Goal: Information Seeking & Learning: Check status

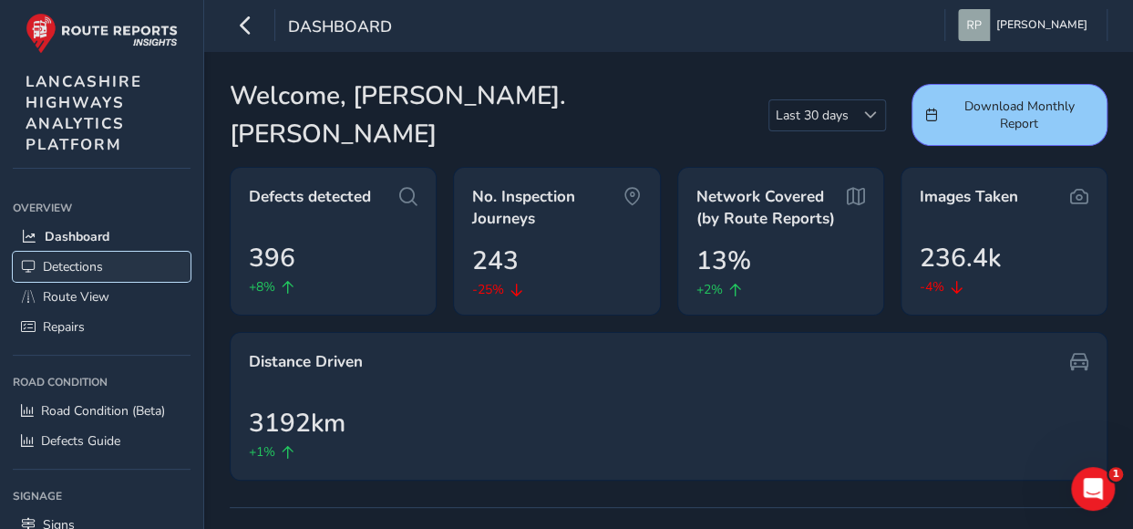
click at [71, 266] on span "Detections" at bounding box center [73, 266] width 60 height 17
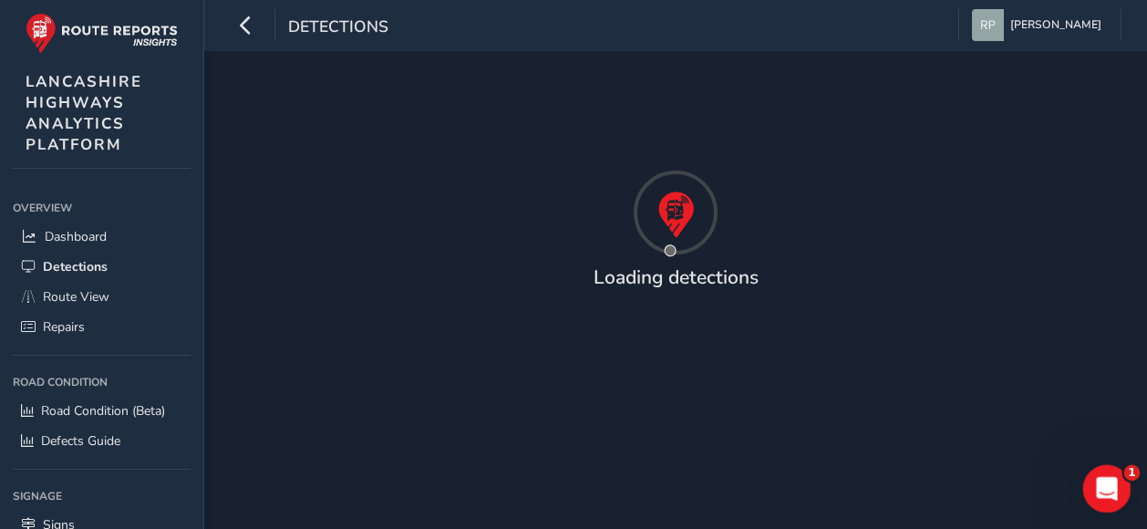
click at [1101, 473] on icon "Open Intercom Messenger" at bounding box center [1104, 486] width 30 height 30
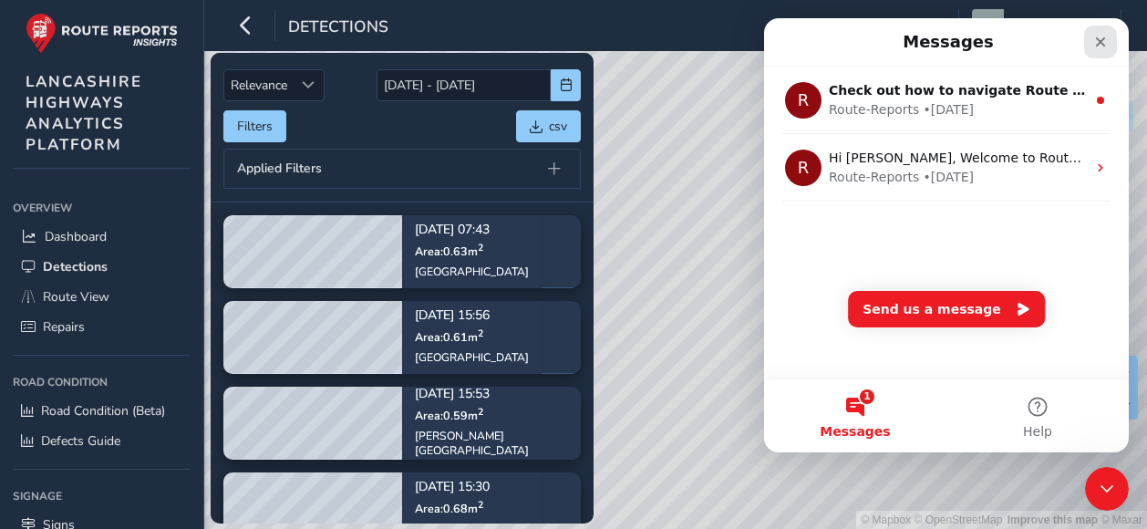
click at [1103, 43] on icon "Close" at bounding box center [1100, 42] width 15 height 15
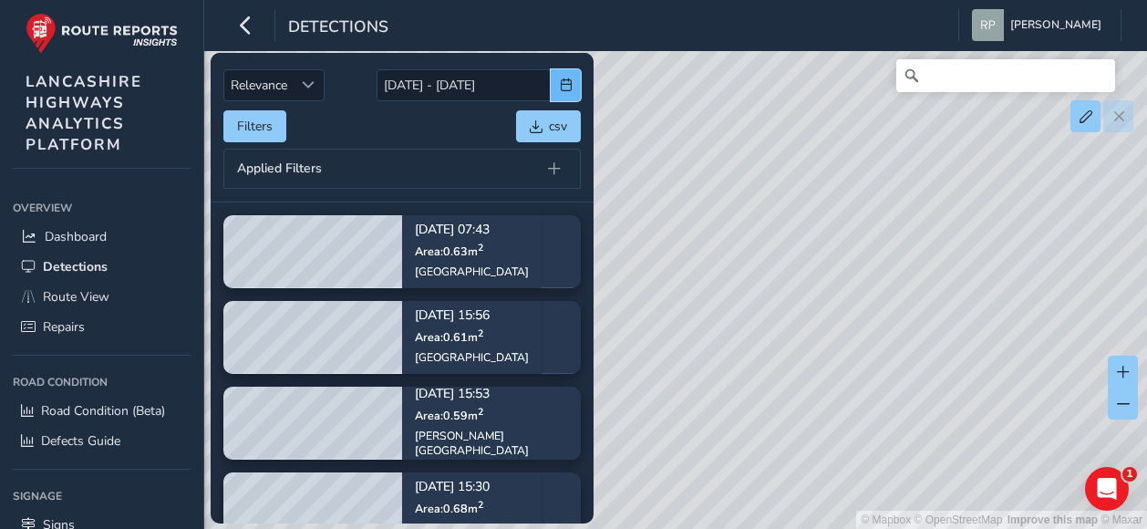
click at [563, 83] on span "button" at bounding box center [566, 84] width 13 height 13
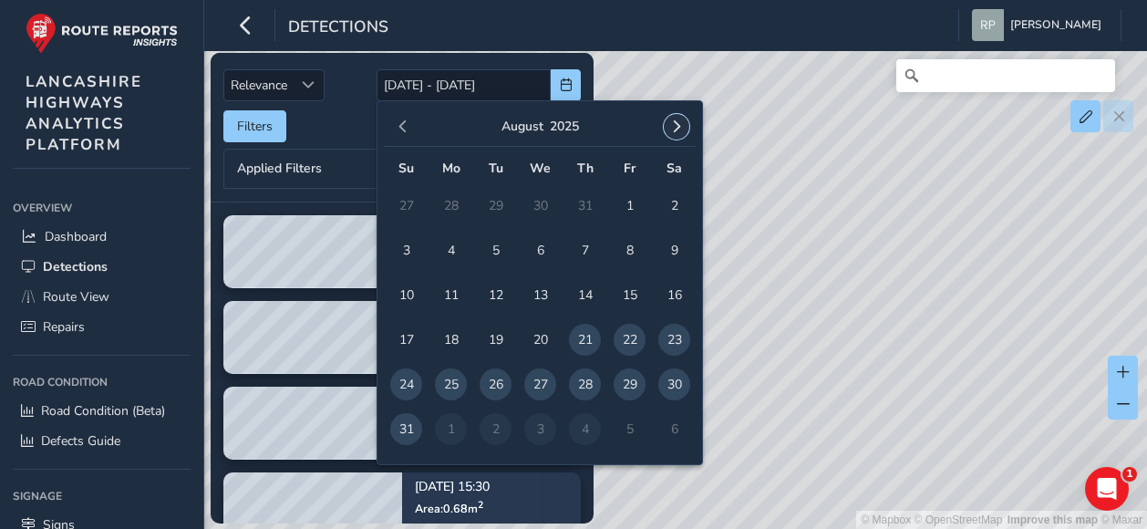
click at [678, 131] on span "button" at bounding box center [676, 126] width 13 height 13
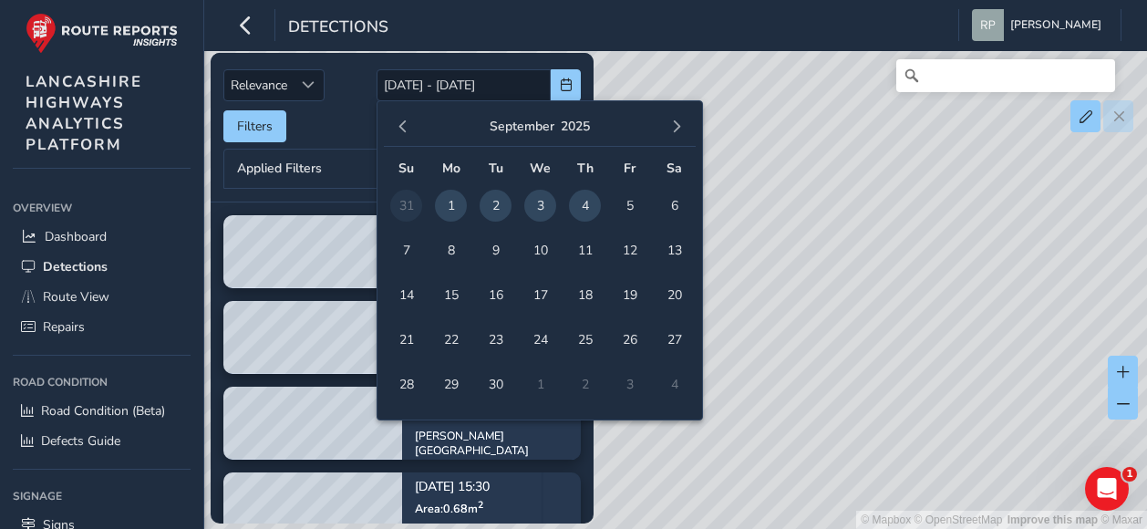
click at [540, 201] on span "3" at bounding box center [540, 206] width 32 height 32
type input "03/09/2025"
click at [588, 199] on span "4" at bounding box center [585, 206] width 32 height 32
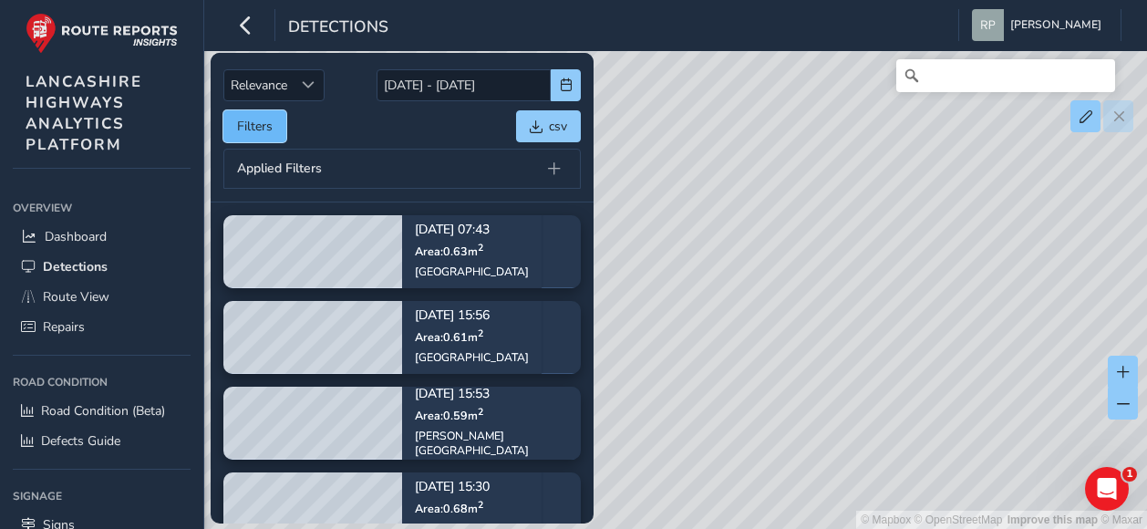
click at [263, 121] on button "Filters" at bounding box center [254, 126] width 63 height 32
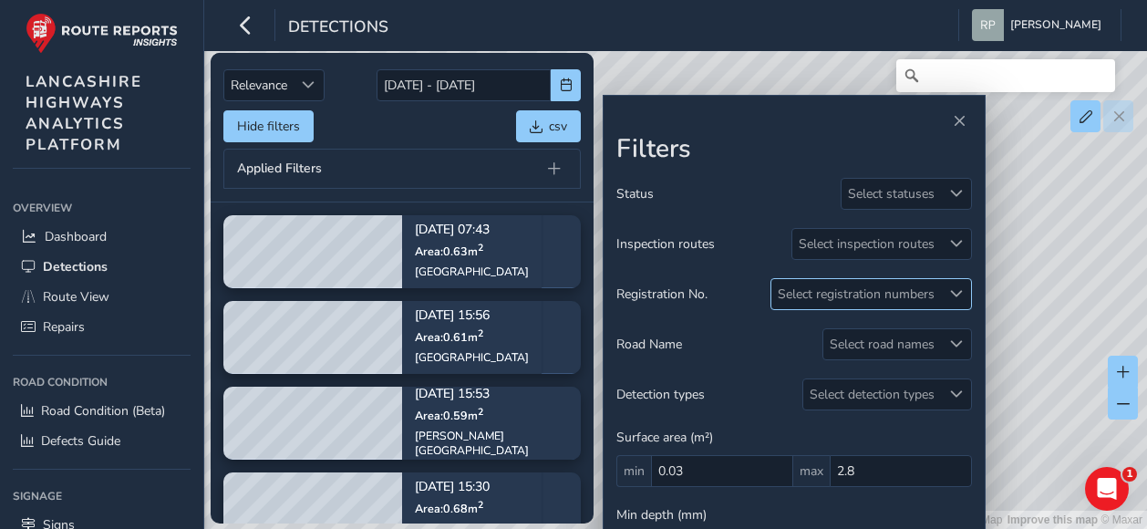
click at [958, 287] on span at bounding box center [956, 293] width 13 height 13
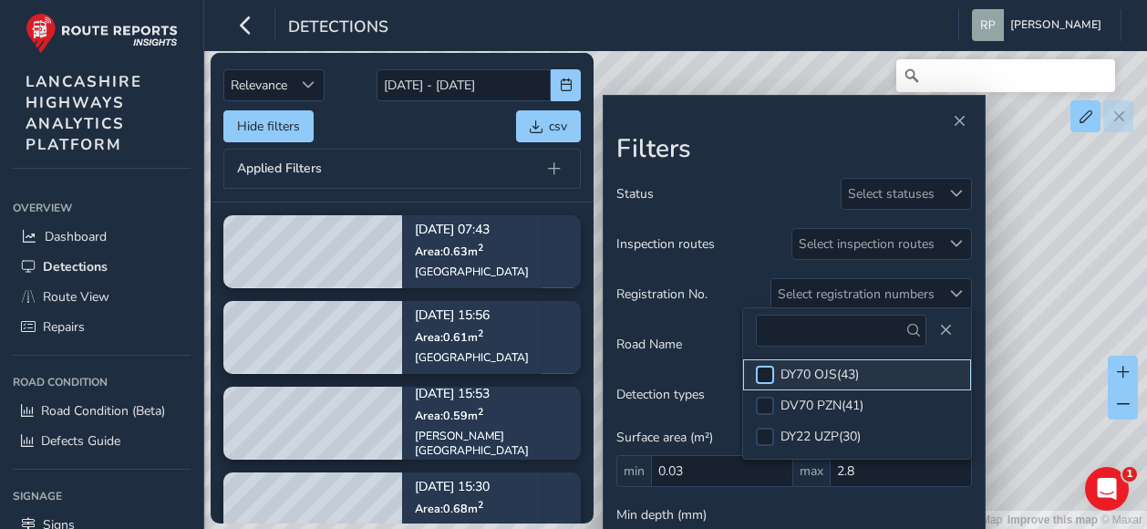
click at [764, 371] on div at bounding box center [765, 375] width 18 height 18
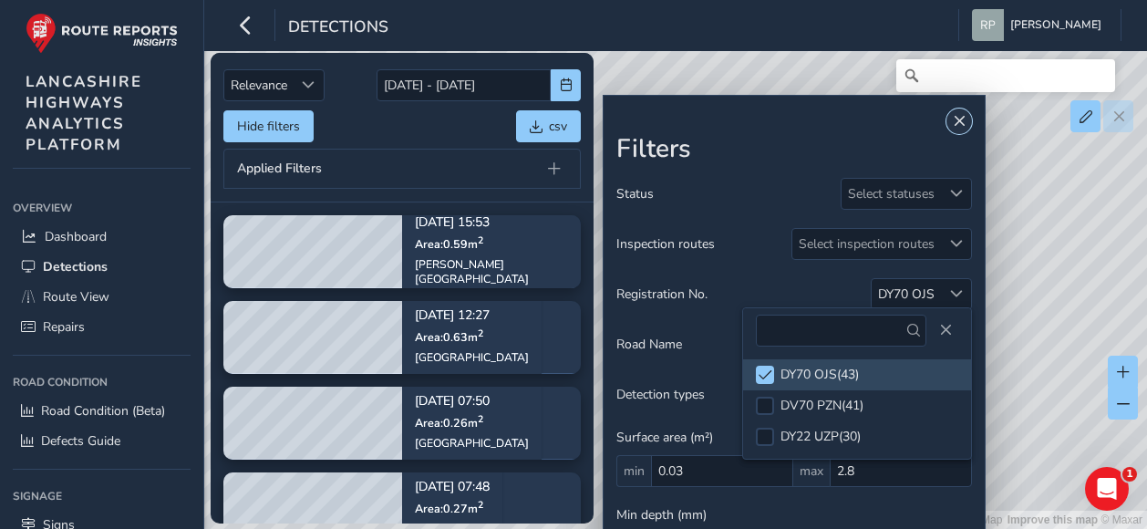
click at [957, 127] on span "Close" at bounding box center [959, 121] width 13 height 13
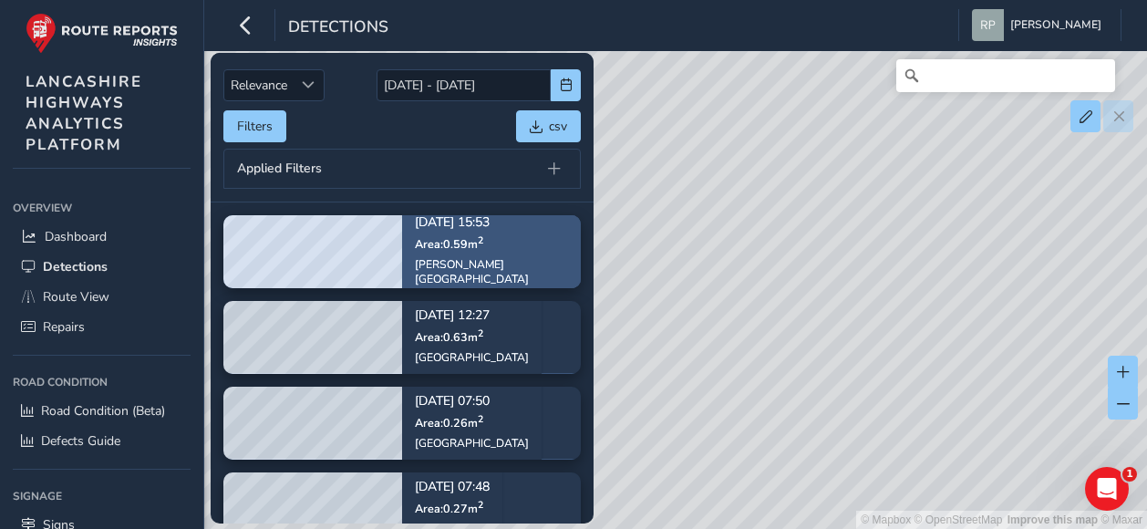
click at [500, 249] on div "Sep 03, 15:53 Area: 0.59 m 2 Bolton Road" at bounding box center [491, 251] width 179 height 120
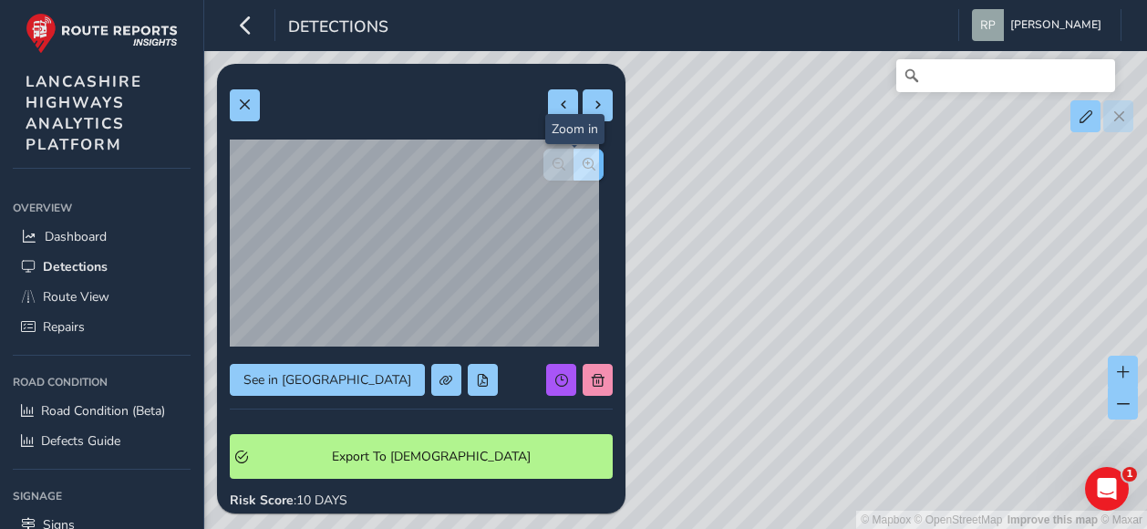
click at [582, 165] on span "button" at bounding box center [588, 164] width 13 height 13
click at [582, 161] on span "button" at bounding box center [588, 164] width 13 height 13
click at [543, 162] on button "button" at bounding box center [558, 165] width 30 height 32
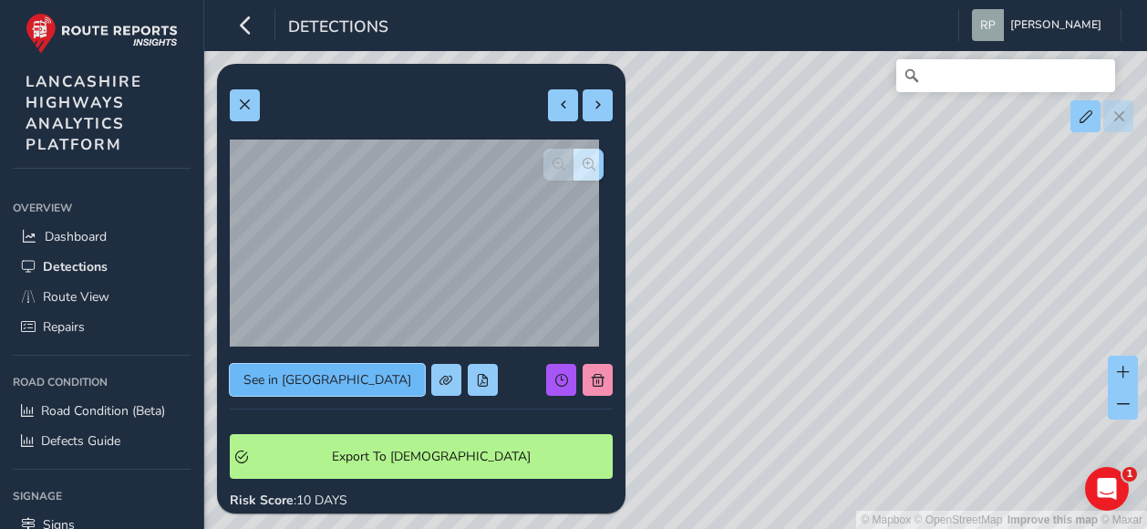
click at [268, 384] on span "See in [GEOGRAPHIC_DATA]" at bounding box center [327, 379] width 168 height 17
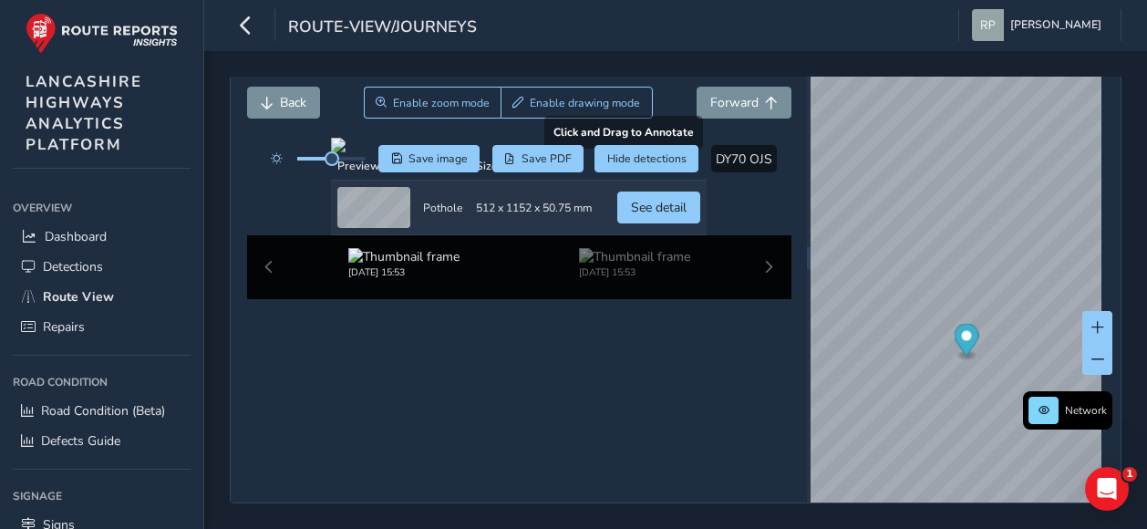
scroll to position [194, 0]
click at [762, 299] on div "[DATE] 15:53 [DATE] 15:53" at bounding box center [519, 267] width 544 height 64
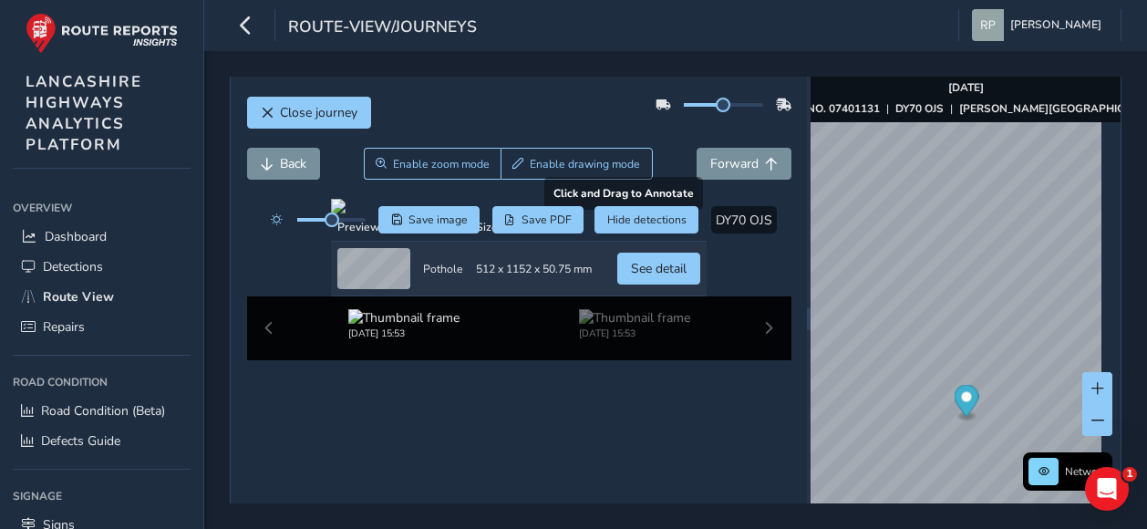
scroll to position [0, 0]
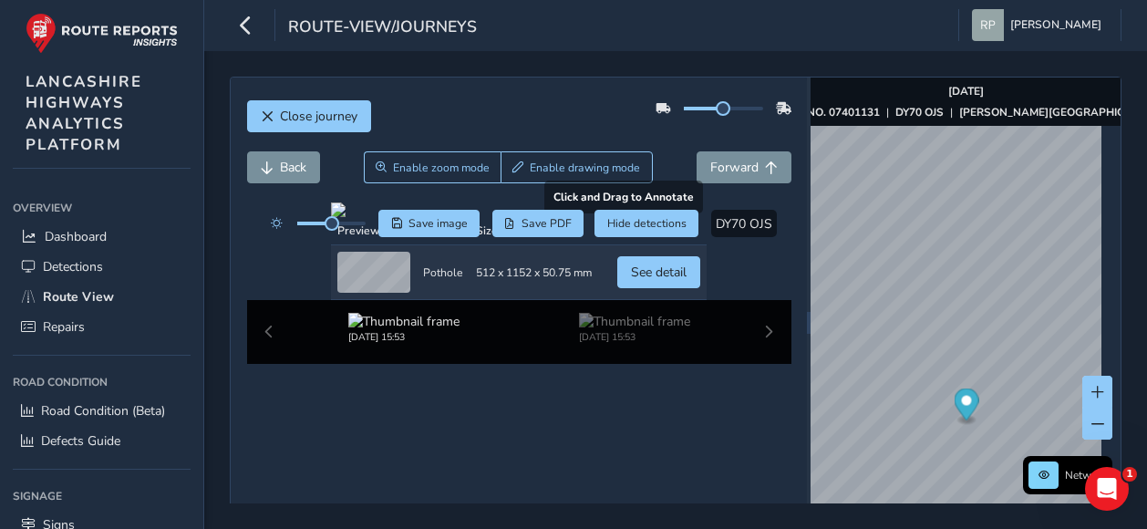
click at [623, 217] on div at bounding box center [519, 209] width 376 height 15
click at [765, 168] on span "Forward" at bounding box center [771, 167] width 13 height 13
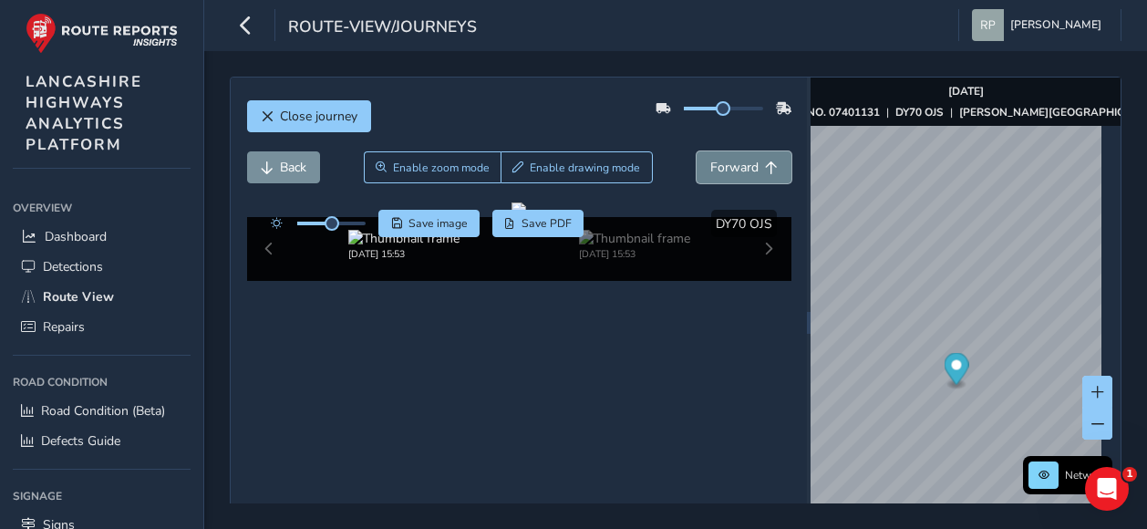
click at [765, 168] on span "Forward" at bounding box center [771, 167] width 13 height 13
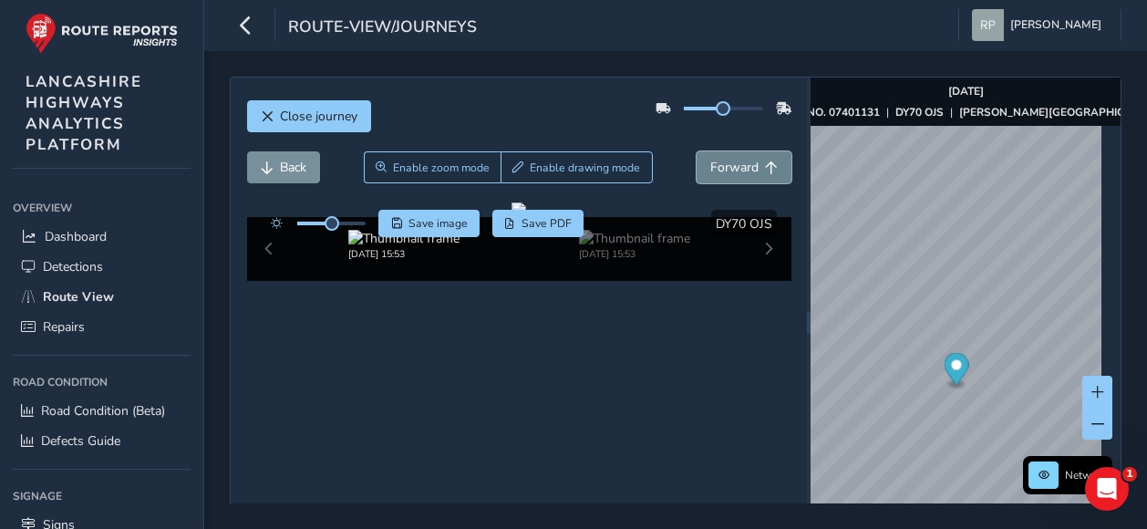
click at [765, 168] on span "Forward" at bounding box center [771, 167] width 13 height 13
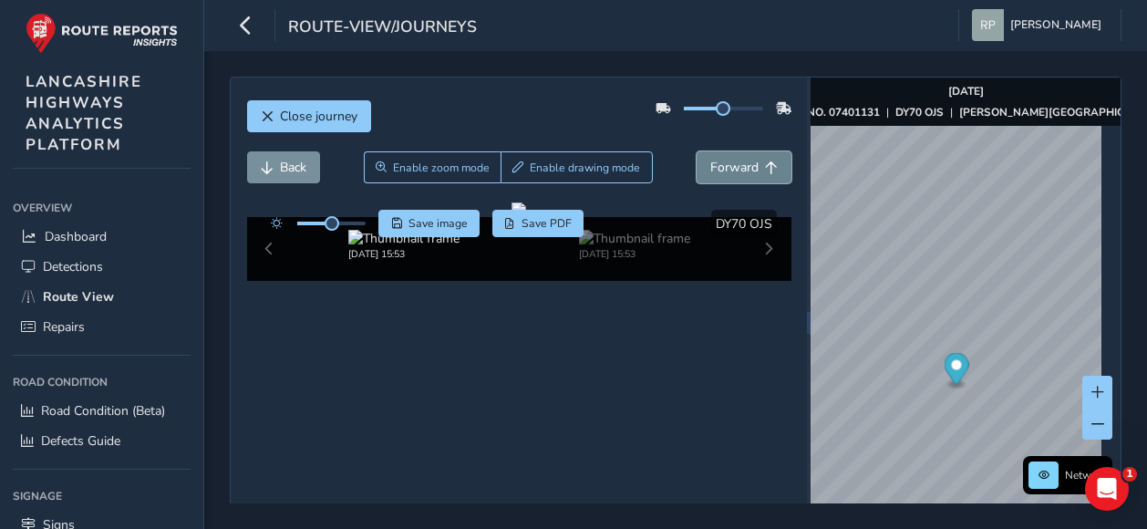
click at [765, 168] on span "Forward" at bounding box center [771, 167] width 13 height 13
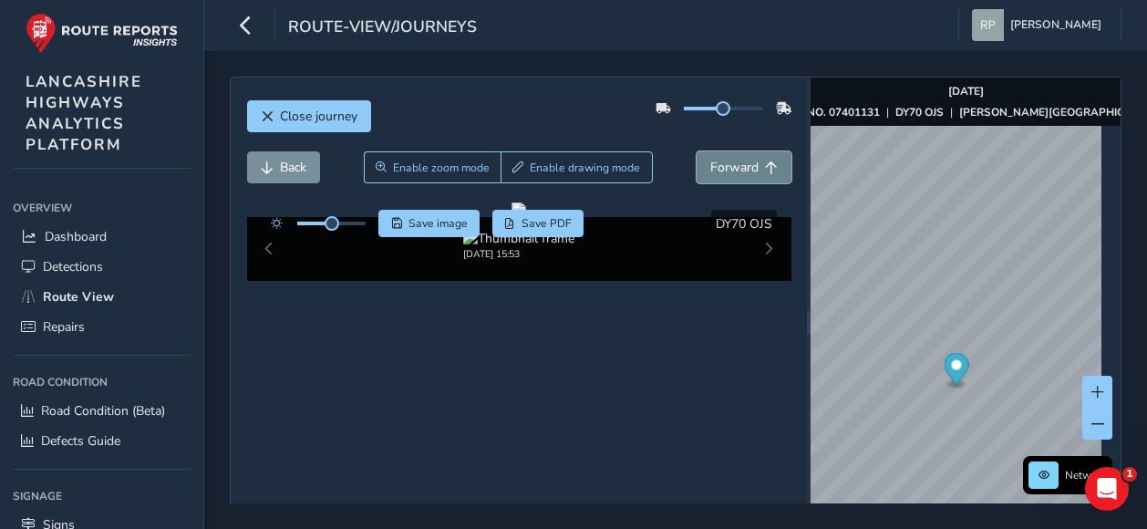
click at [765, 168] on span "Forward" at bounding box center [771, 167] width 13 height 13
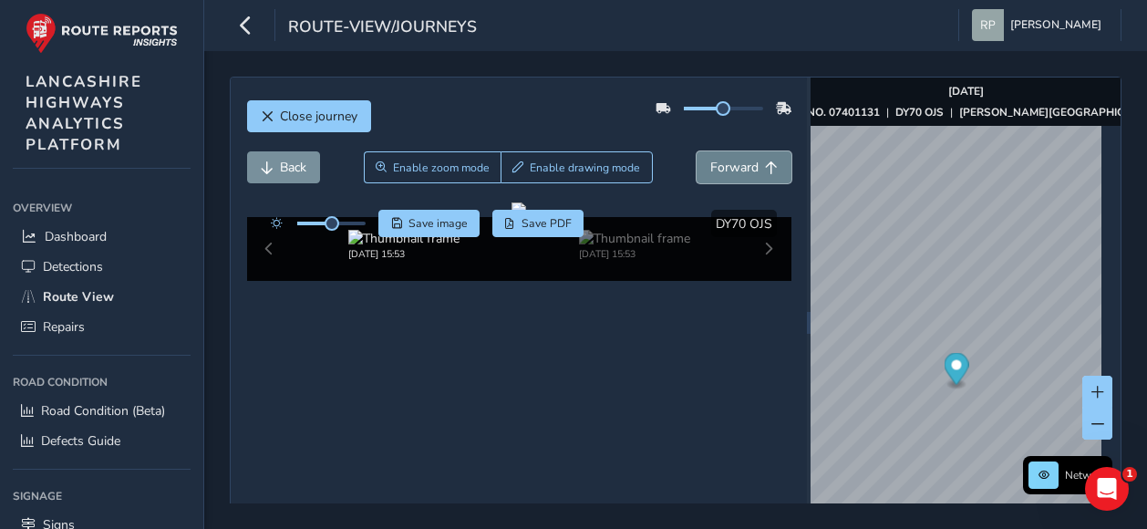
click at [765, 168] on span "Forward" at bounding box center [771, 167] width 13 height 13
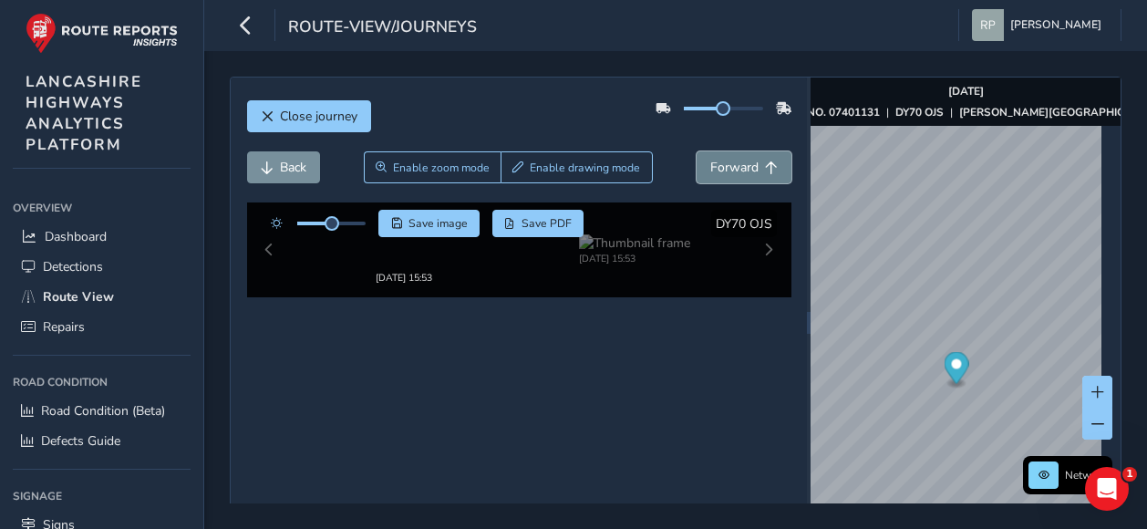
click at [765, 168] on span "Forward" at bounding box center [771, 167] width 13 height 13
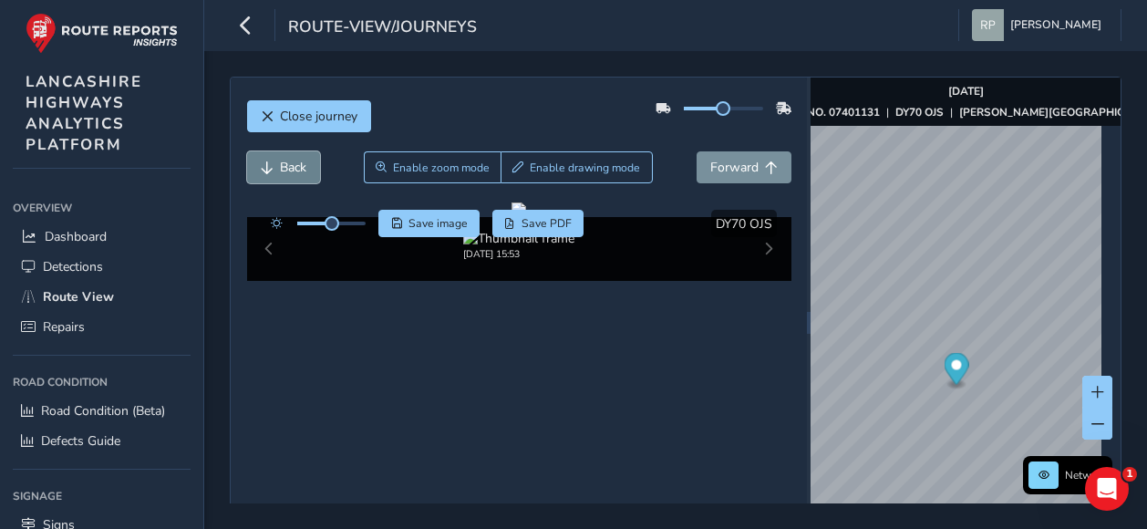
click at [284, 168] on span "Back" at bounding box center [293, 167] width 26 height 17
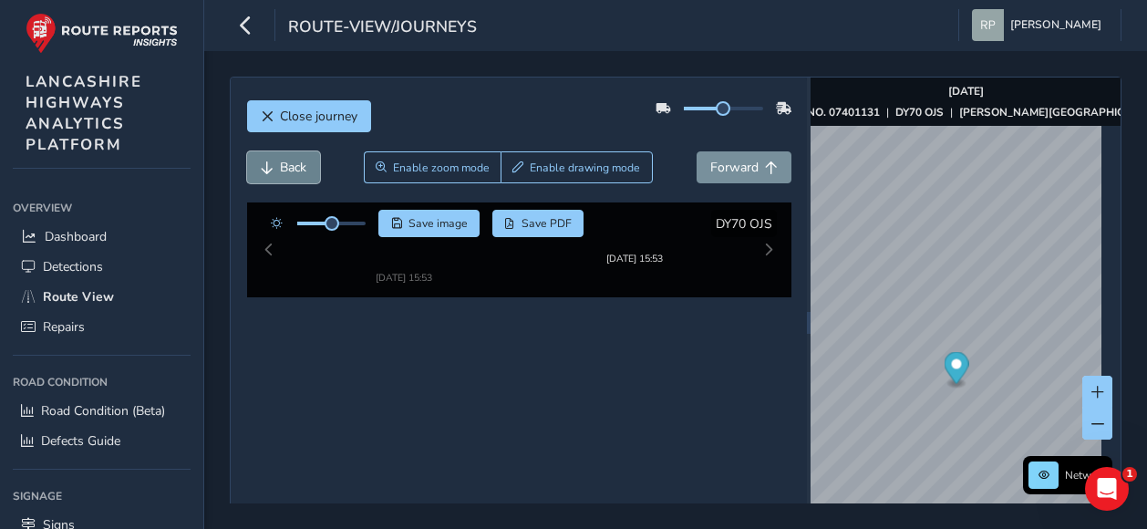
click at [284, 168] on span "Back" at bounding box center [293, 167] width 26 height 17
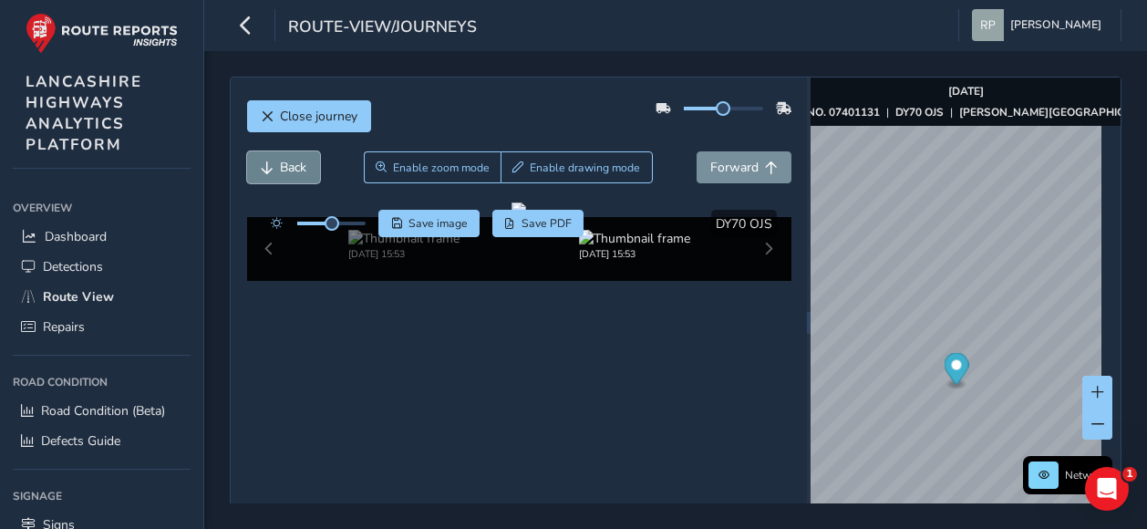
click at [284, 168] on span "Back" at bounding box center [293, 167] width 26 height 17
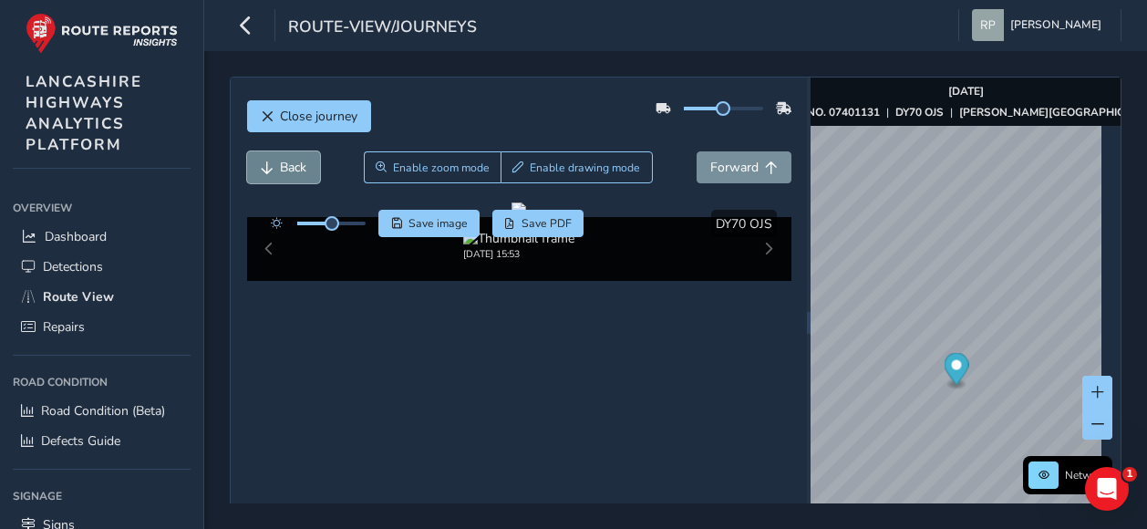
click at [284, 168] on span "Back" at bounding box center [293, 167] width 26 height 17
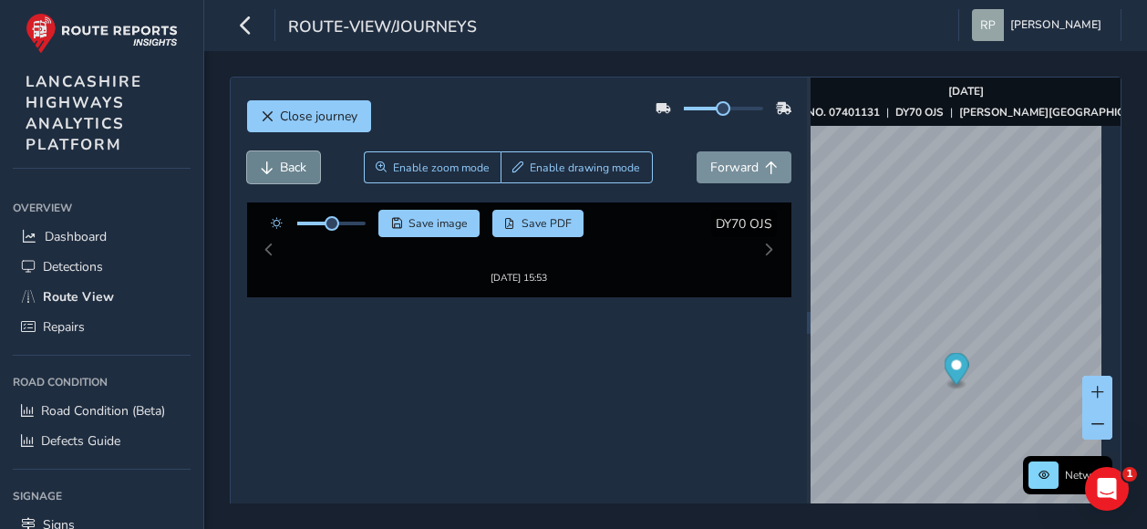
click at [284, 168] on span "Back" at bounding box center [293, 167] width 26 height 17
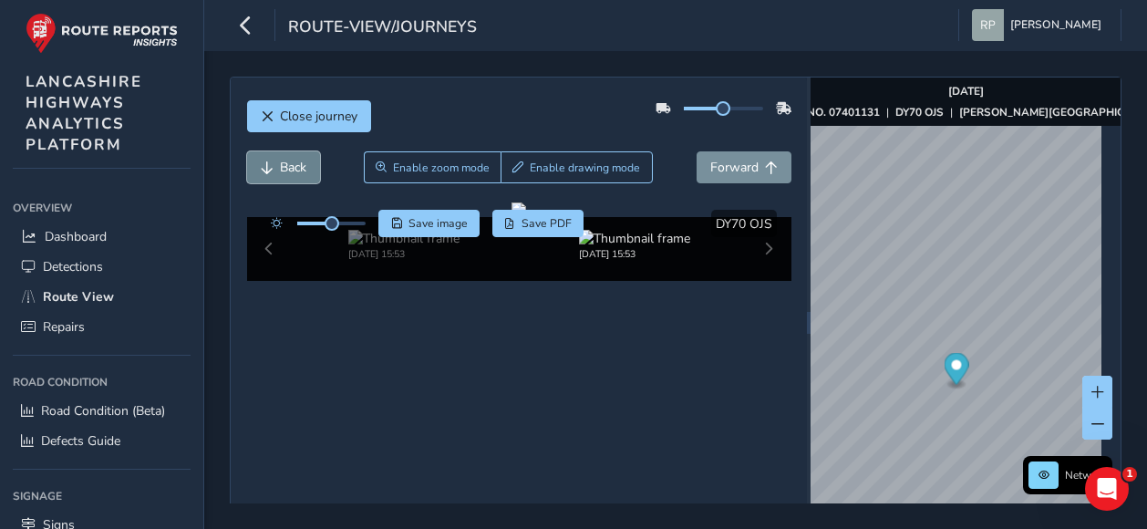
click at [284, 168] on span "Back" at bounding box center [293, 167] width 26 height 17
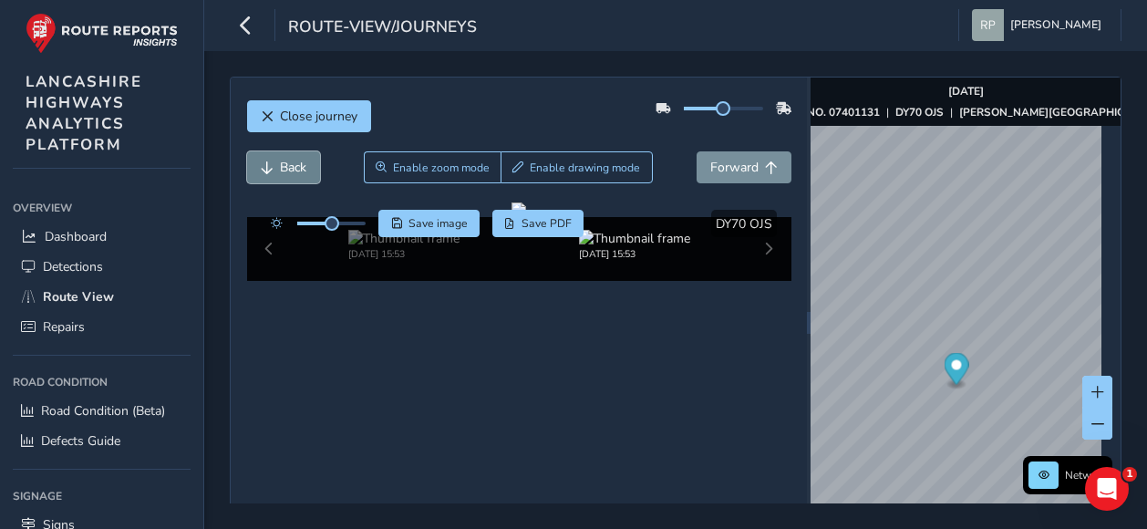
click at [284, 168] on span "Back" at bounding box center [293, 167] width 26 height 17
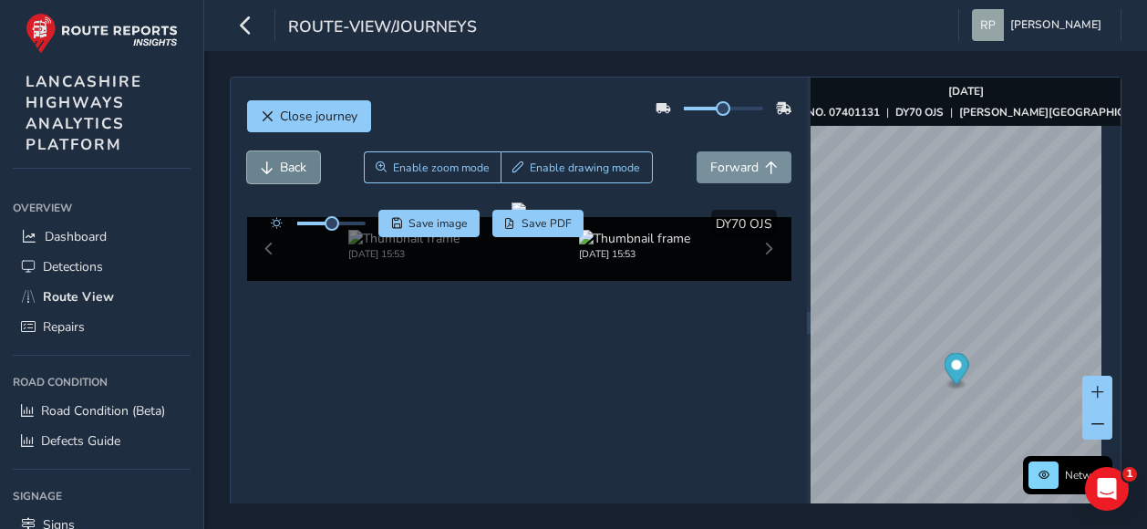
click at [284, 168] on span "Back" at bounding box center [293, 167] width 26 height 17
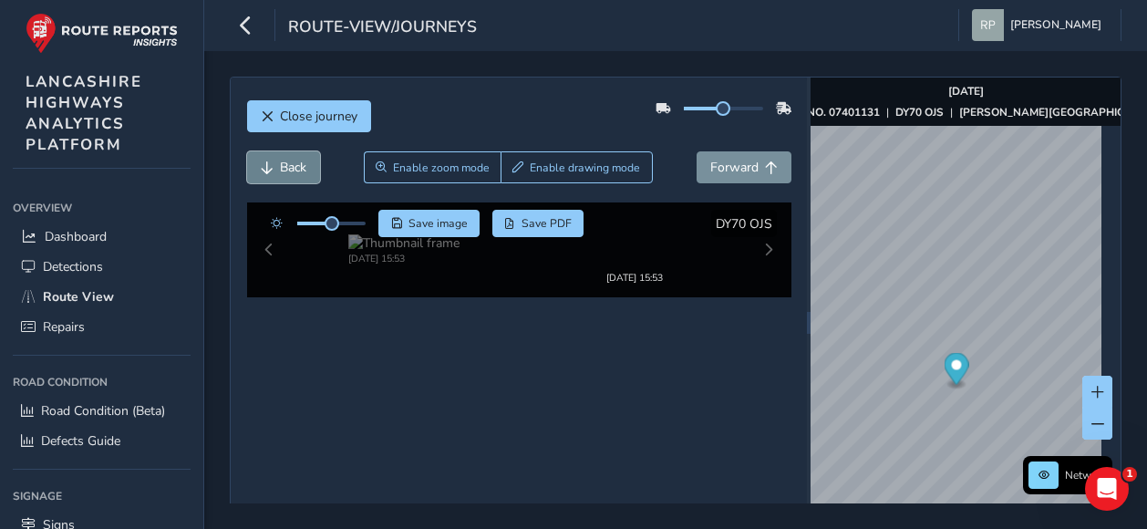
click at [284, 168] on span "Back" at bounding box center [293, 167] width 26 height 17
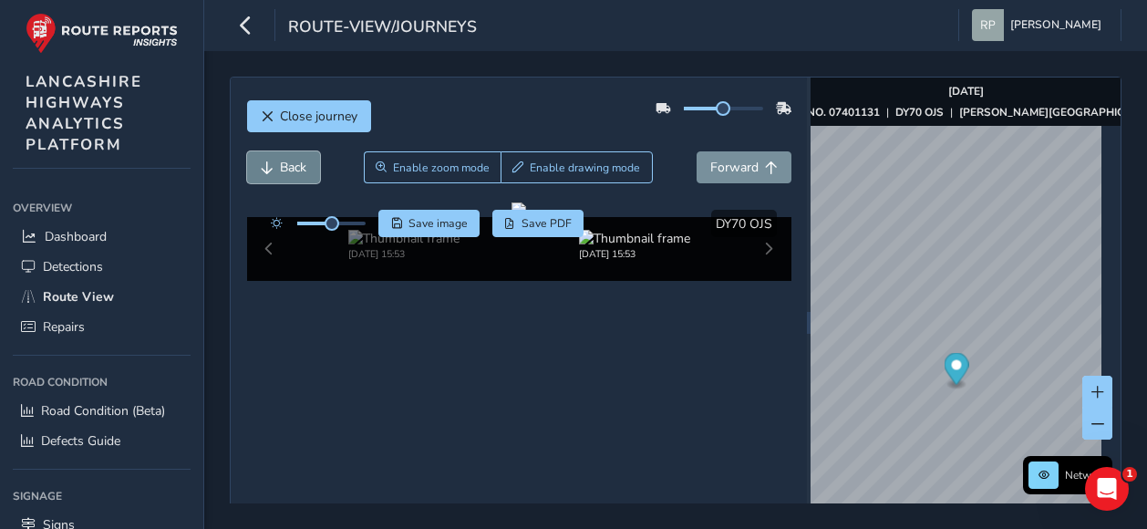
click at [284, 168] on span "Back" at bounding box center [293, 167] width 26 height 17
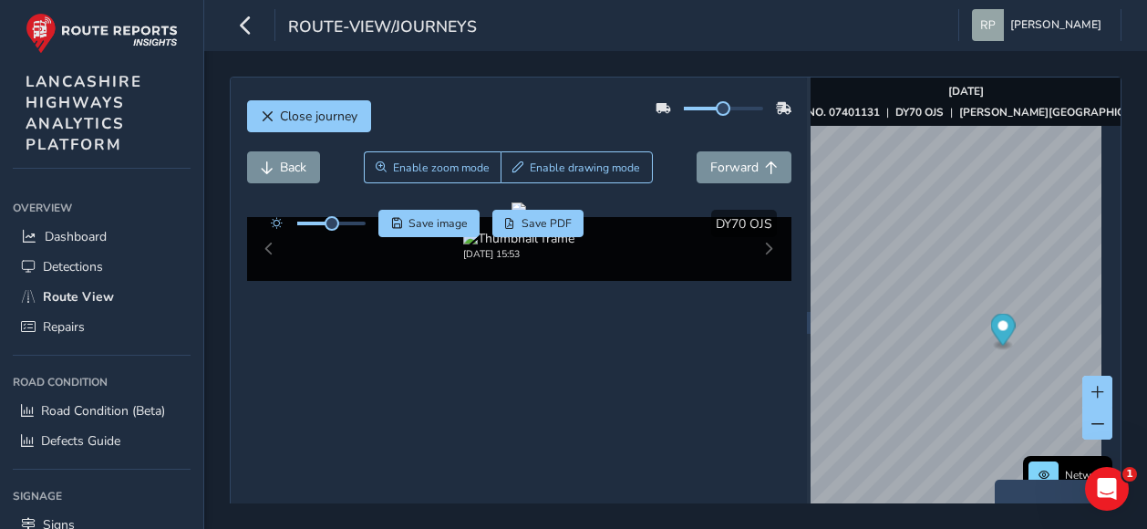
click at [997, 479] on div "x Available inspection trips: [DATE] 15:53" at bounding box center [1086, 515] width 182 height 72
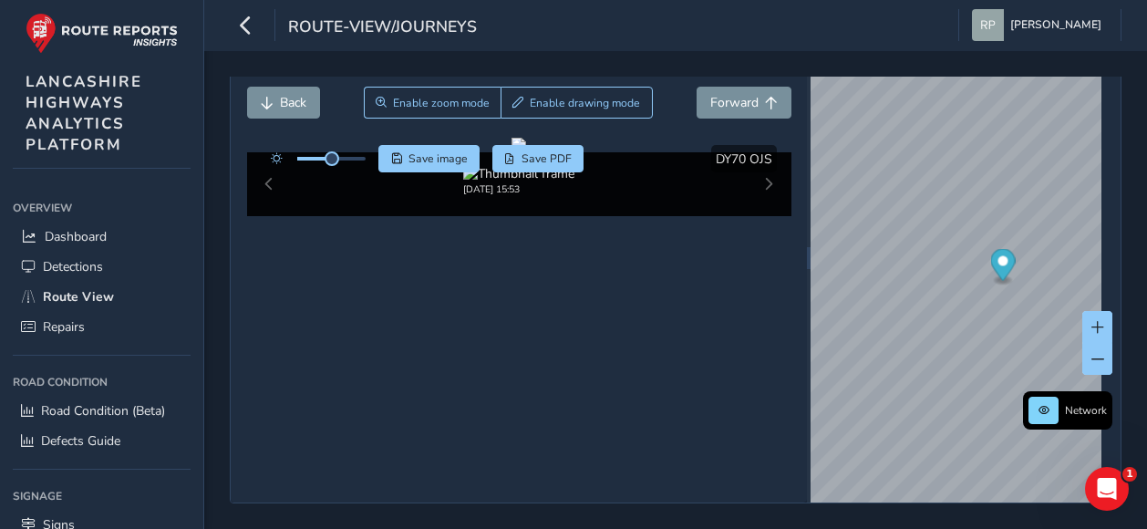
scroll to position [100, 0]
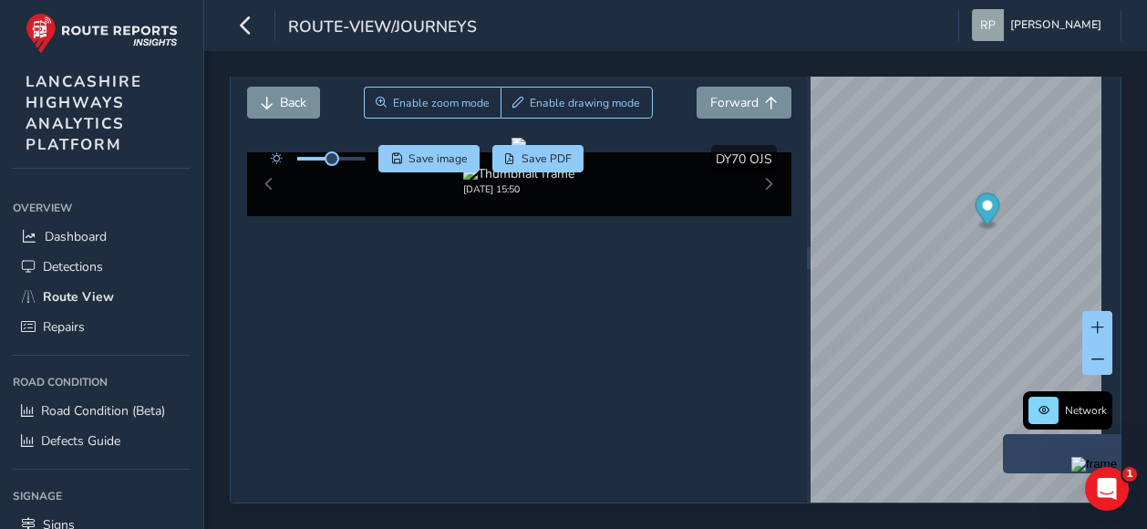
click at [949, 74] on div "Close journey Back Enable zoom mode Enable drawing mode Forward Click and Drag …" at bounding box center [675, 290] width 943 height 478
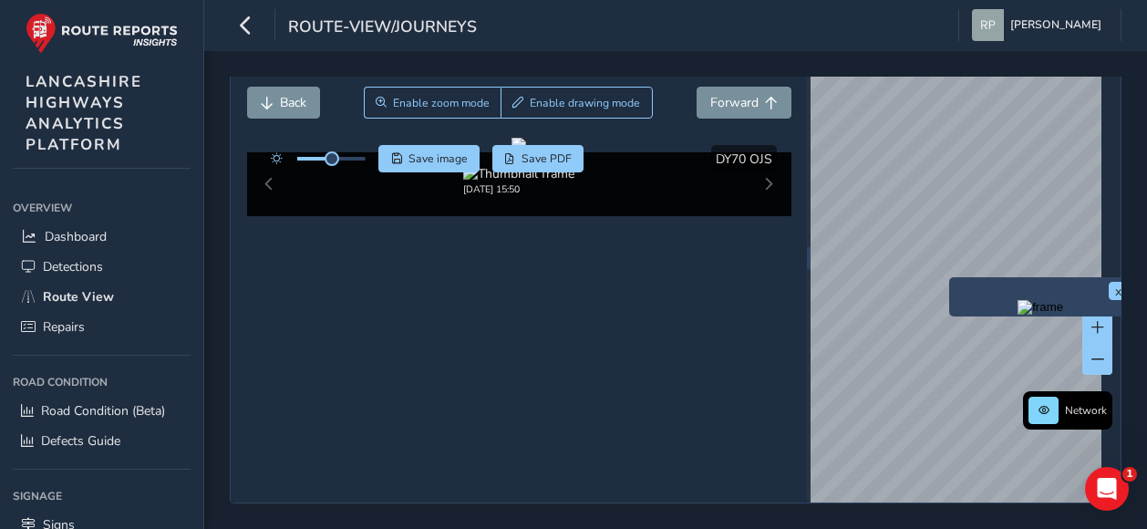
click at [949, 277] on div "x" at bounding box center [1040, 296] width 182 height 39
click at [958, 286] on div "x" at bounding box center [1045, 305] width 182 height 39
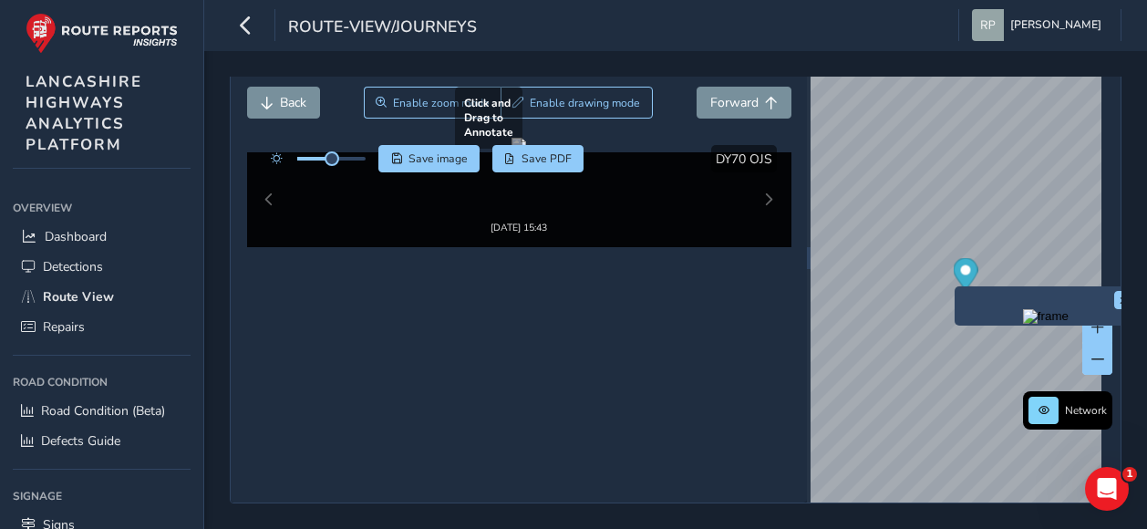
scroll to position [9, 0]
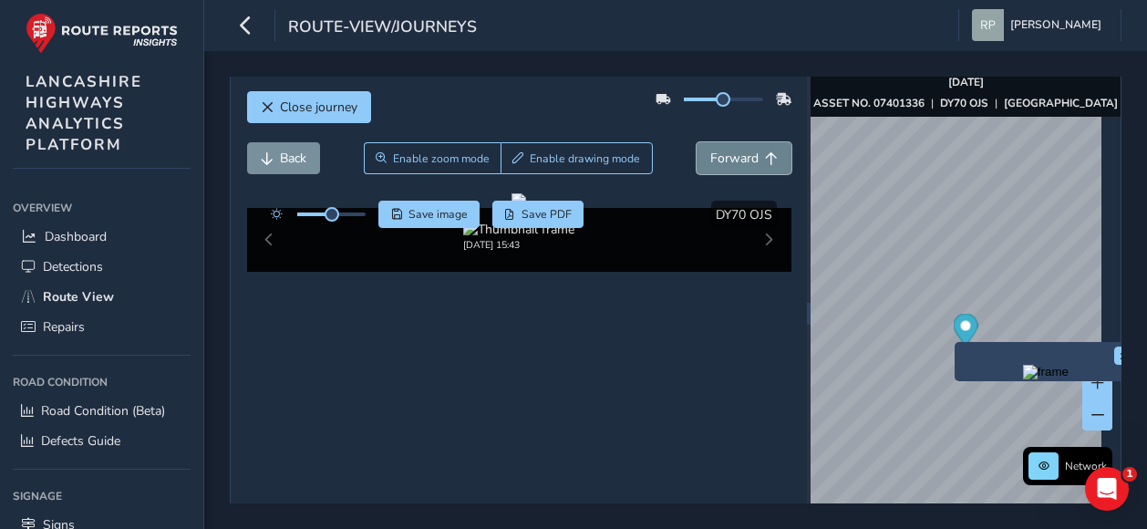
click at [710, 158] on span "Forward" at bounding box center [734, 157] width 48 height 17
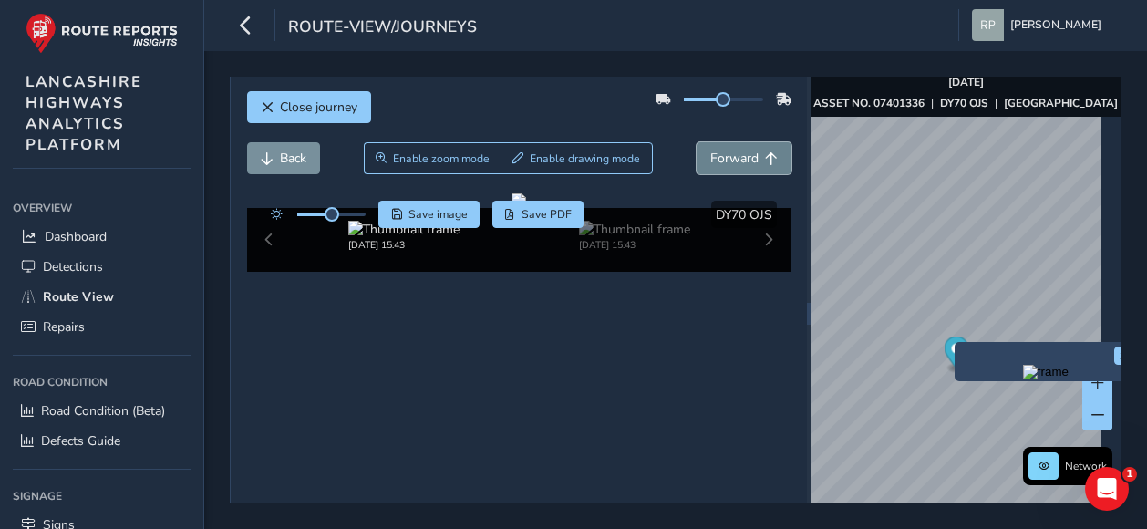
click at [710, 158] on span "Forward" at bounding box center [734, 157] width 48 height 17
click at [266, 157] on span "Back" at bounding box center [267, 158] width 13 height 13
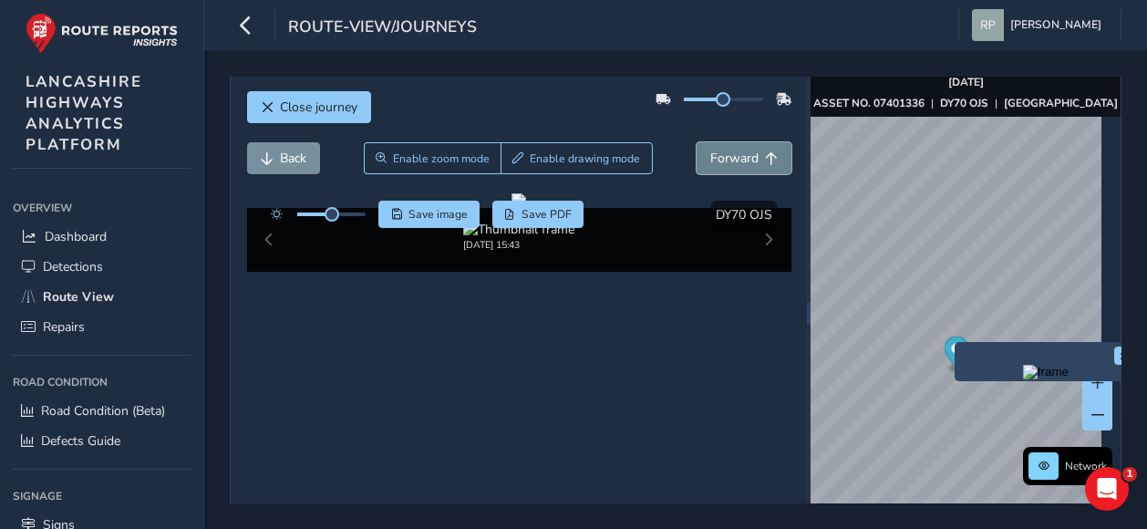
click at [716, 156] on span "Forward" at bounding box center [734, 157] width 48 height 17
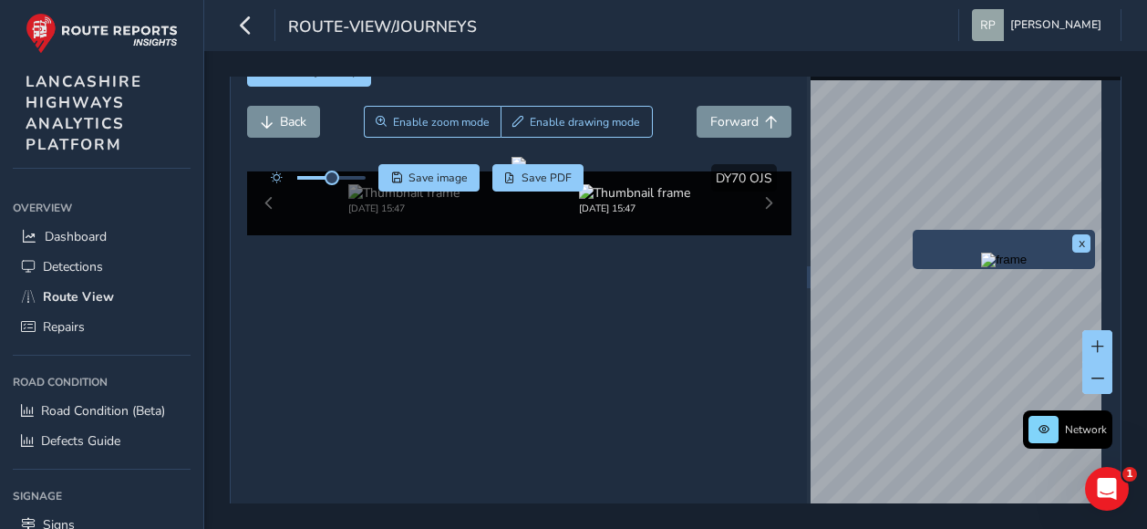
scroll to position [20, 0]
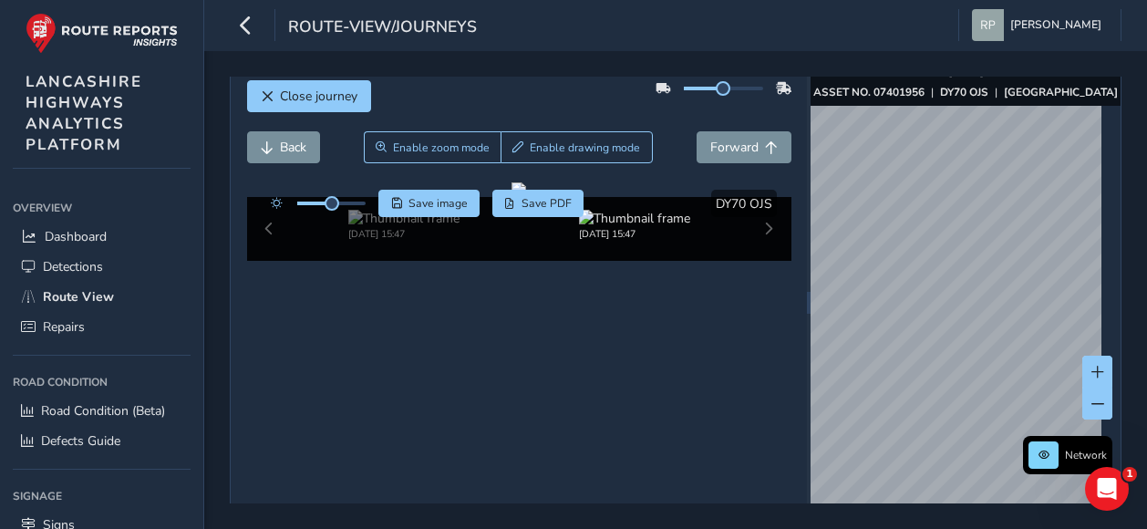
click at [791, 249] on div "Close journey Back Enable zoom mode Enable drawing mode Forward Click and Drag …" at bounding box center [676, 302] width 892 height 491
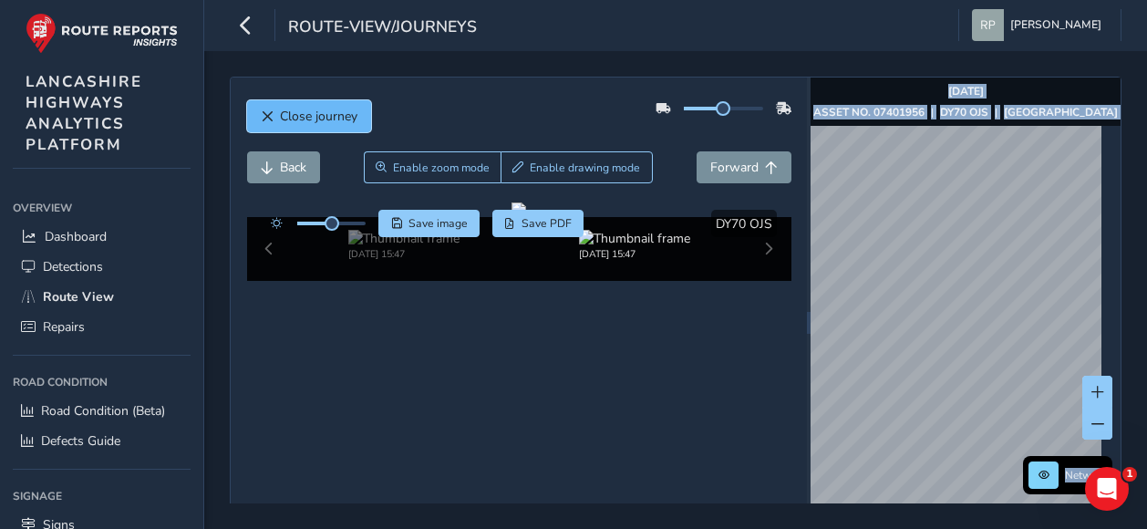
click at [283, 114] on span "Close journey" at bounding box center [318, 116] width 77 height 17
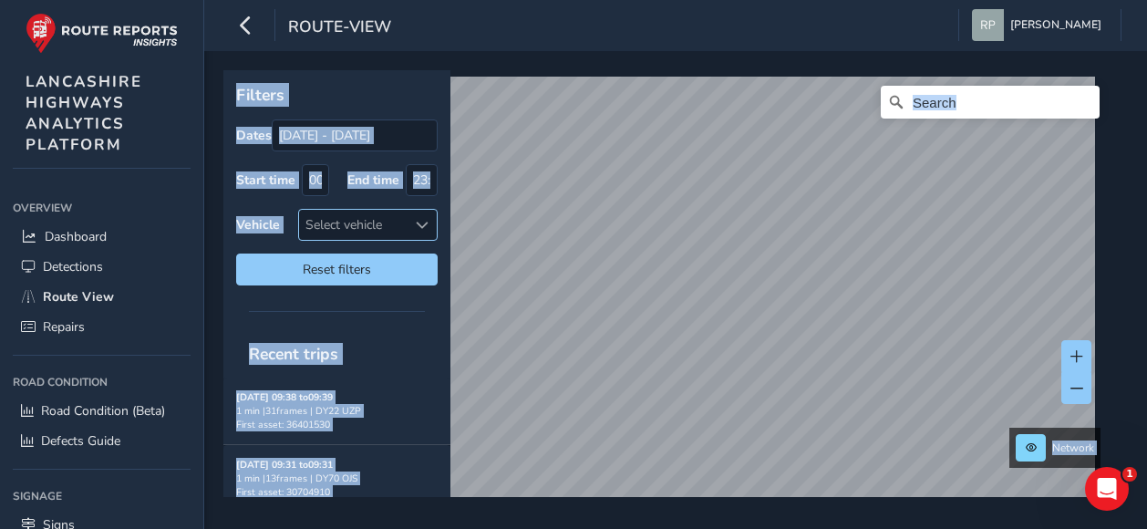
click at [408, 220] on div at bounding box center [422, 225] width 30 height 30
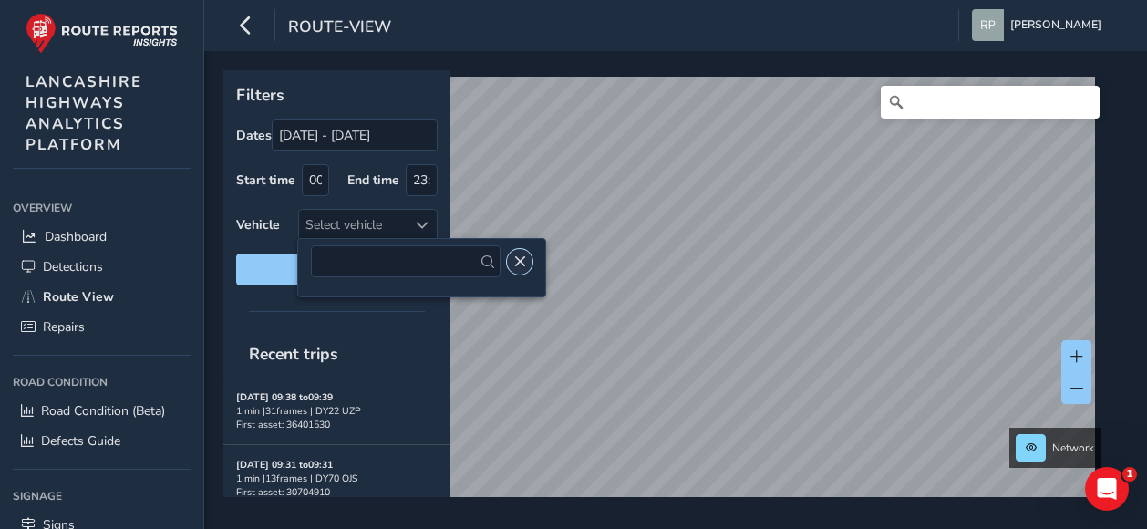
click at [513, 259] on span "Close" at bounding box center [519, 261] width 13 height 13
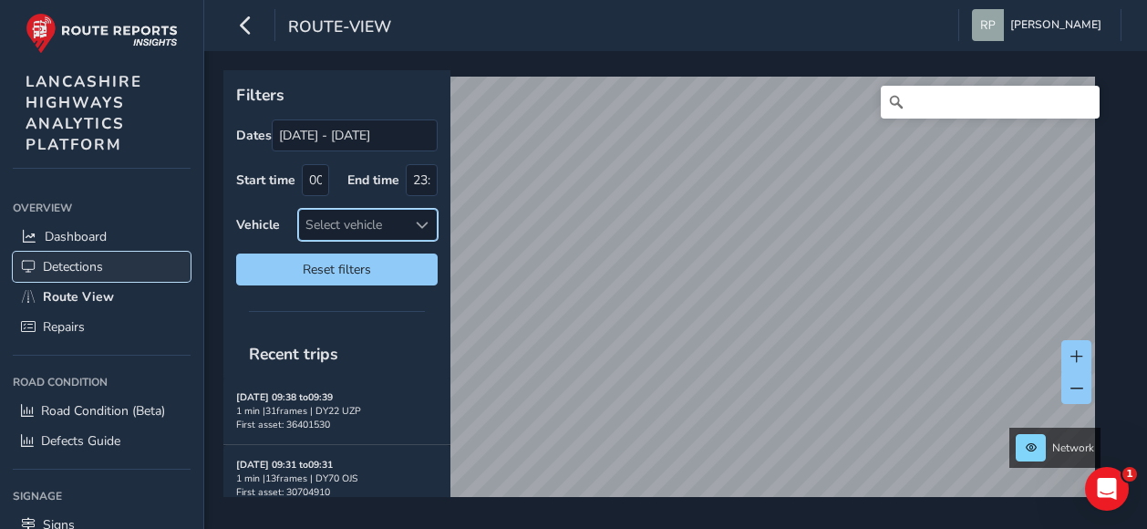
click at [73, 264] on span "Detections" at bounding box center [73, 266] width 60 height 17
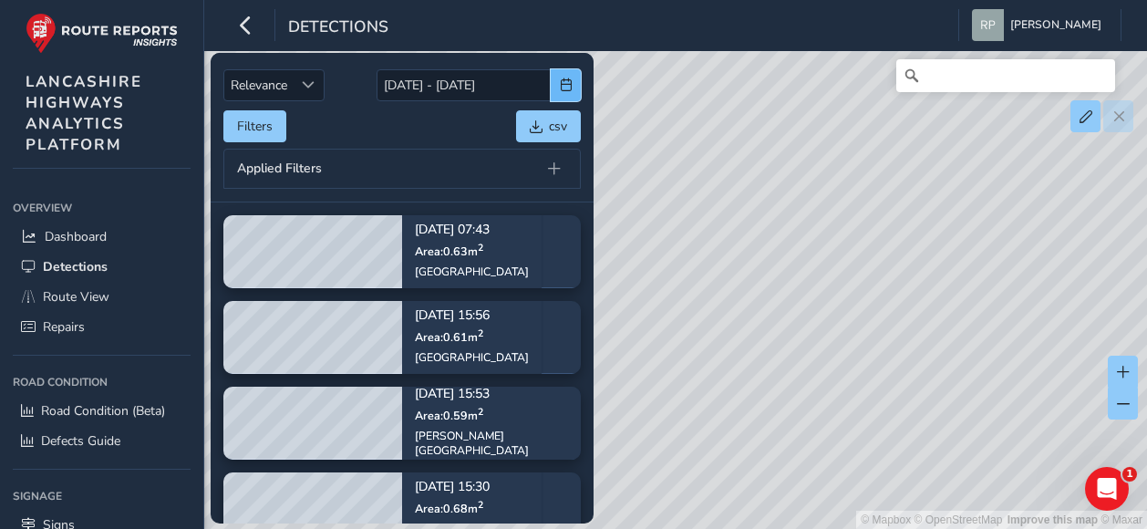
click at [563, 78] on span "button" at bounding box center [566, 84] width 13 height 13
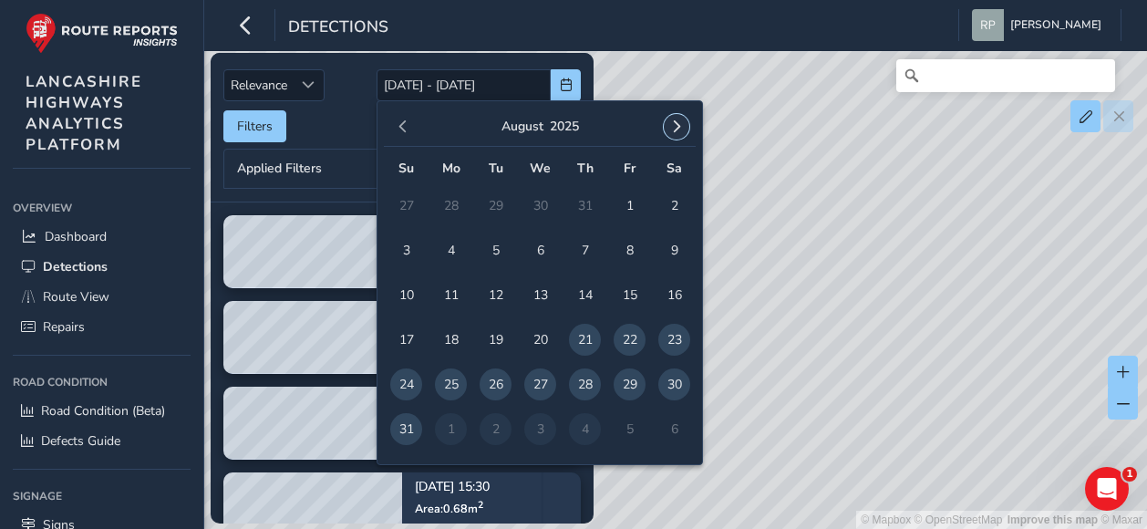
click at [674, 124] on span "button" at bounding box center [676, 126] width 13 height 13
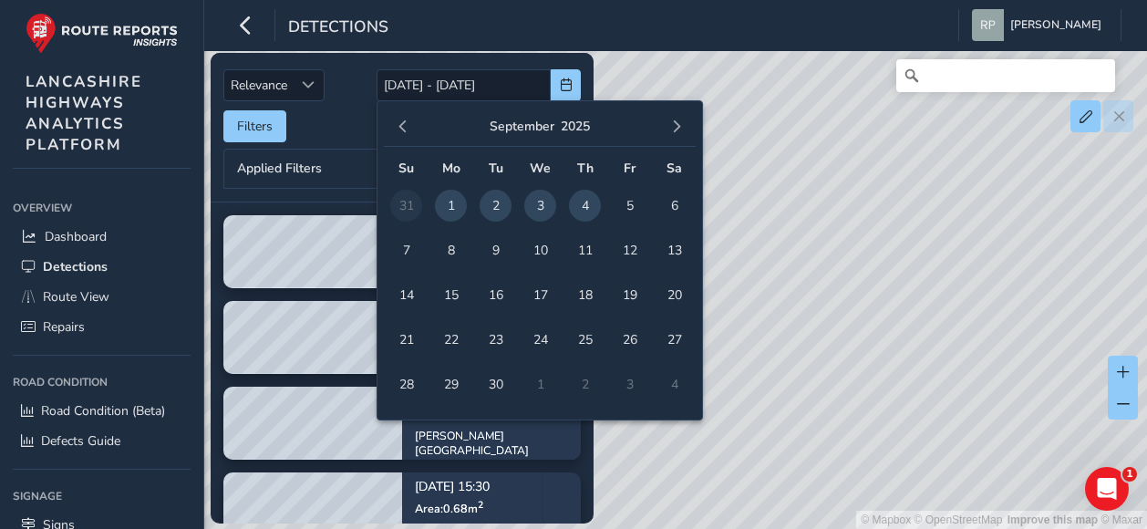
click at [446, 206] on span "1" at bounding box center [451, 206] width 32 height 32
type input "[DATE]"
click at [588, 200] on span "4" at bounding box center [585, 206] width 32 height 32
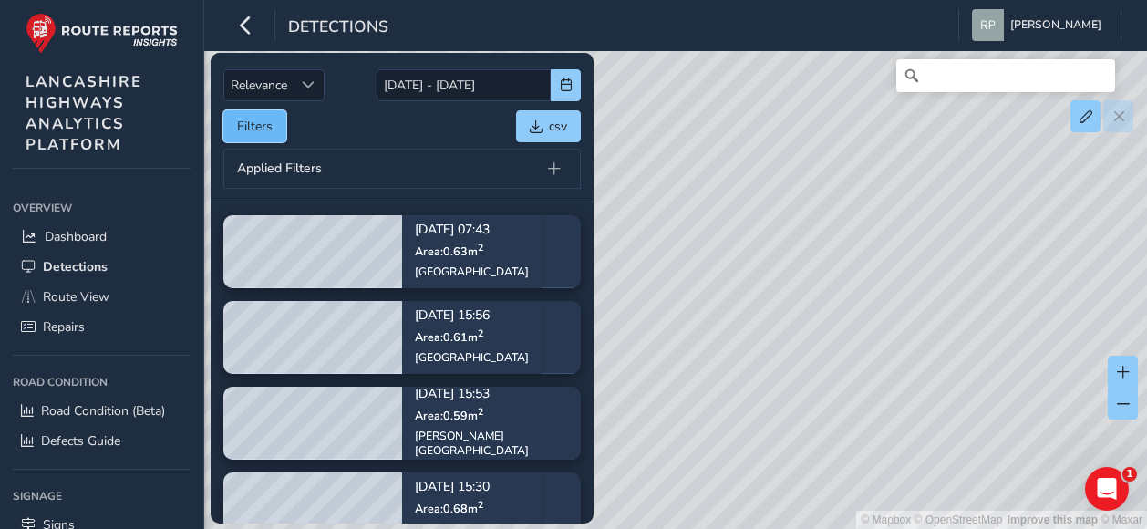
click at [246, 119] on button "Filters" at bounding box center [254, 126] width 63 height 32
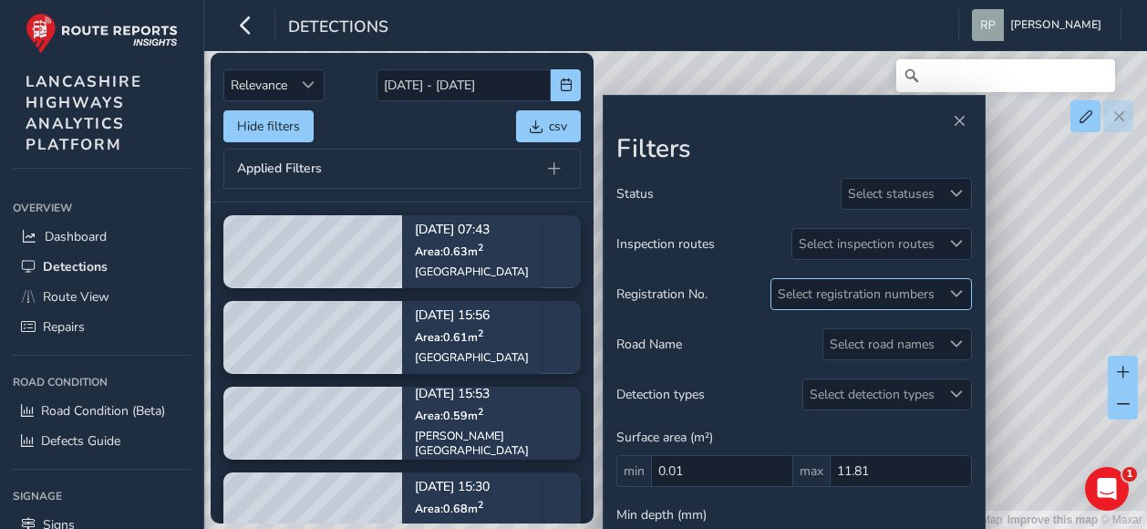
click at [881, 286] on div "Select registration numbers" at bounding box center [856, 294] width 170 height 30
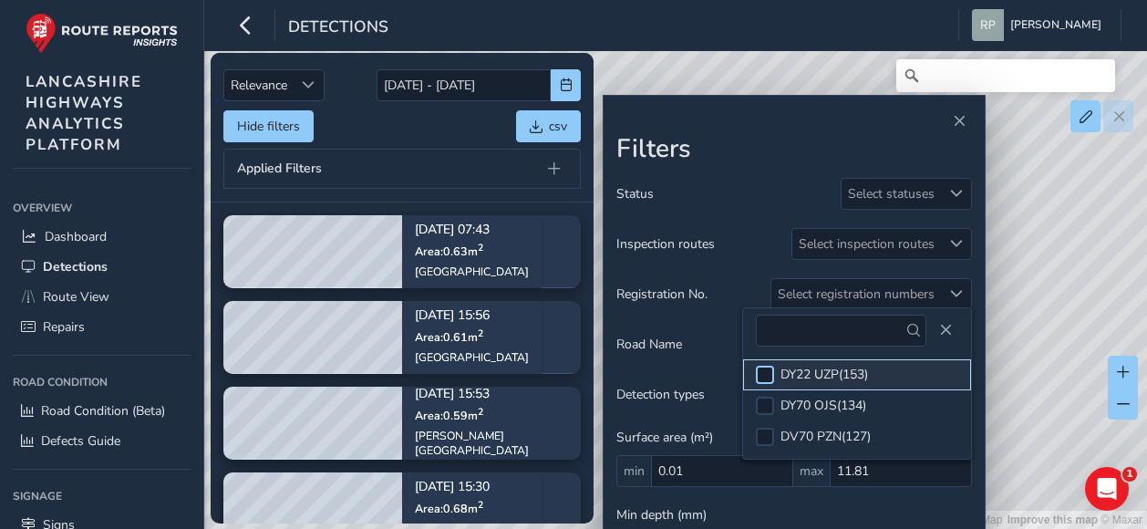
click at [762, 375] on div at bounding box center [765, 375] width 18 height 18
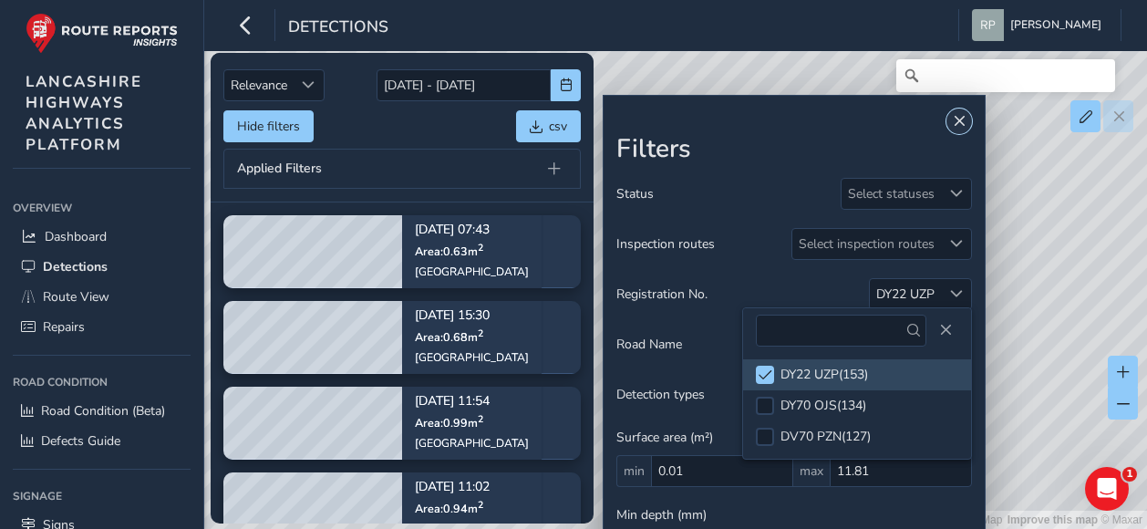
click at [957, 112] on button "Close" at bounding box center [959, 121] width 26 height 26
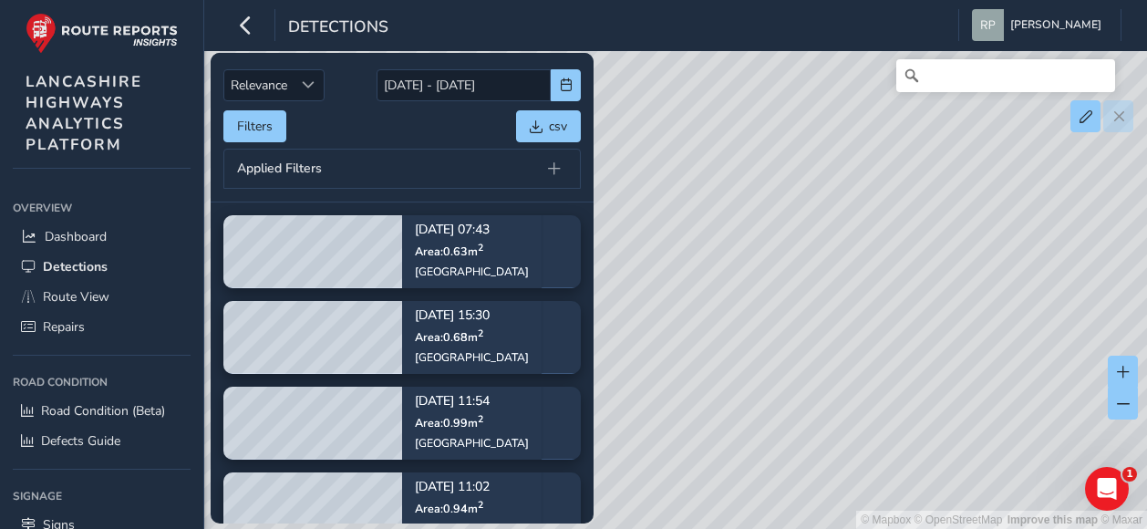
drag, startPoint x: 840, startPoint y: 357, endPoint x: 1108, endPoint y: 309, distance: 273.2
click at [1108, 309] on div "© Mapbox © OpenStreetMap Improve this map © Maxar" at bounding box center [573, 264] width 1147 height 529
drag, startPoint x: 758, startPoint y: 221, endPoint x: 984, endPoint y: 283, distance: 234.4
click at [984, 283] on div "© Mapbox © OpenStreetMap Improve this map © Maxar" at bounding box center [573, 264] width 1147 height 529
drag, startPoint x: 897, startPoint y: 345, endPoint x: 894, endPoint y: 262, distance: 83.0
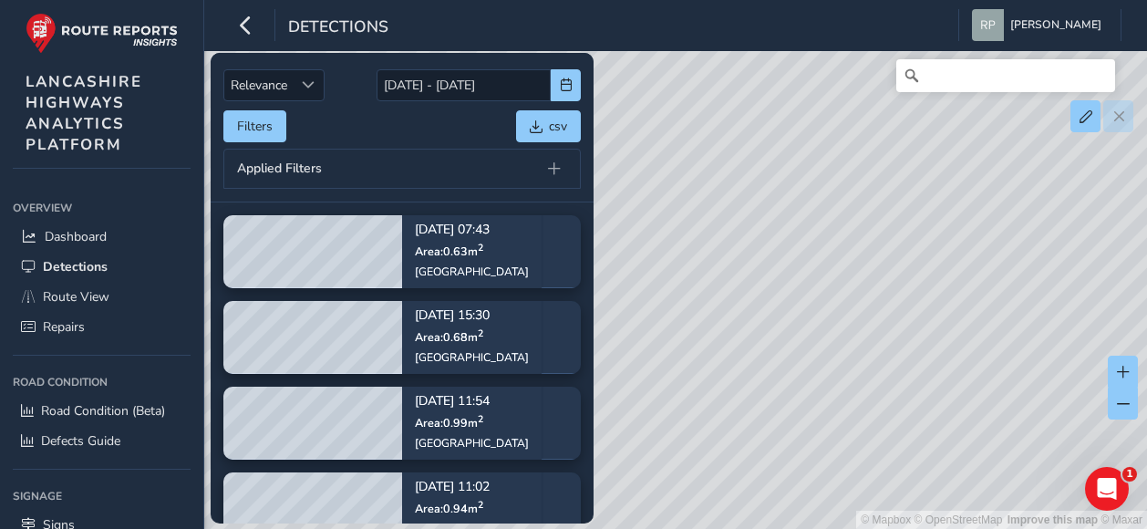
click at [894, 262] on div "© Mapbox © OpenStreetMap Improve this map © Maxar" at bounding box center [573, 264] width 1147 height 529
drag, startPoint x: 730, startPoint y: 256, endPoint x: 1043, endPoint y: 285, distance: 314.0
click at [1043, 285] on div "© Mapbox © OpenStreetMap Improve this map © Maxar" at bounding box center [573, 264] width 1147 height 529
drag, startPoint x: 806, startPoint y: 259, endPoint x: 826, endPoint y: 312, distance: 56.5
click at [826, 312] on div "© Mapbox © OpenStreetMap Improve this map © Maxar" at bounding box center [573, 264] width 1147 height 529
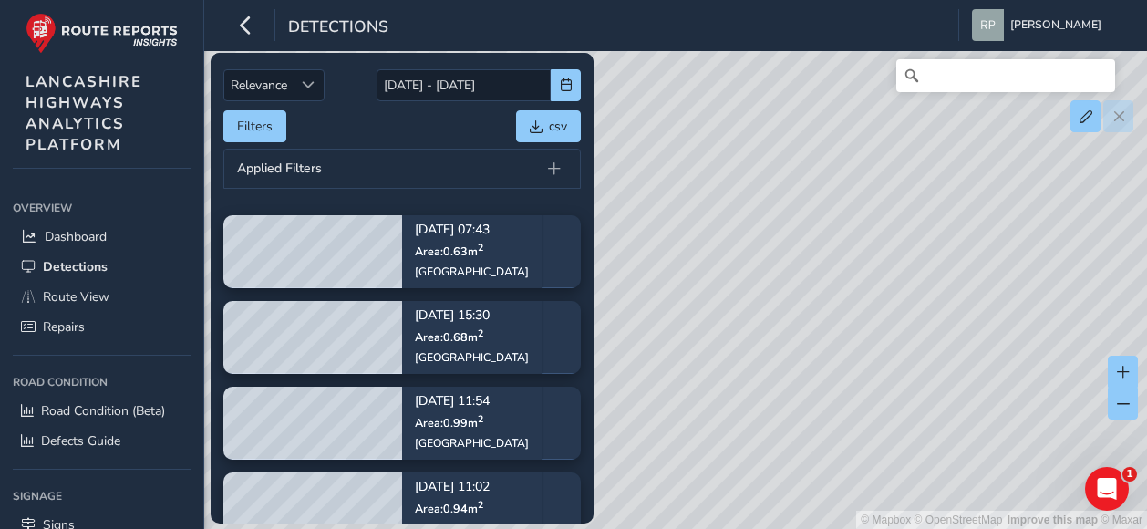
click at [799, 209] on div "© Mapbox © OpenStreetMap Improve this map © Maxar" at bounding box center [573, 264] width 1147 height 529
drag, startPoint x: 763, startPoint y: 249, endPoint x: 871, endPoint y: 283, distance: 113.9
click at [871, 283] on div "© Mapbox © OpenStreetMap Improve this map © Maxar" at bounding box center [573, 264] width 1147 height 529
click at [44, 292] on span "Route View" at bounding box center [76, 296] width 67 height 17
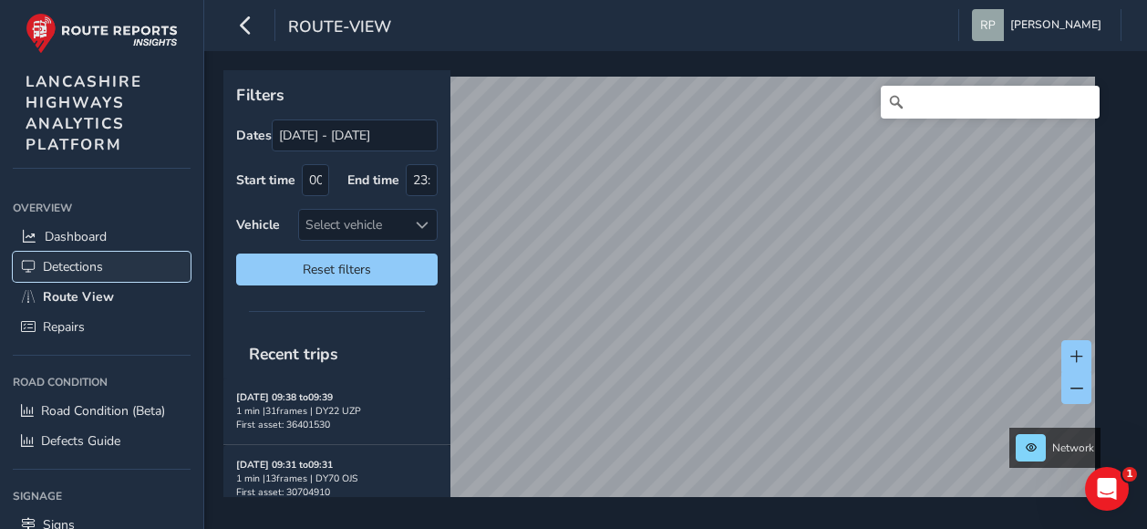
click at [51, 258] on span "Detections" at bounding box center [73, 266] width 60 height 17
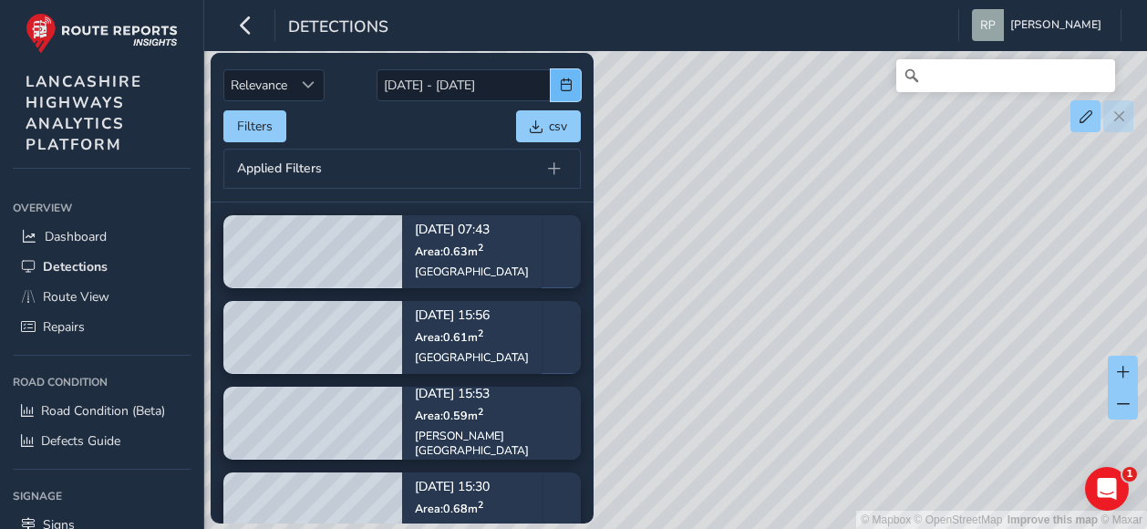
click at [569, 85] on span "button" at bounding box center [566, 84] width 13 height 13
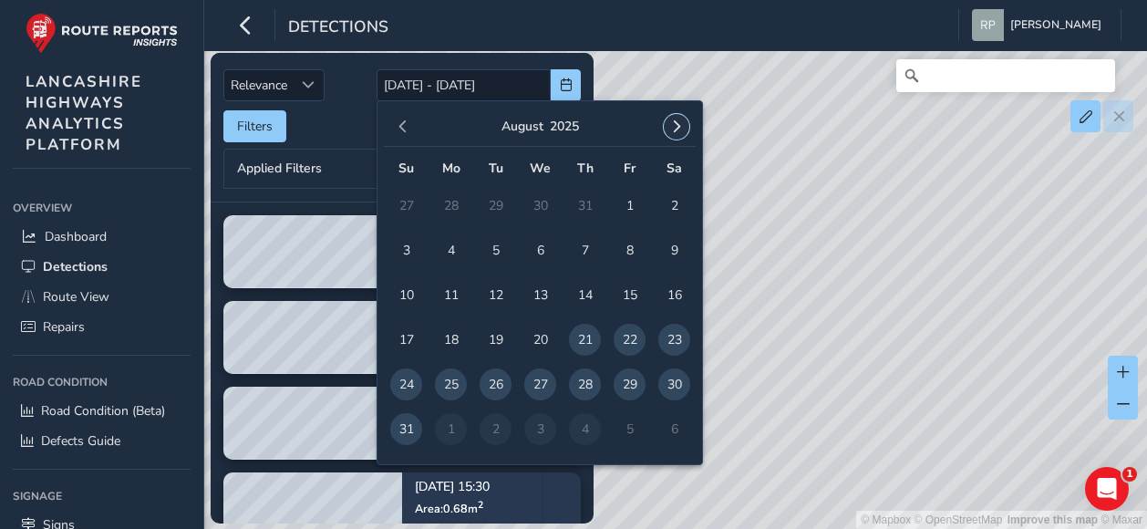
click at [670, 136] on button "button" at bounding box center [677, 127] width 26 height 26
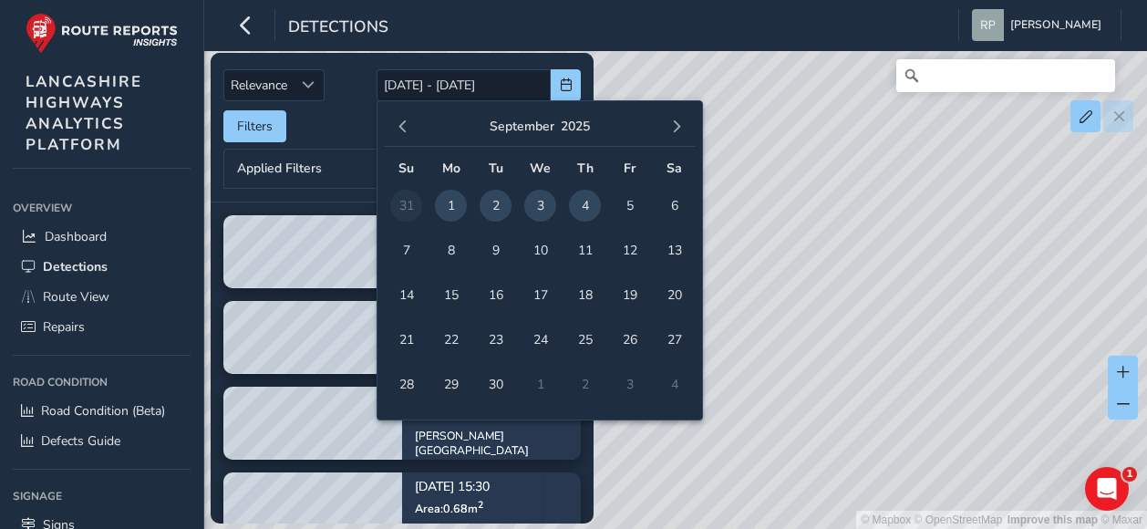
click at [452, 201] on span "1" at bounding box center [451, 206] width 32 height 32
click at [582, 201] on span "4" at bounding box center [585, 206] width 32 height 32
type input "[DATE] - [DATE]"
click at [348, 107] on div "Relevance Relevance [DATE] - [DATE] Filters csv Applied Filters" at bounding box center [401, 127] width 357 height 123
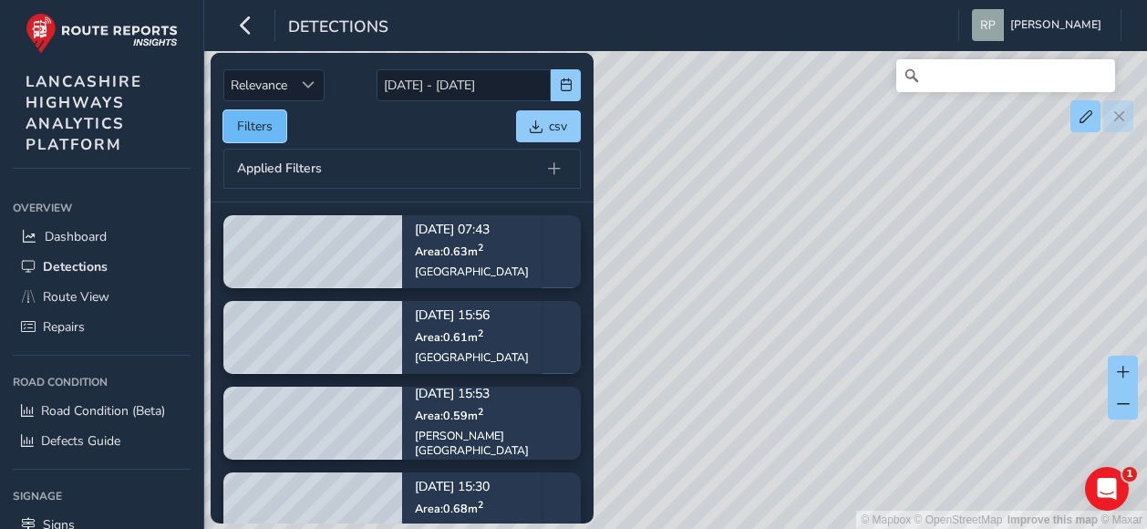
click at [273, 119] on button "Filters" at bounding box center [254, 126] width 63 height 32
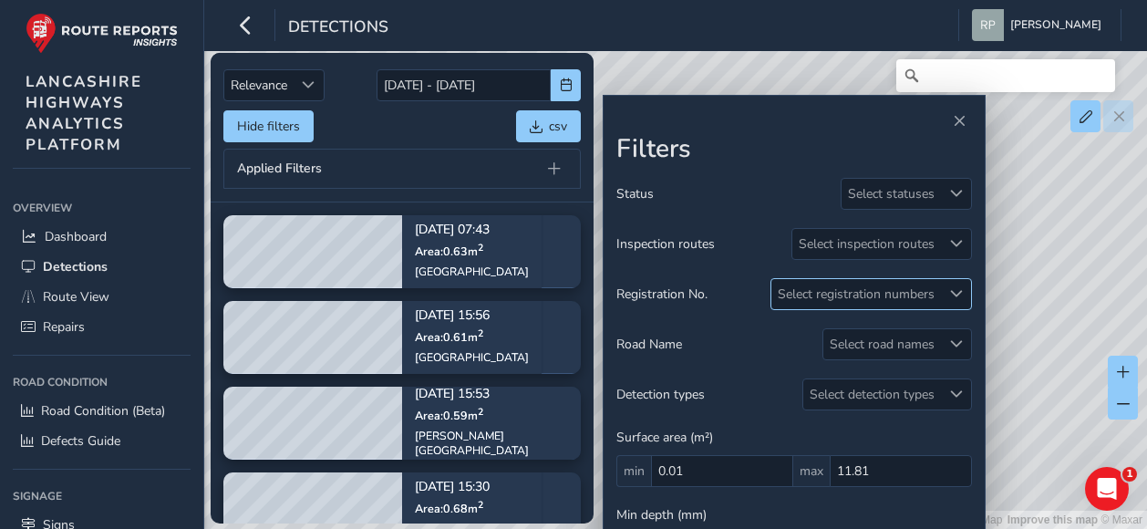
click at [846, 287] on div "Select registration numbers" at bounding box center [856, 294] width 170 height 30
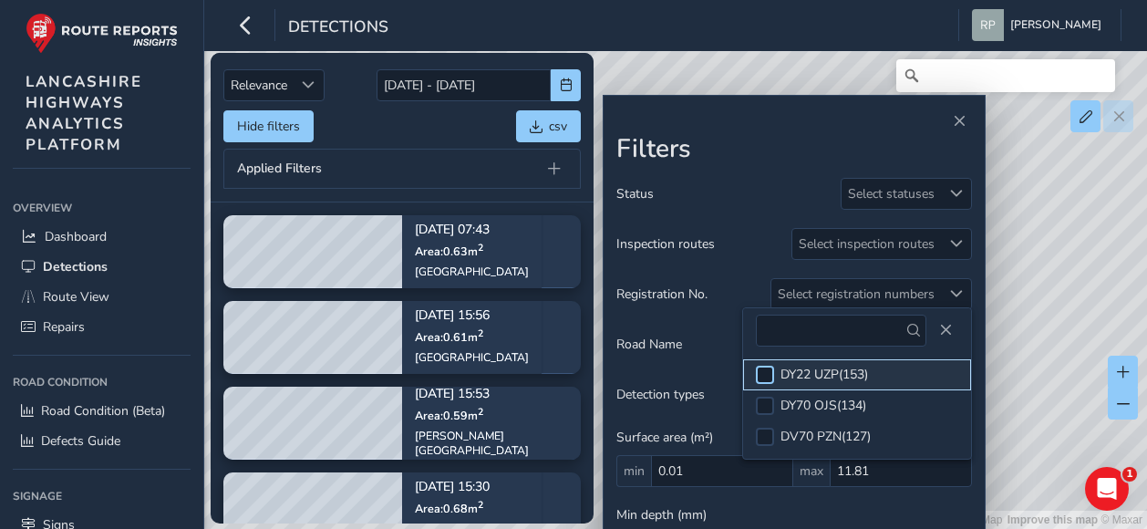
click at [769, 371] on div at bounding box center [765, 375] width 18 height 18
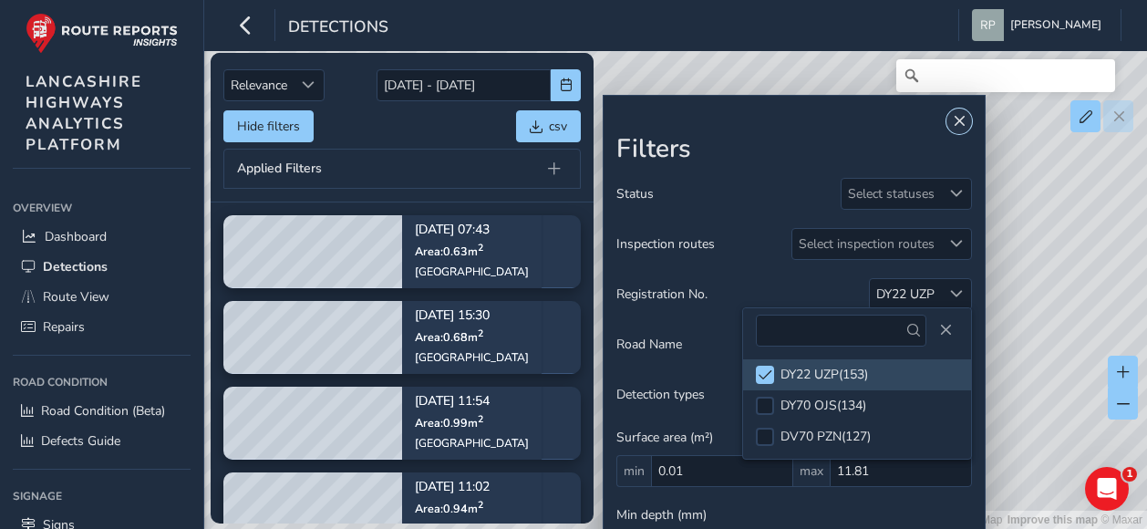
click at [962, 112] on button "Close" at bounding box center [959, 121] width 26 height 26
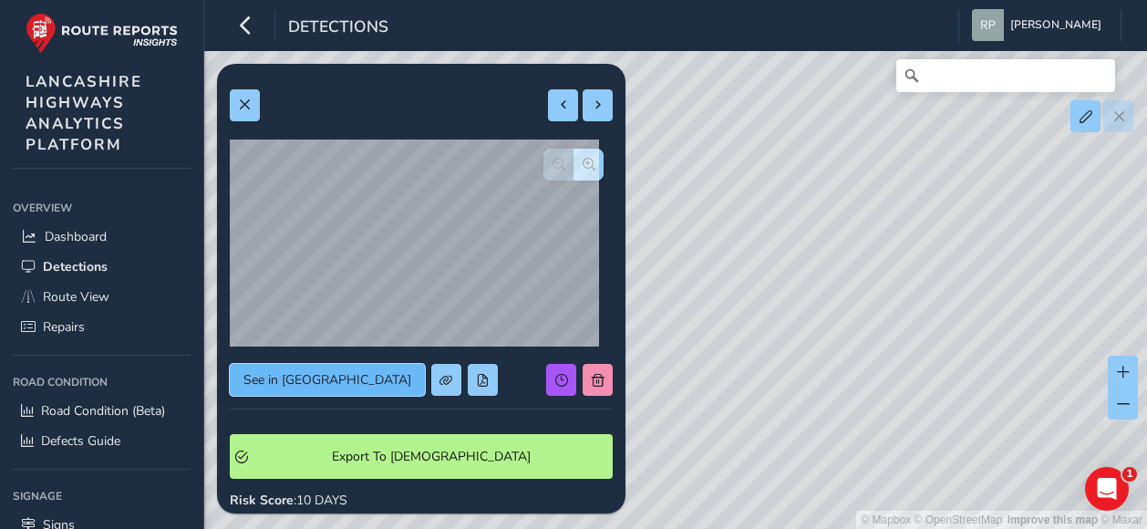
click at [288, 372] on span "See in [GEOGRAPHIC_DATA]" at bounding box center [327, 379] width 168 height 17
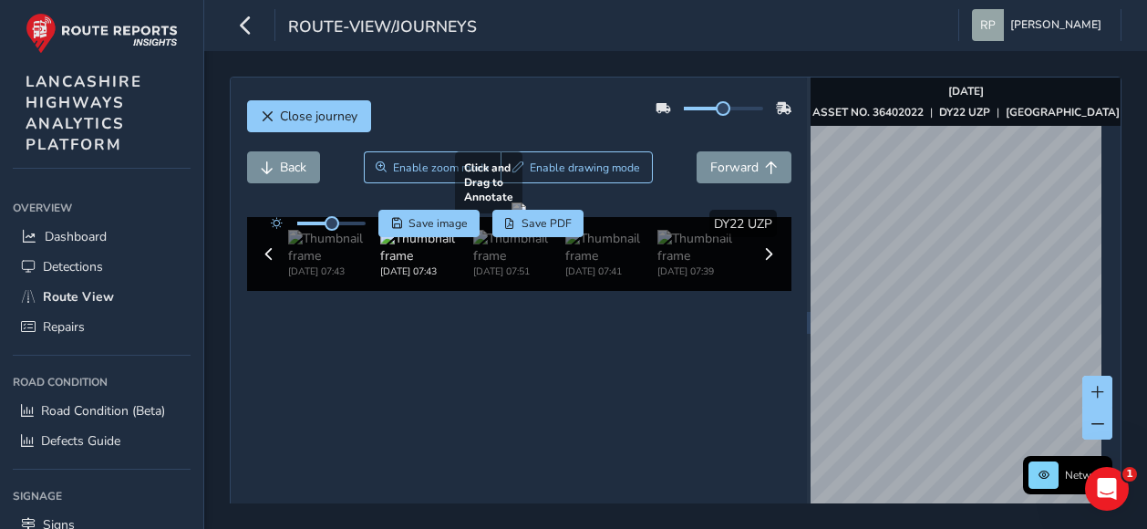
click at [731, 344] on div "Close journey Back Enable zoom mode Enable drawing mode Forward Click and Drag …" at bounding box center [676, 322] width 892 height 491
click at [798, 292] on div "Close journey Back Enable zoom mode Enable drawing mode Forward Click and Drag …" at bounding box center [676, 322] width 892 height 491
click at [743, 316] on div "Close journey Back Enable zoom mode Enable drawing mode Forward Click and Drag …" at bounding box center [676, 322] width 892 height 491
click at [773, 225] on div "Close journey Back Enable zoom mode Enable drawing mode Forward Click and Drag …" at bounding box center [676, 322] width 892 height 491
click at [777, 212] on div "Close journey Back Enable zoom mode Enable drawing mode Forward Click and Drag …" at bounding box center [676, 322] width 892 height 491
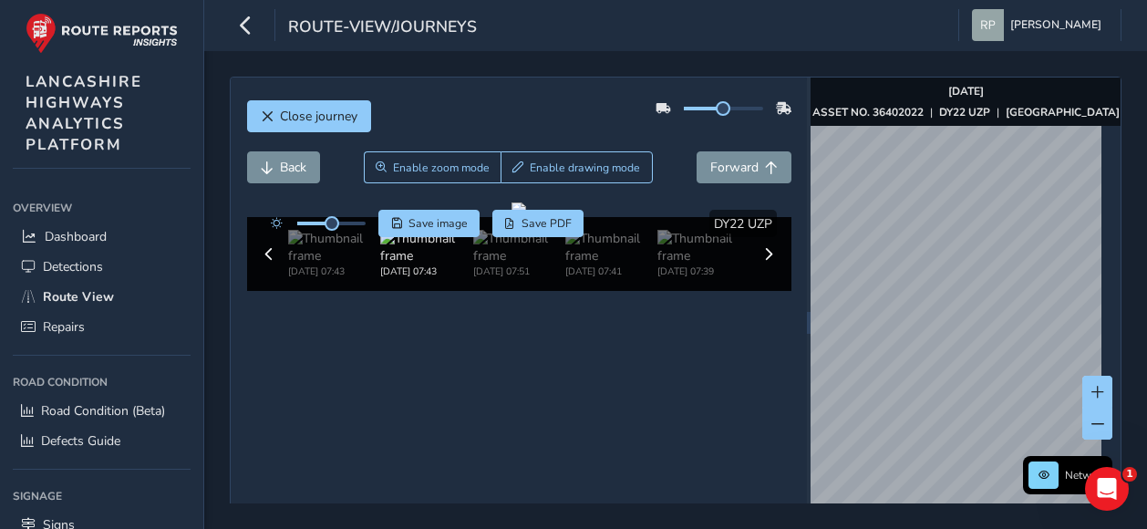
click at [722, 233] on div "Close journey Back Enable zoom mode Enable drawing mode Forward Click and Drag …" at bounding box center [676, 322] width 892 height 491
click at [602, 211] on div "Close journey Back Enable zoom mode Enable drawing mode Forward Click and Drag …" at bounding box center [676, 322] width 892 height 491
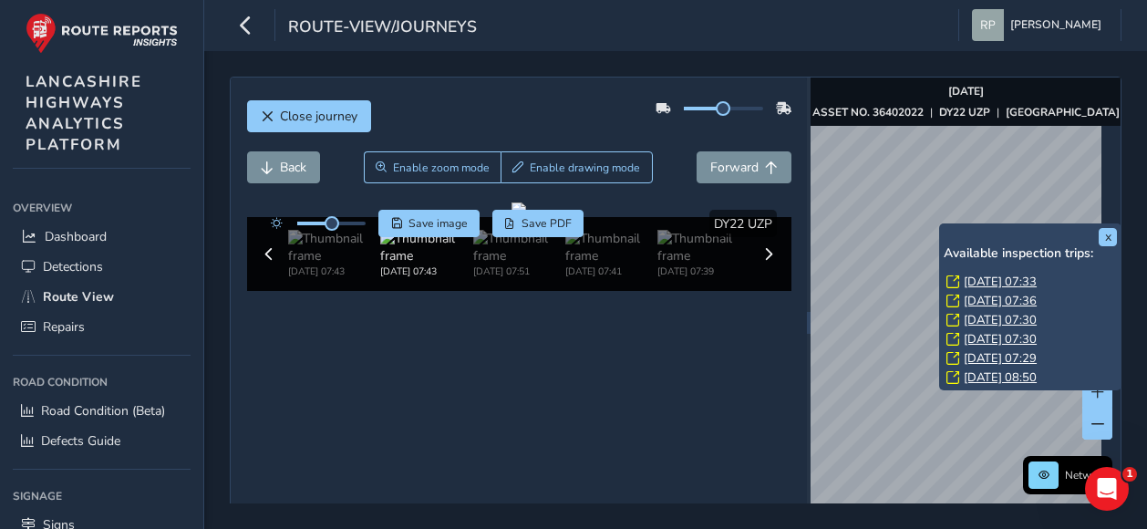
click at [941, 224] on div "x Available inspection trips: Thu, 4 Sep, 07:33 Mon, 1 Sep, 07:36 Mon, 11 Aug, …" at bounding box center [1030, 307] width 182 height 168
click at [968, 279] on link "Thu, 4 Sep, 07:33" at bounding box center [1000, 281] width 73 height 16
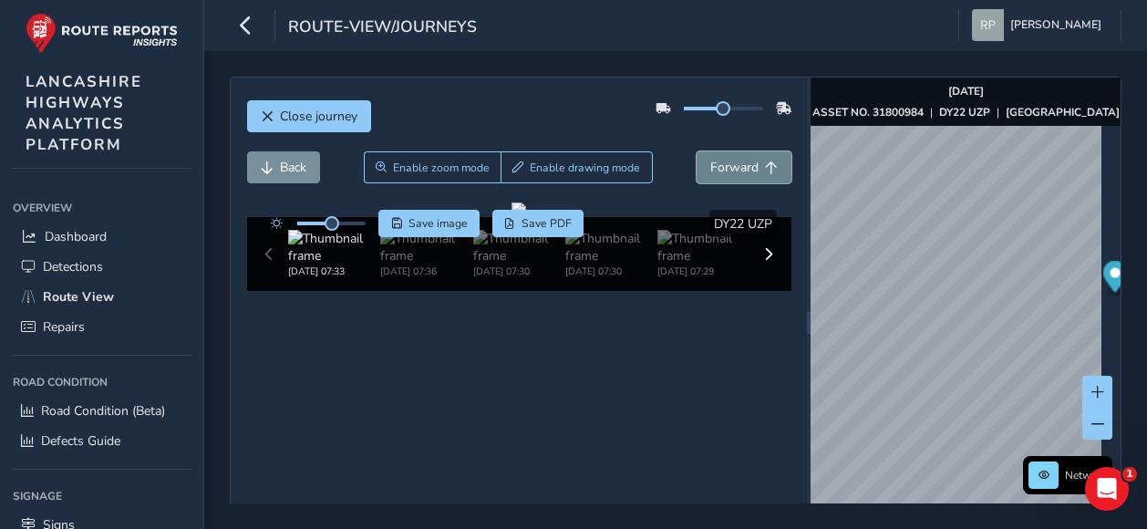
click at [712, 163] on span "Forward" at bounding box center [734, 167] width 48 height 17
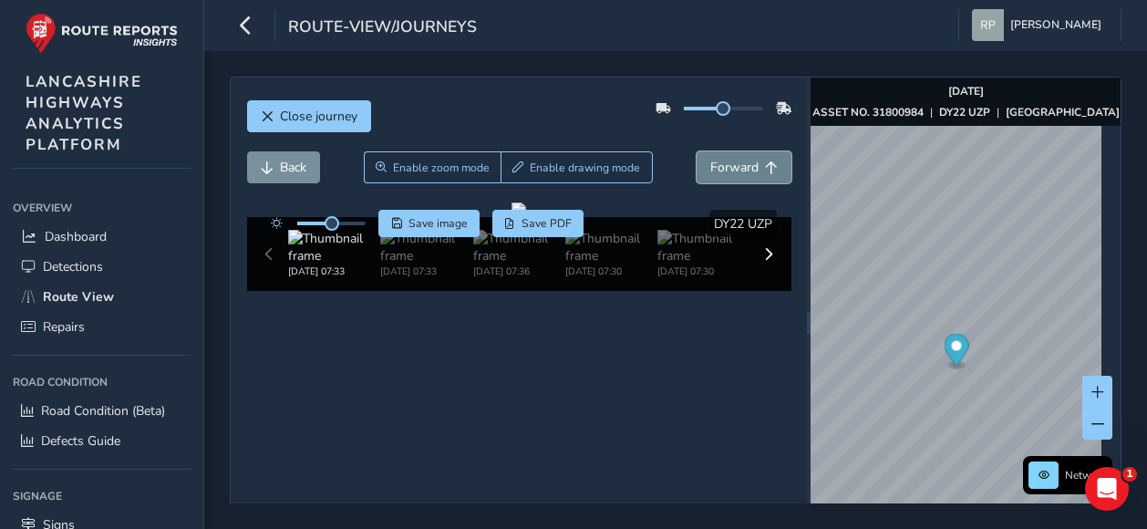
click at [712, 163] on span "Forward" at bounding box center [734, 167] width 48 height 17
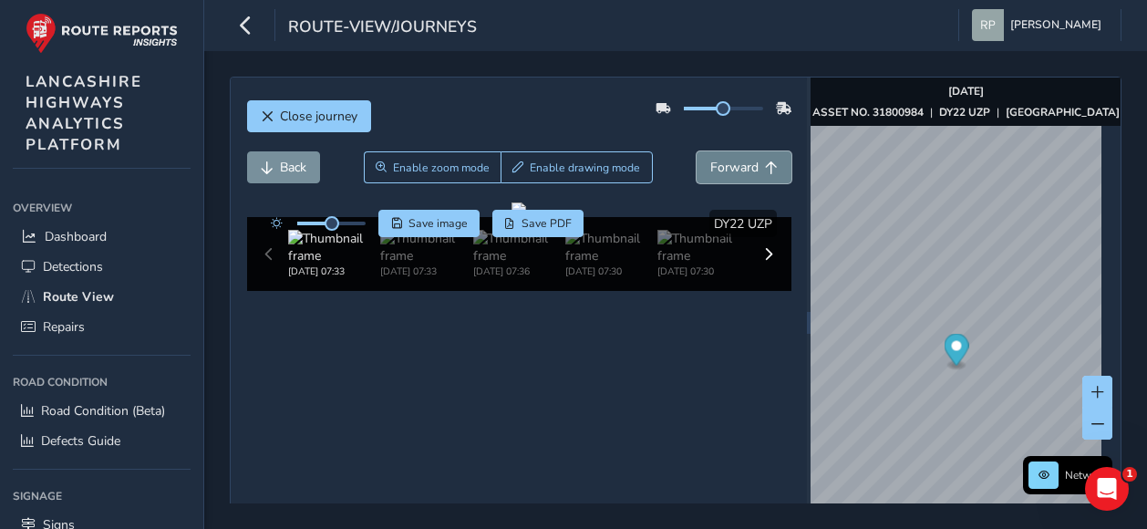
click at [712, 163] on span "Forward" at bounding box center [734, 167] width 48 height 17
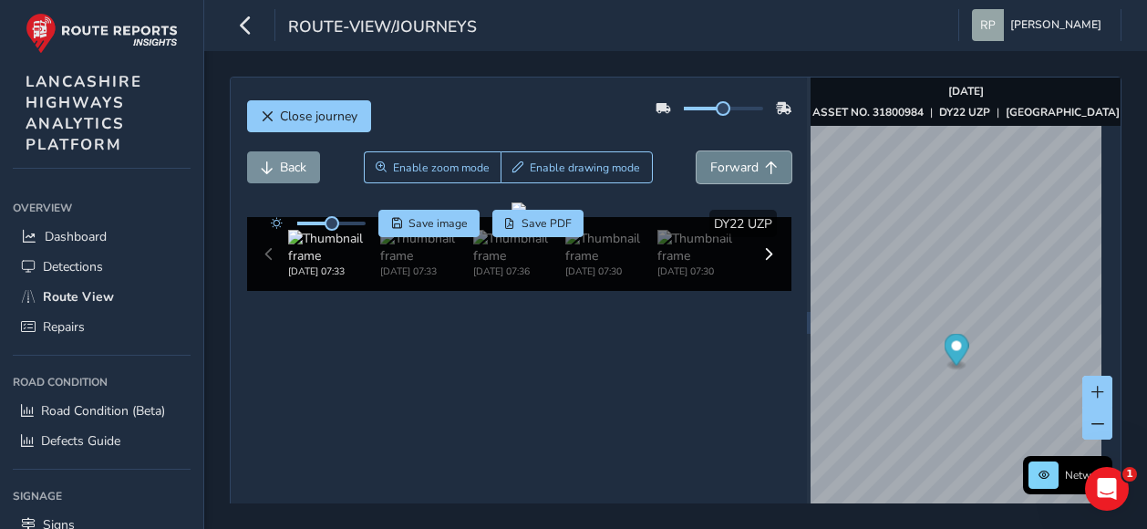
click at [712, 163] on span "Forward" at bounding box center [734, 167] width 48 height 17
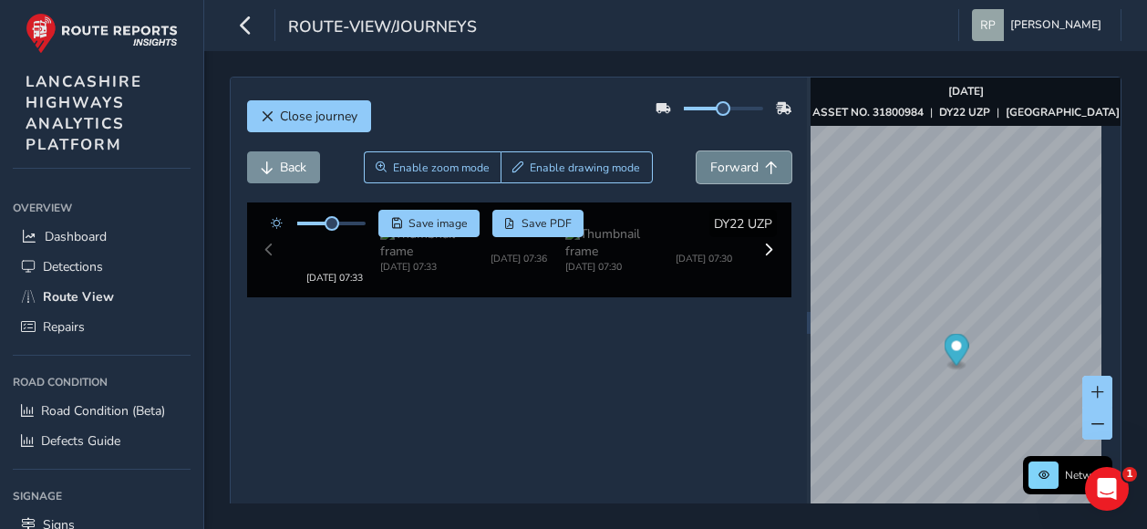
click at [712, 163] on span "Forward" at bounding box center [734, 167] width 48 height 17
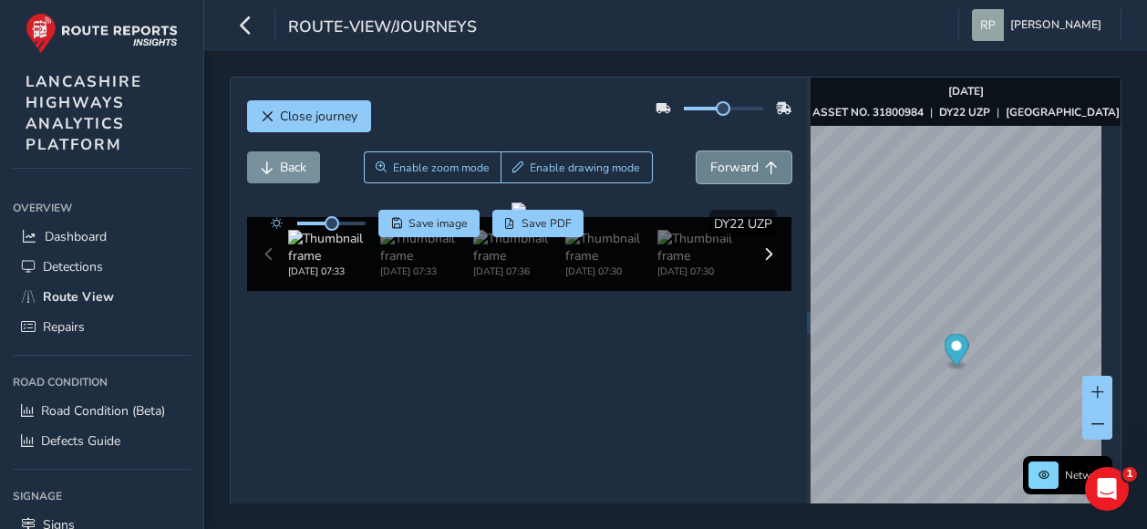
click at [712, 163] on span "Forward" at bounding box center [734, 167] width 48 height 17
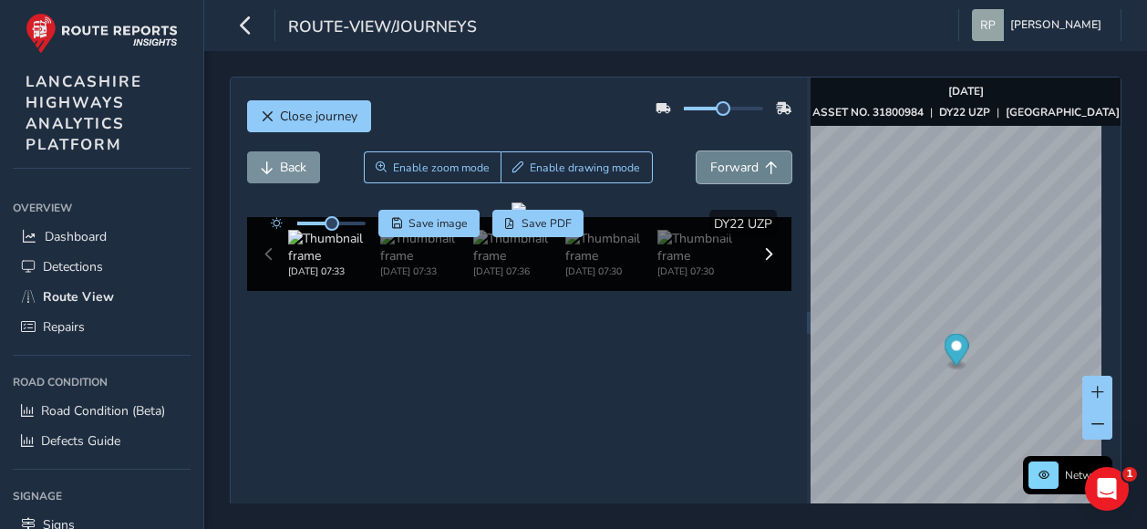
click at [712, 163] on span "Forward" at bounding box center [734, 167] width 48 height 17
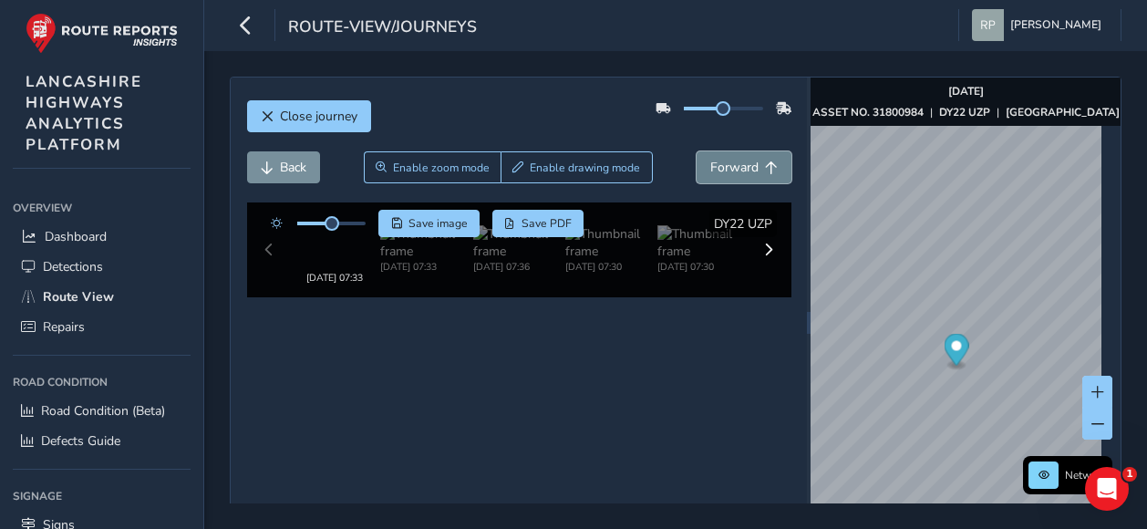
click at [712, 163] on span "Forward" at bounding box center [734, 167] width 48 height 17
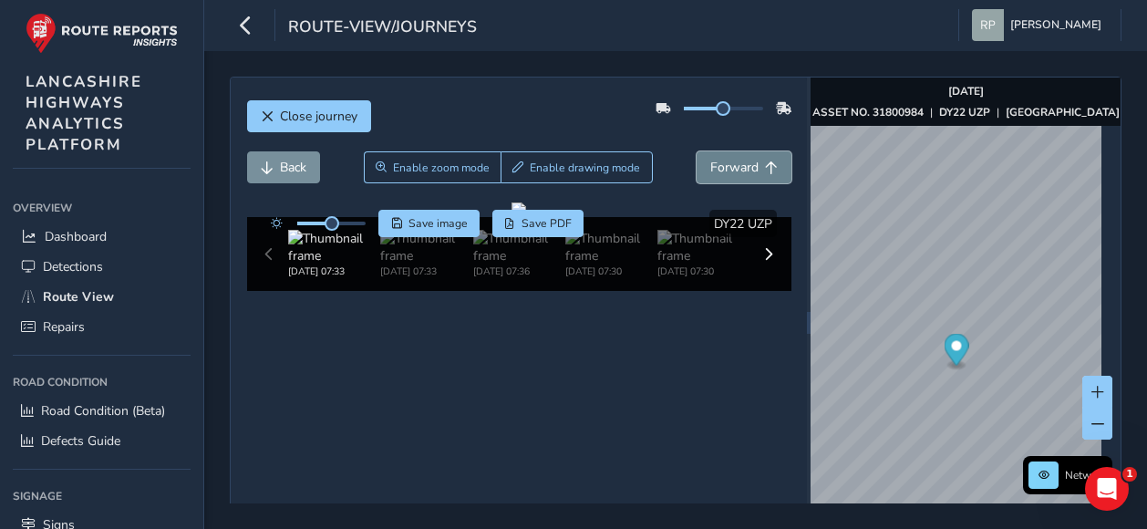
click at [712, 163] on span "Forward" at bounding box center [734, 167] width 48 height 17
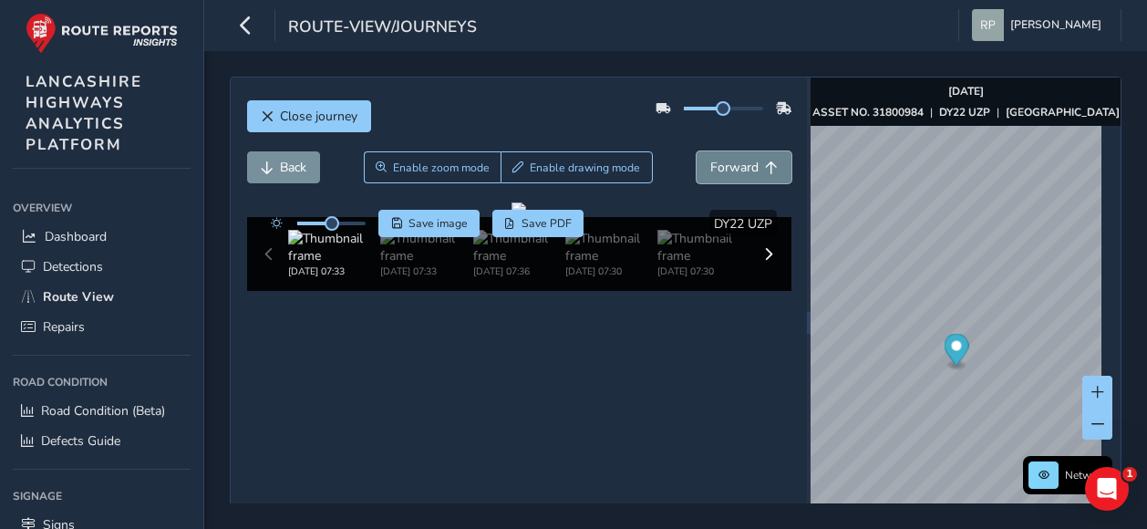
click at [712, 163] on span "Forward" at bounding box center [734, 167] width 48 height 17
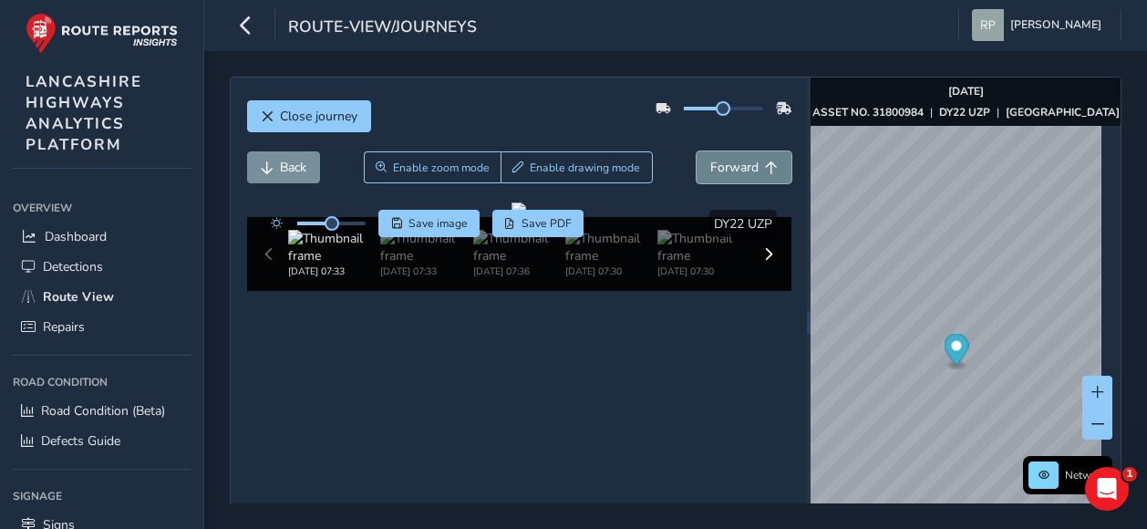
click at [712, 163] on span "Forward" at bounding box center [734, 167] width 48 height 17
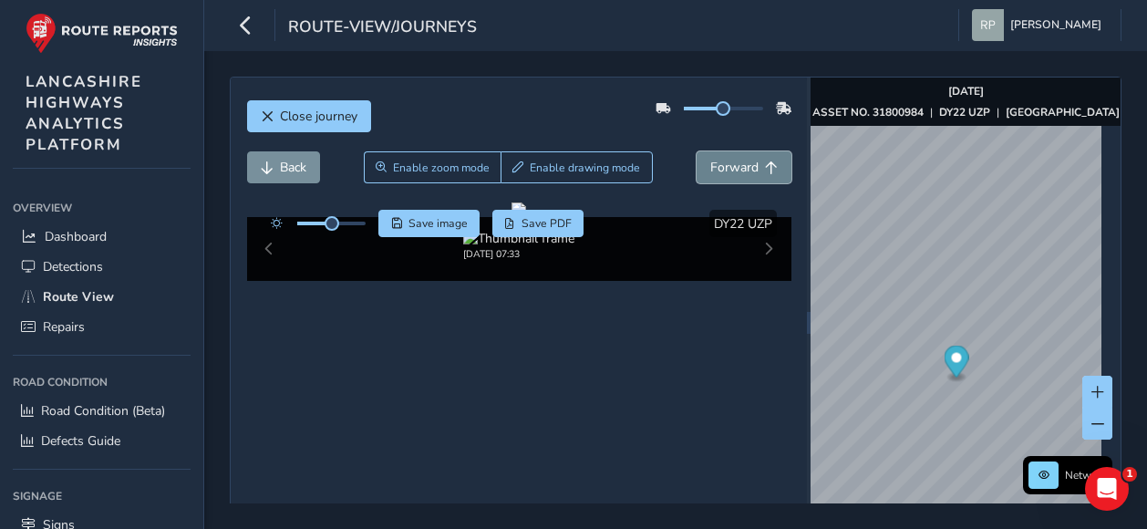
click at [727, 159] on span "Forward" at bounding box center [734, 167] width 48 height 17
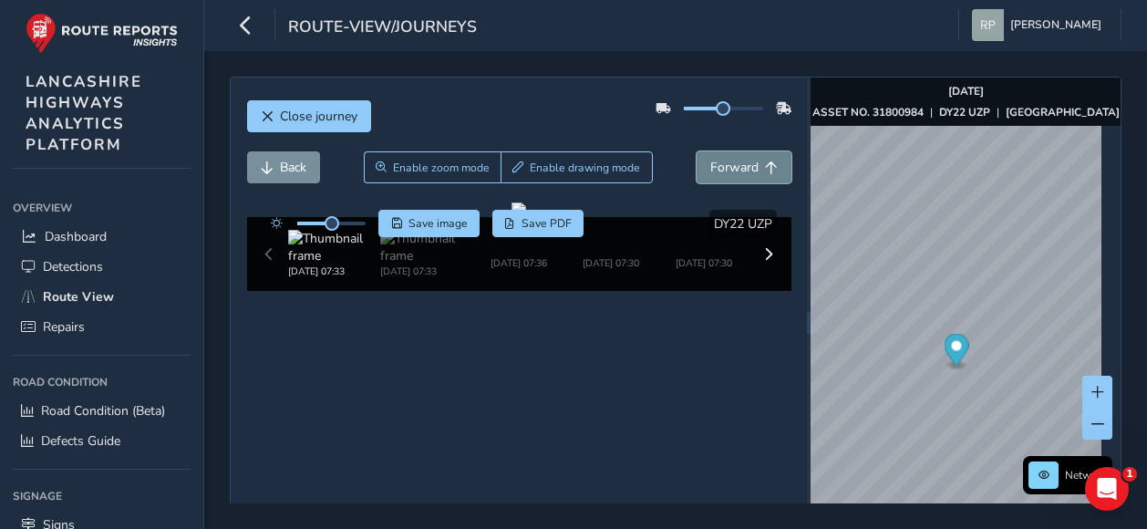
click at [727, 159] on span "Forward" at bounding box center [734, 167] width 48 height 17
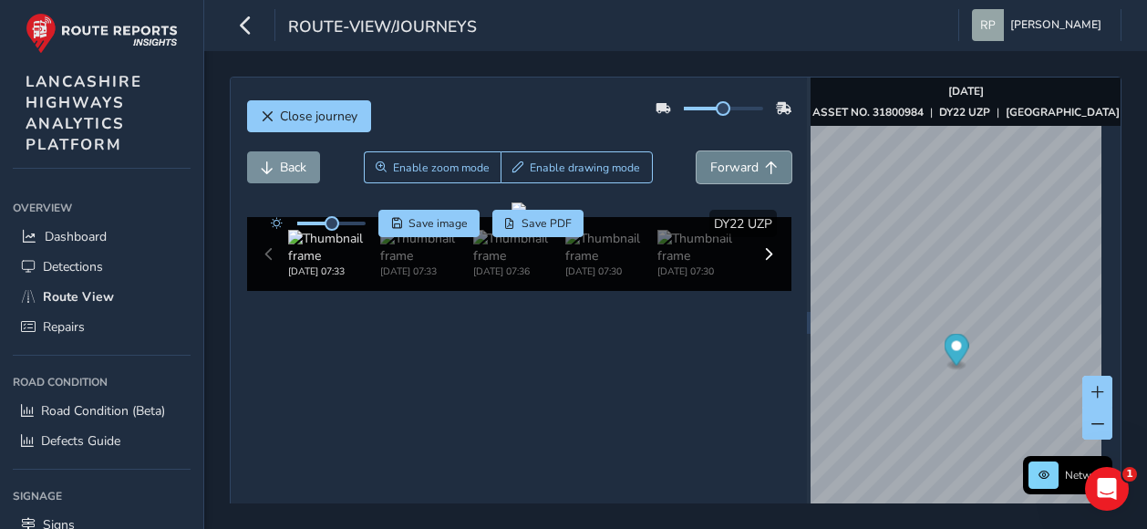
click at [727, 159] on span "Forward" at bounding box center [734, 167] width 48 height 17
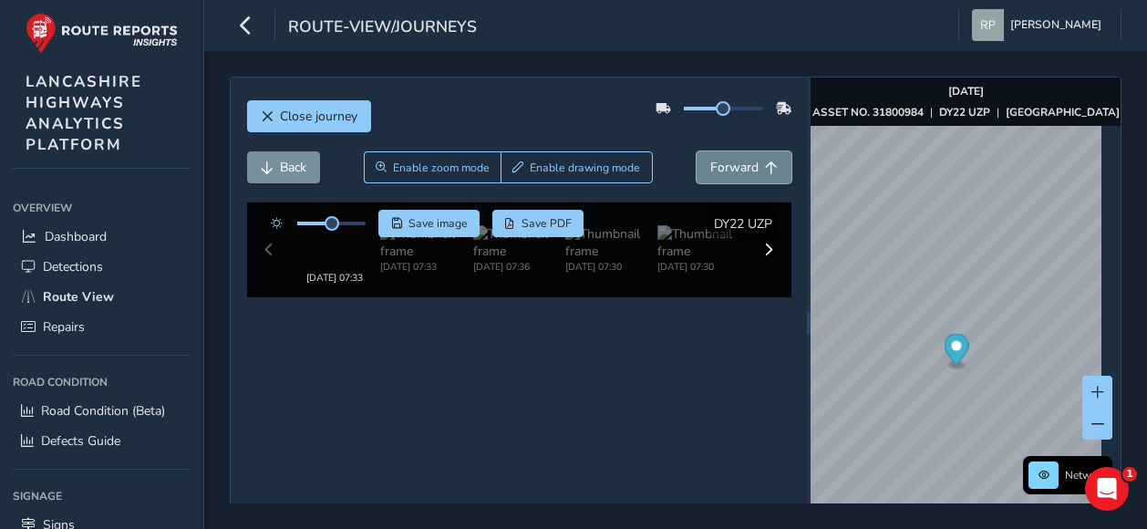
click at [727, 159] on span "Forward" at bounding box center [734, 167] width 48 height 17
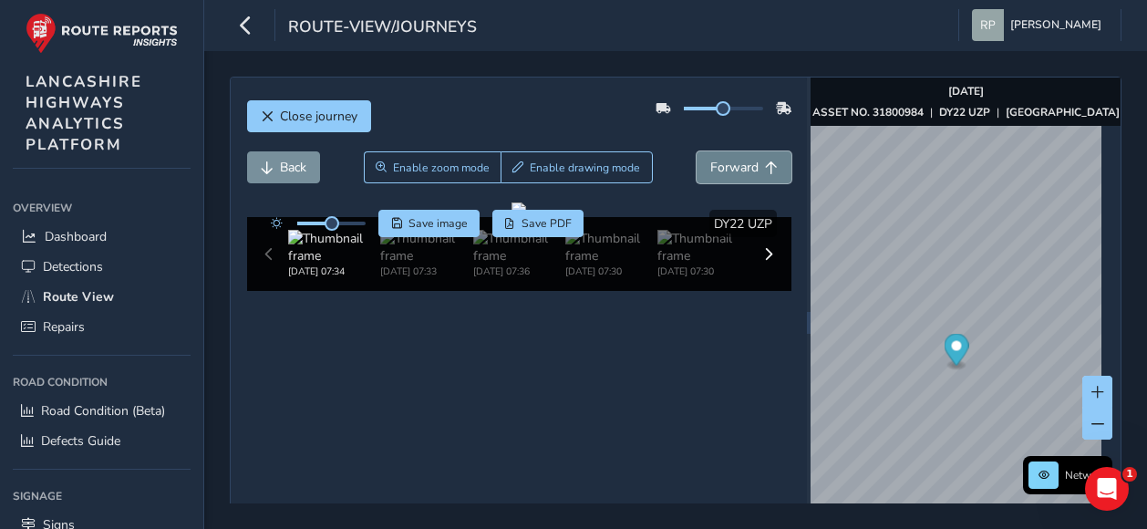
click at [727, 159] on span "Forward" at bounding box center [734, 167] width 48 height 17
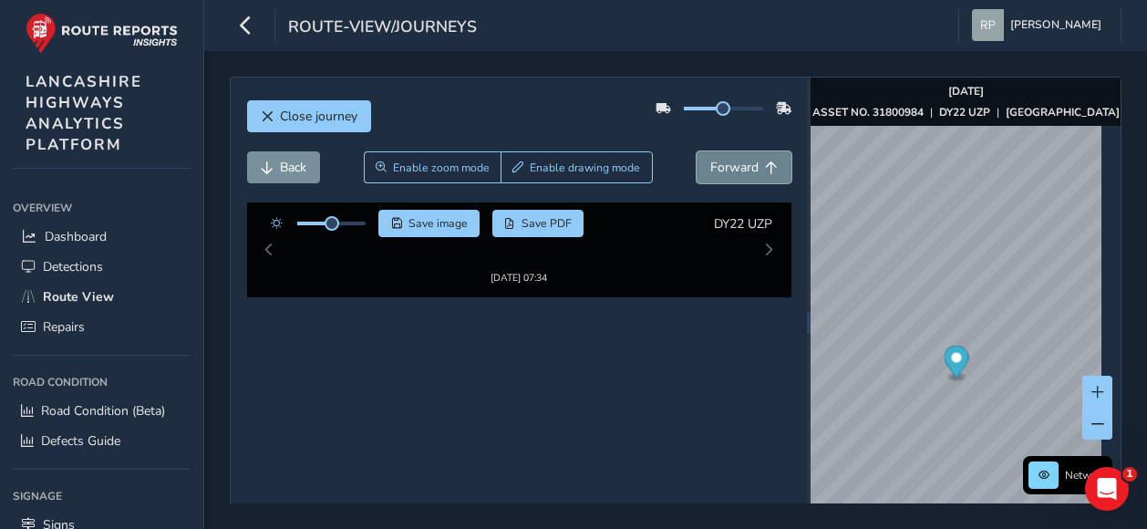
click at [727, 159] on span "Forward" at bounding box center [734, 167] width 48 height 17
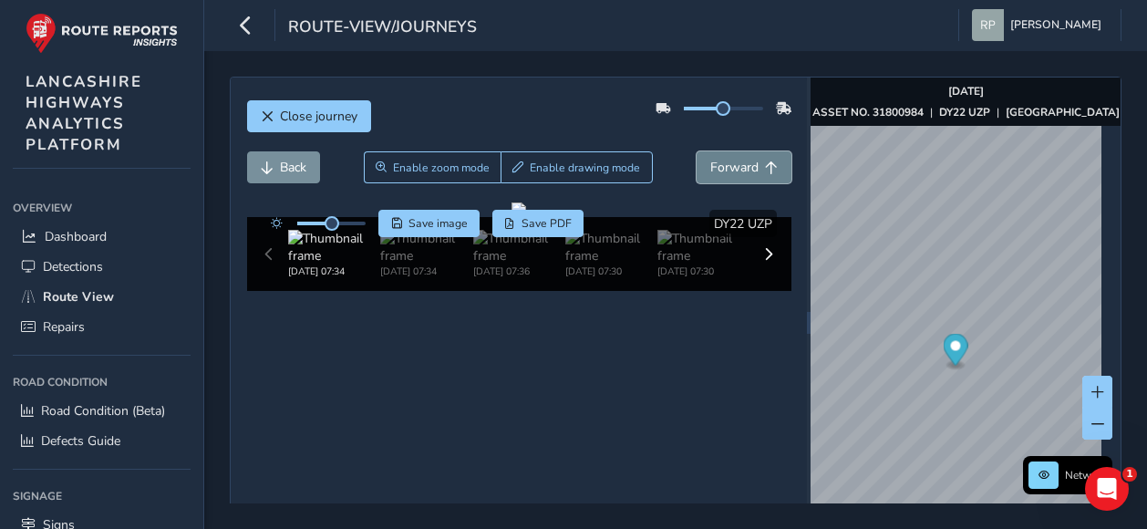
click at [727, 159] on span "Forward" at bounding box center [734, 167] width 48 height 17
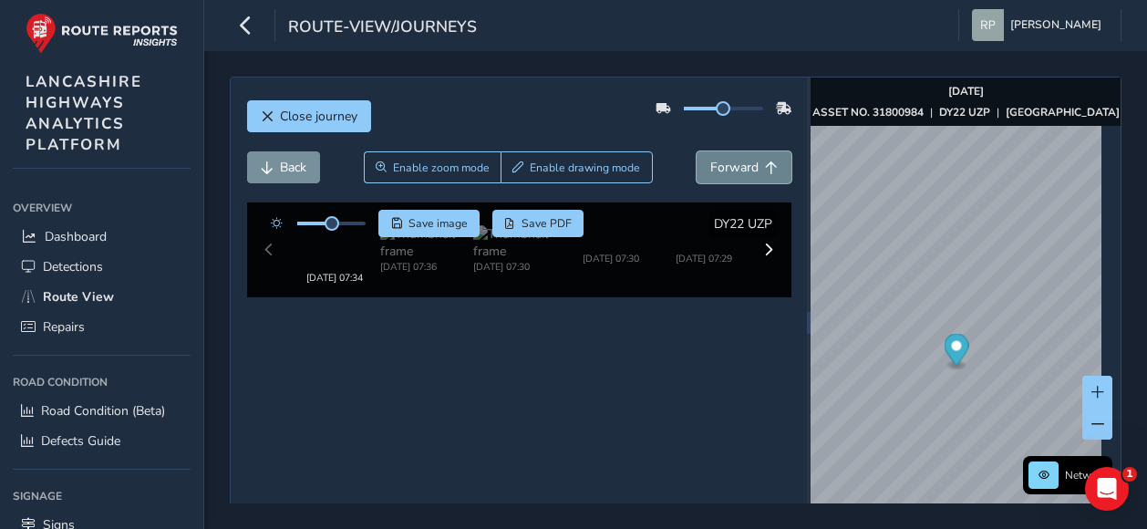
click at [727, 159] on span "Forward" at bounding box center [734, 167] width 48 height 17
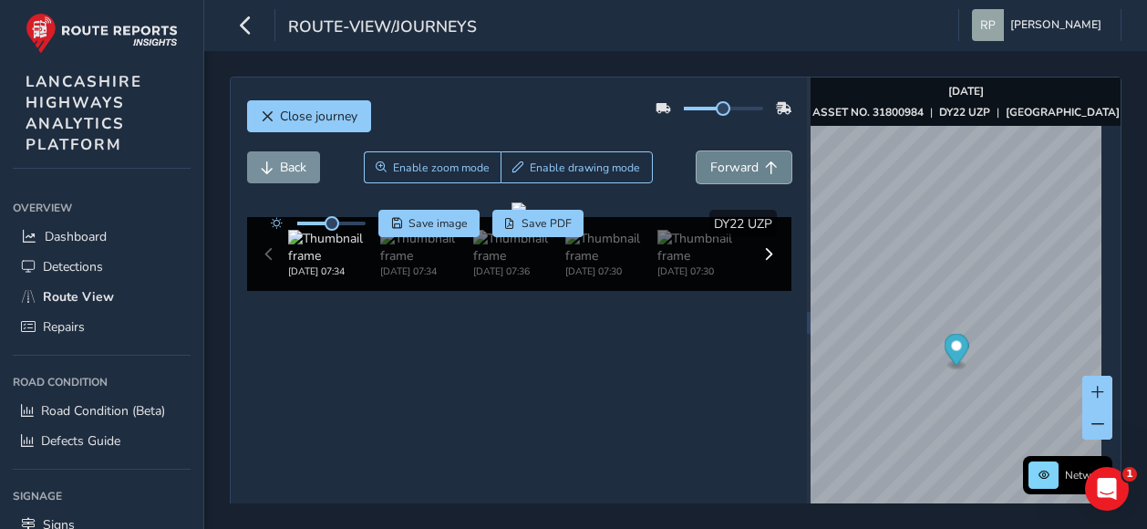
click at [727, 159] on span "Forward" at bounding box center [734, 167] width 48 height 17
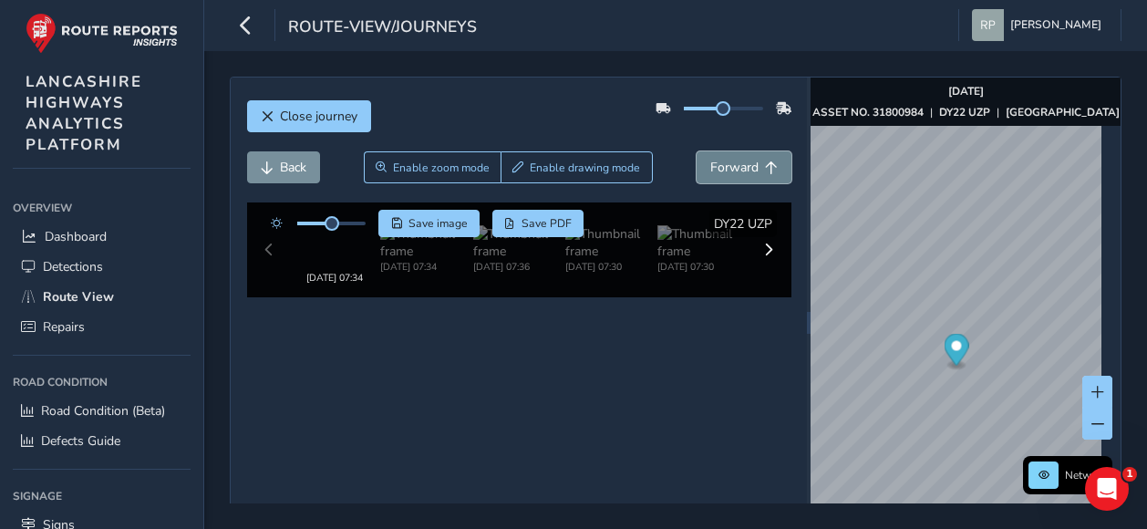
click at [727, 159] on span "Forward" at bounding box center [734, 167] width 48 height 17
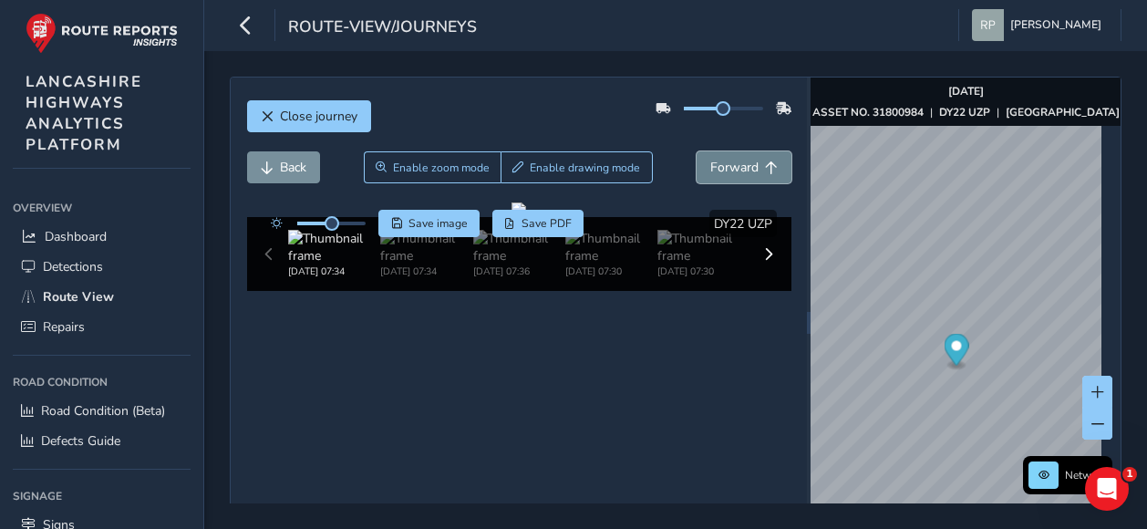
click at [727, 159] on span "Forward" at bounding box center [734, 167] width 48 height 17
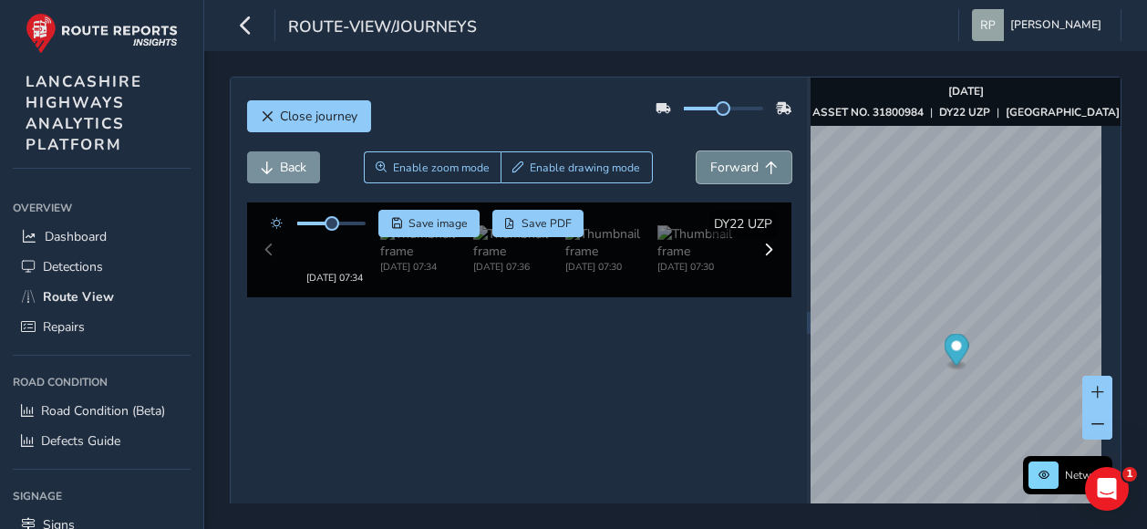
click at [727, 159] on span "Forward" at bounding box center [734, 167] width 48 height 17
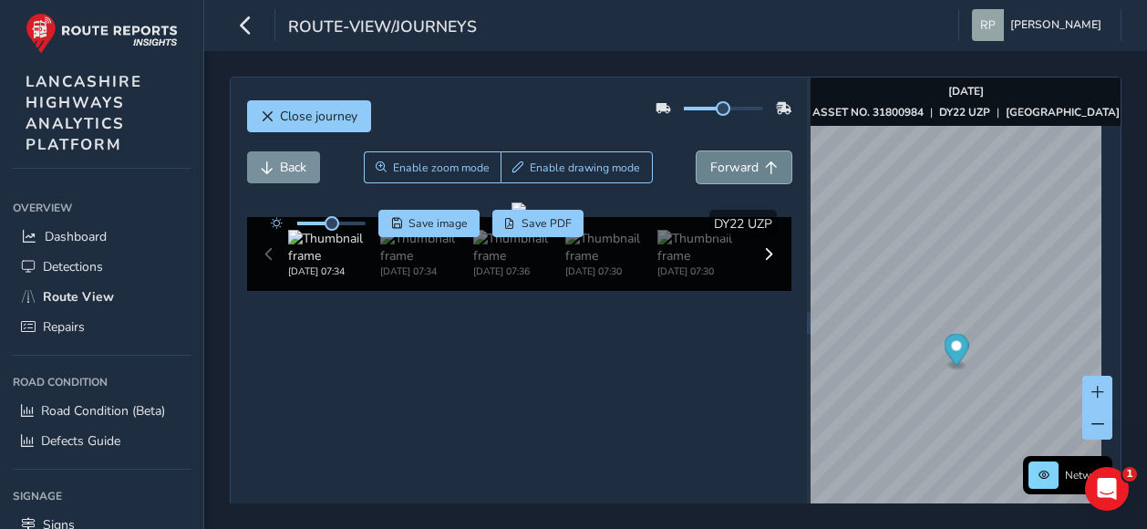
click at [727, 159] on span "Forward" at bounding box center [734, 167] width 48 height 17
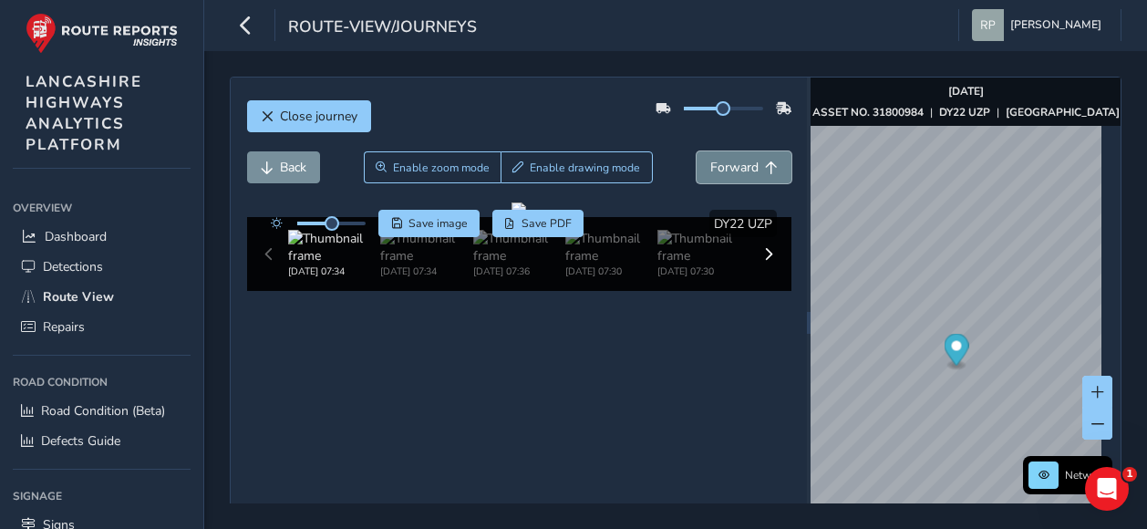
click at [727, 159] on span "Forward" at bounding box center [734, 167] width 48 height 17
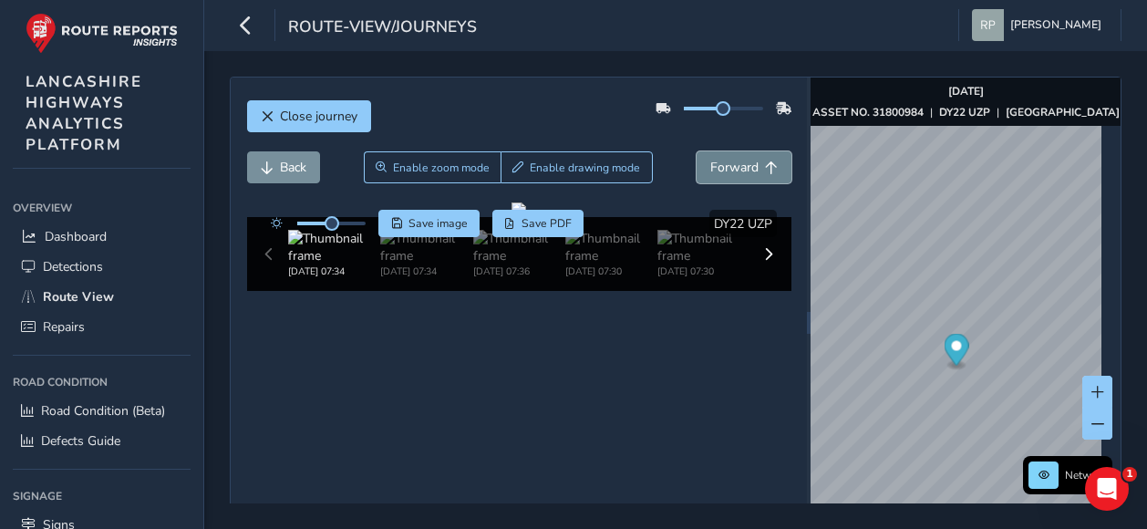
click at [727, 159] on span "Forward" at bounding box center [734, 167] width 48 height 17
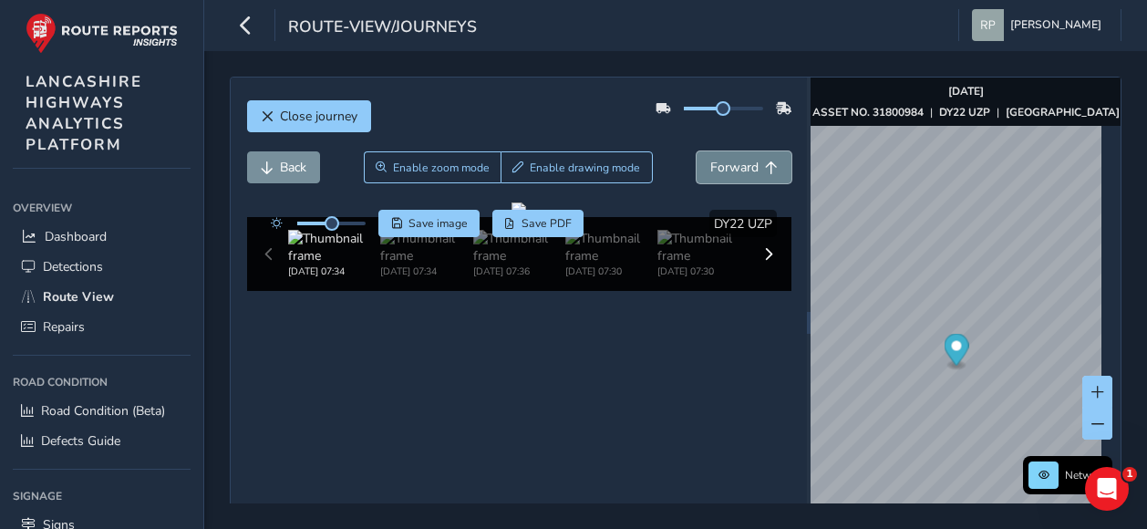
click at [727, 159] on span "Forward" at bounding box center [734, 167] width 48 height 17
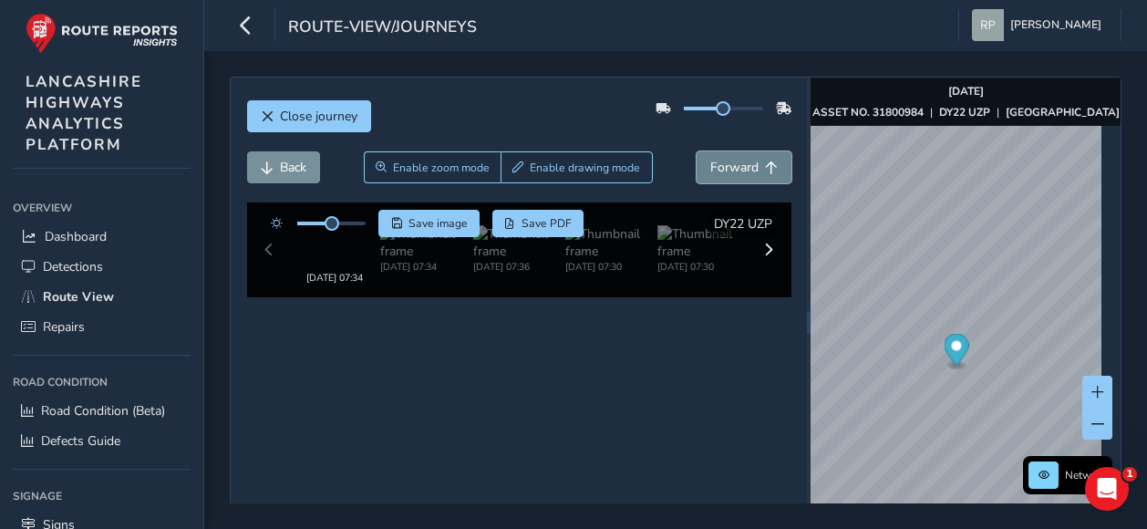
click at [727, 159] on span "Forward" at bounding box center [734, 167] width 48 height 17
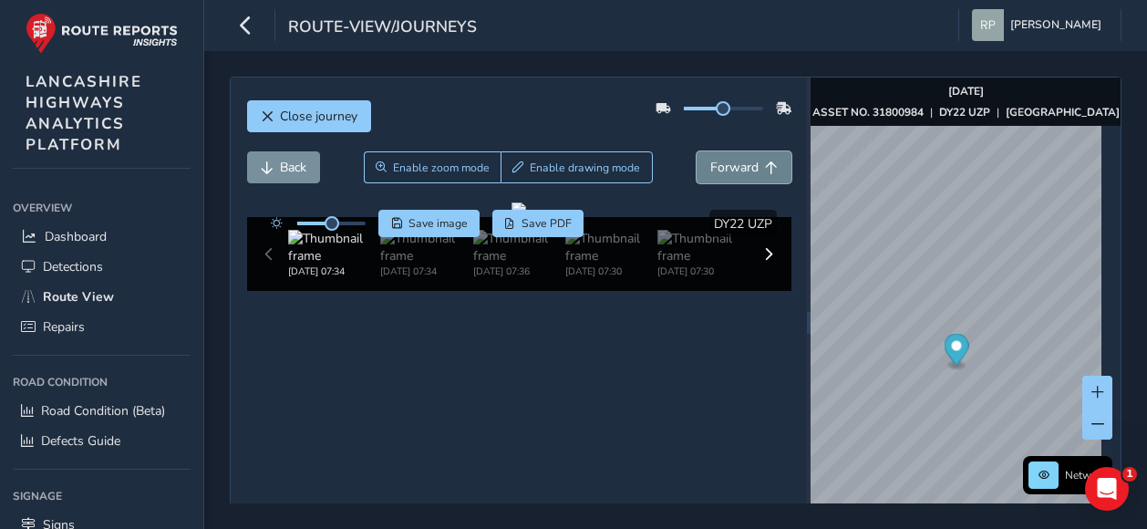
click at [727, 159] on span "Forward" at bounding box center [734, 167] width 48 height 17
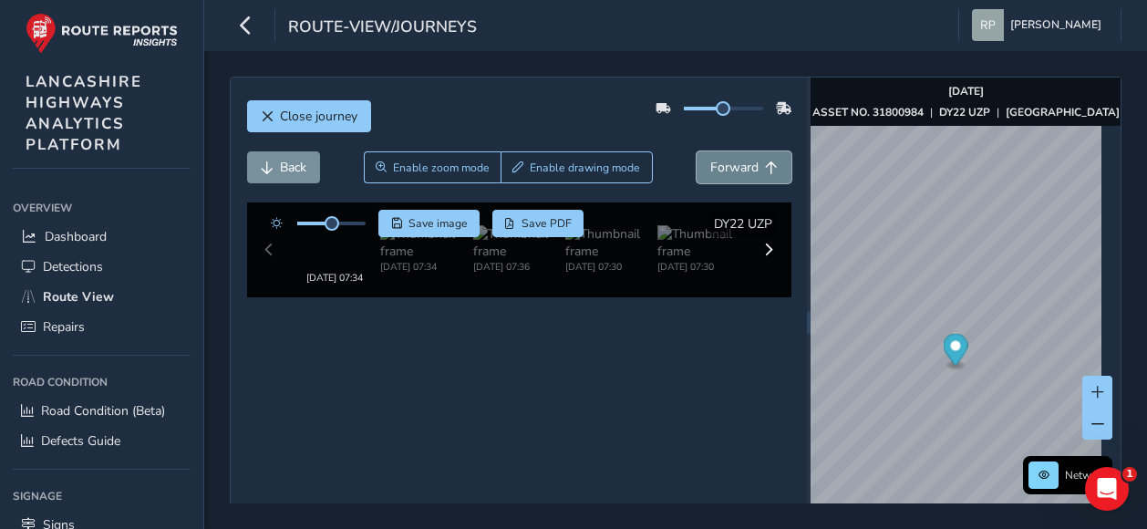
click at [727, 159] on span "Forward" at bounding box center [734, 167] width 48 height 17
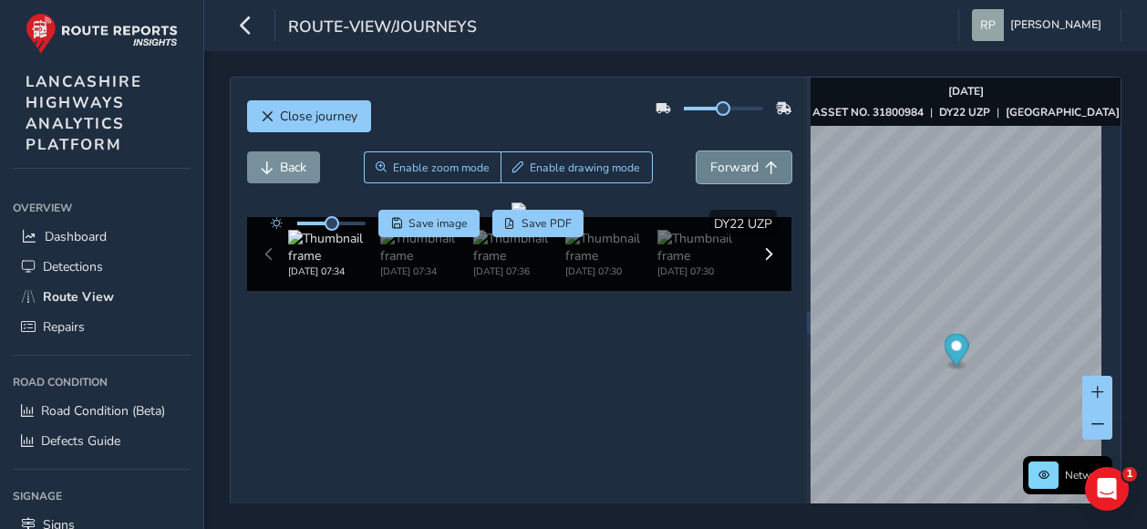
click at [727, 159] on span "Forward" at bounding box center [734, 167] width 48 height 17
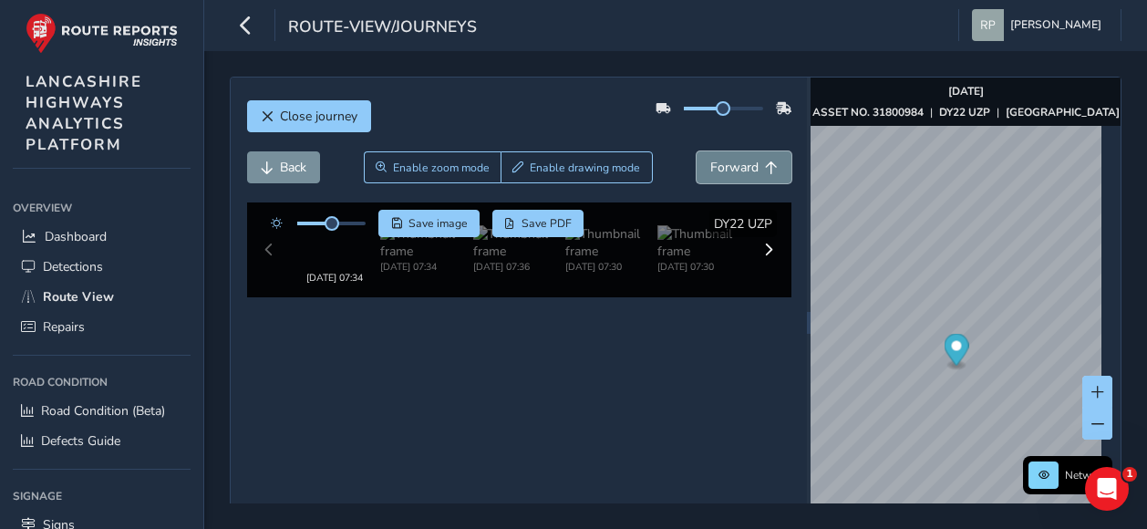
click at [727, 159] on span "Forward" at bounding box center [734, 167] width 48 height 17
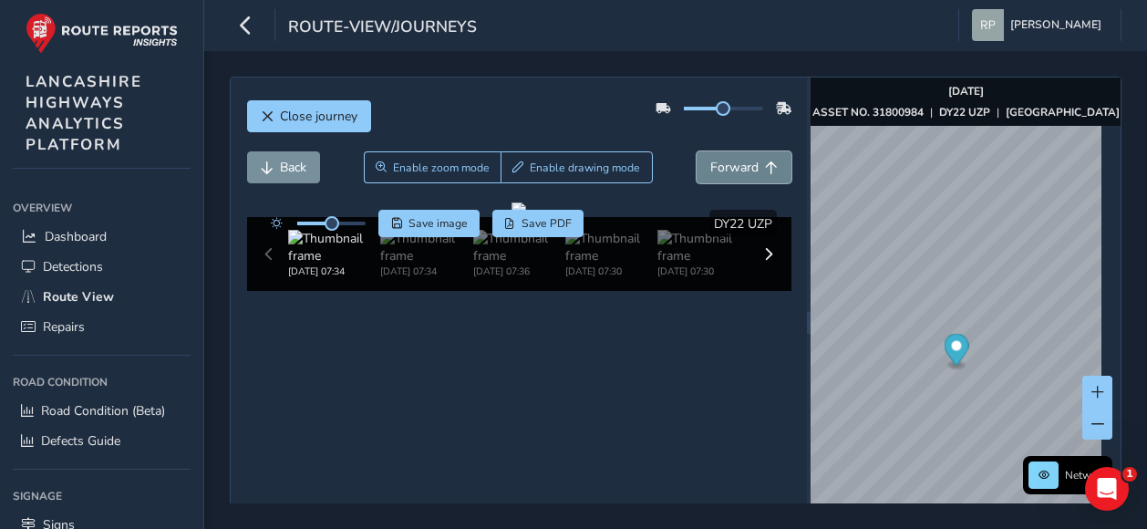
click at [727, 159] on span "Forward" at bounding box center [734, 167] width 48 height 17
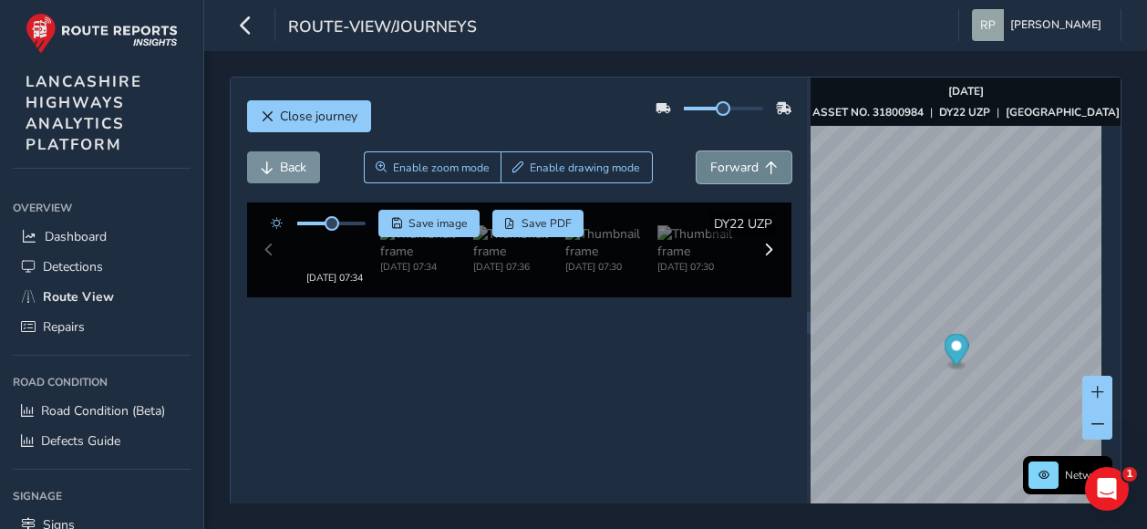
click at [727, 159] on span "Forward" at bounding box center [734, 167] width 48 height 17
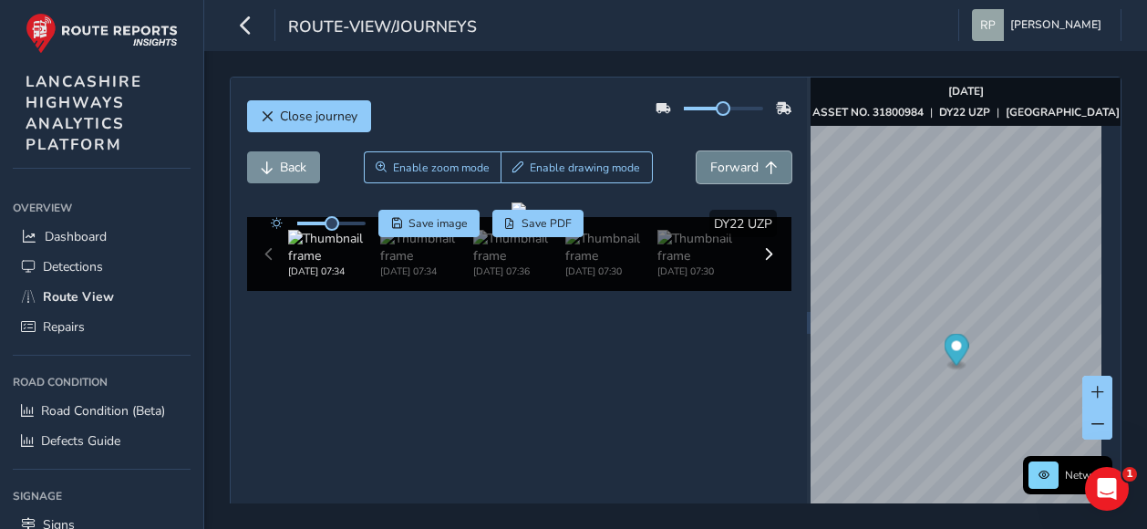
click at [727, 159] on span "Forward" at bounding box center [734, 167] width 48 height 17
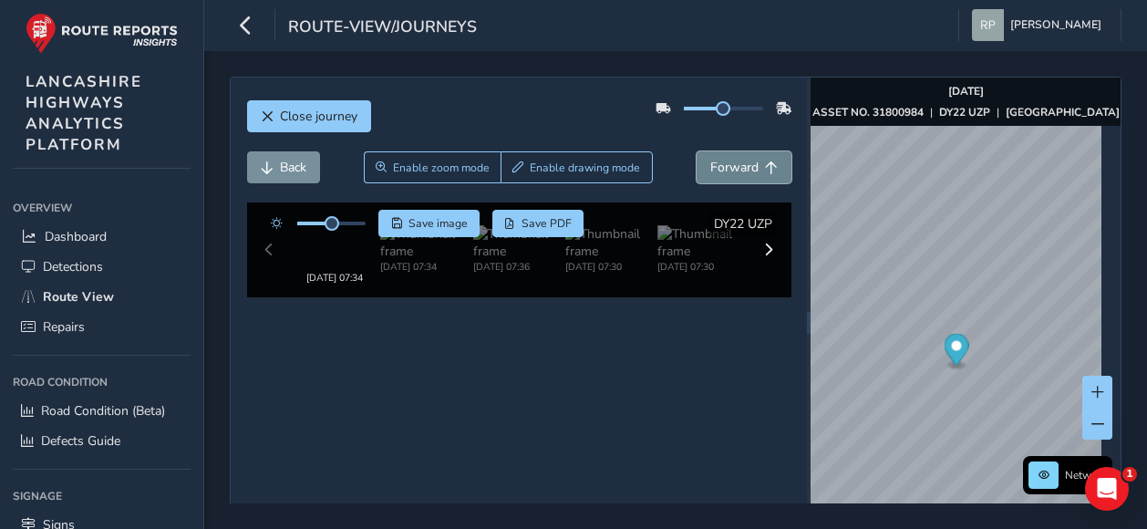
click at [727, 159] on span "Forward" at bounding box center [734, 167] width 48 height 17
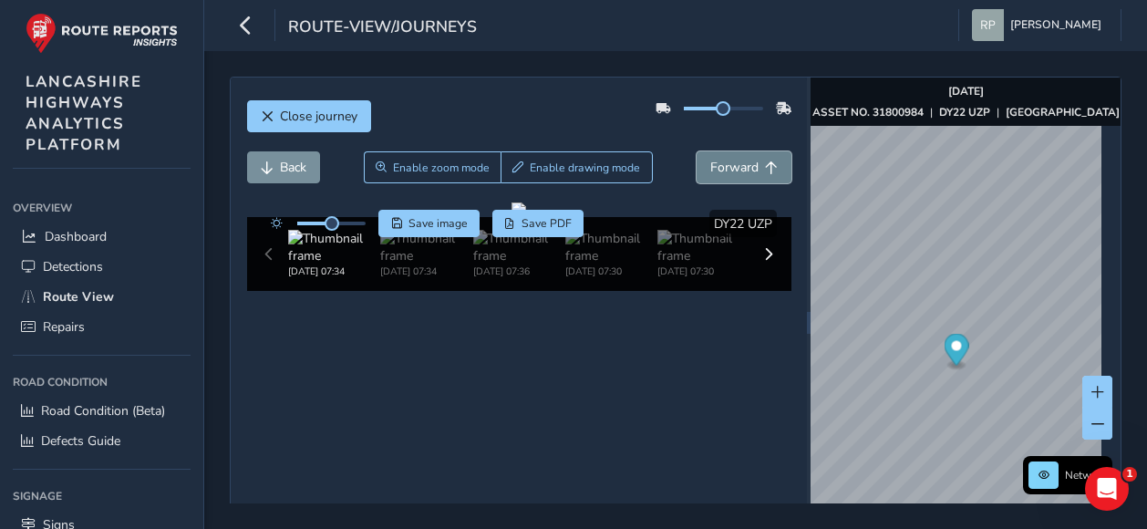
click at [727, 159] on span "Forward" at bounding box center [734, 167] width 48 height 17
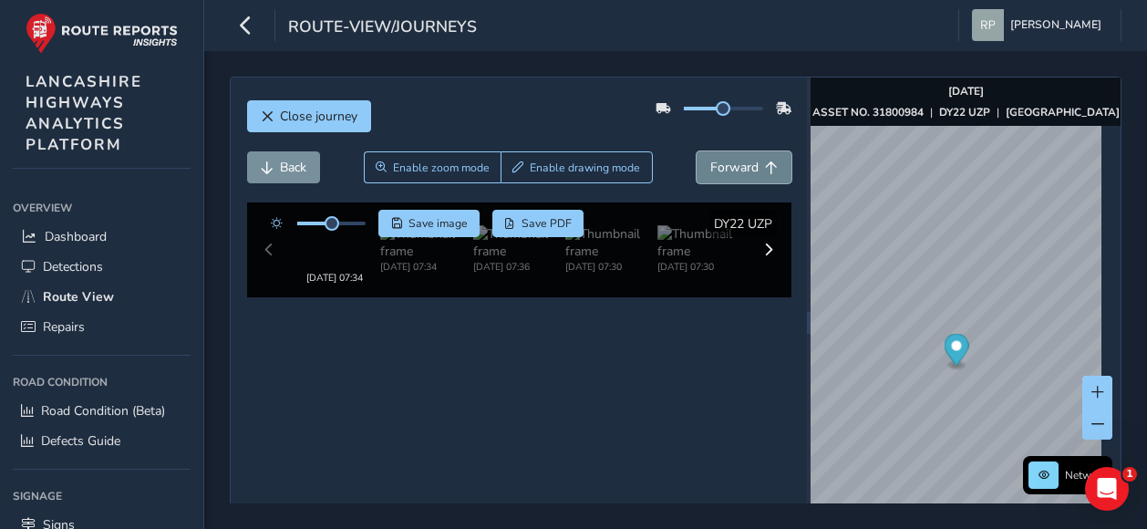
click at [727, 159] on span "Forward" at bounding box center [734, 167] width 48 height 17
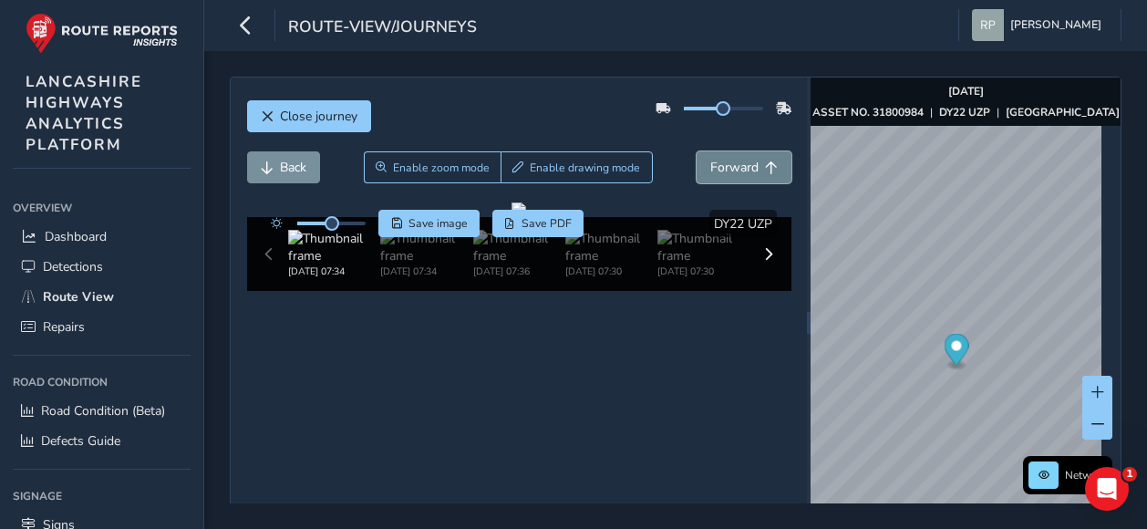
click at [727, 159] on span "Forward" at bounding box center [734, 167] width 48 height 17
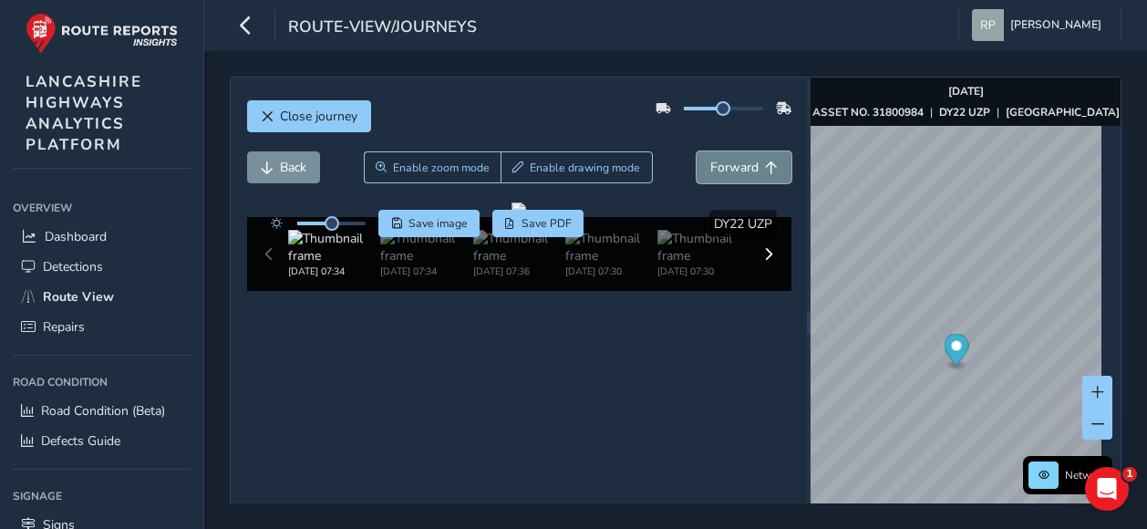
click at [727, 159] on span "Forward" at bounding box center [734, 167] width 48 height 17
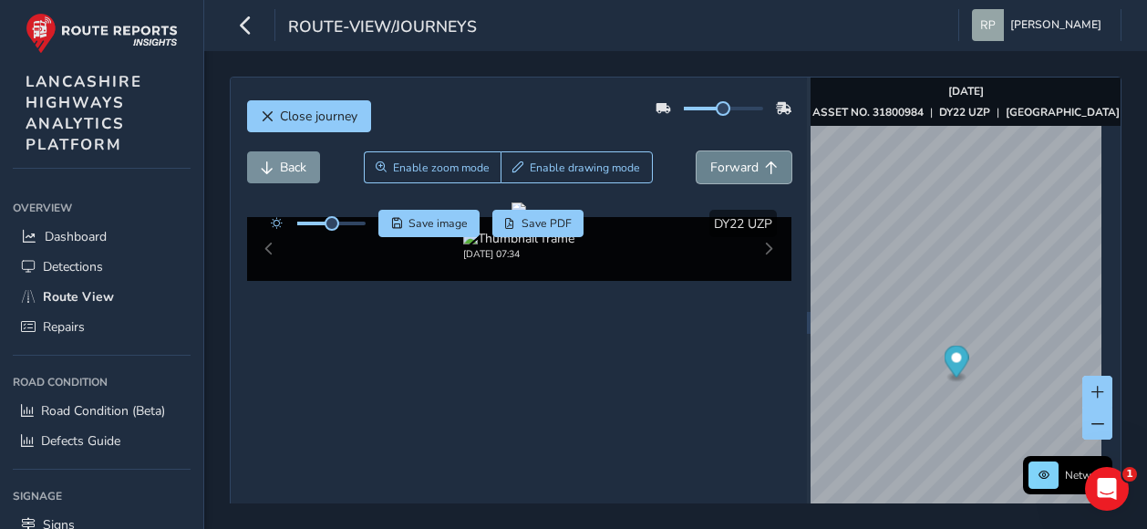
click at [727, 159] on span "Forward" at bounding box center [734, 167] width 48 height 17
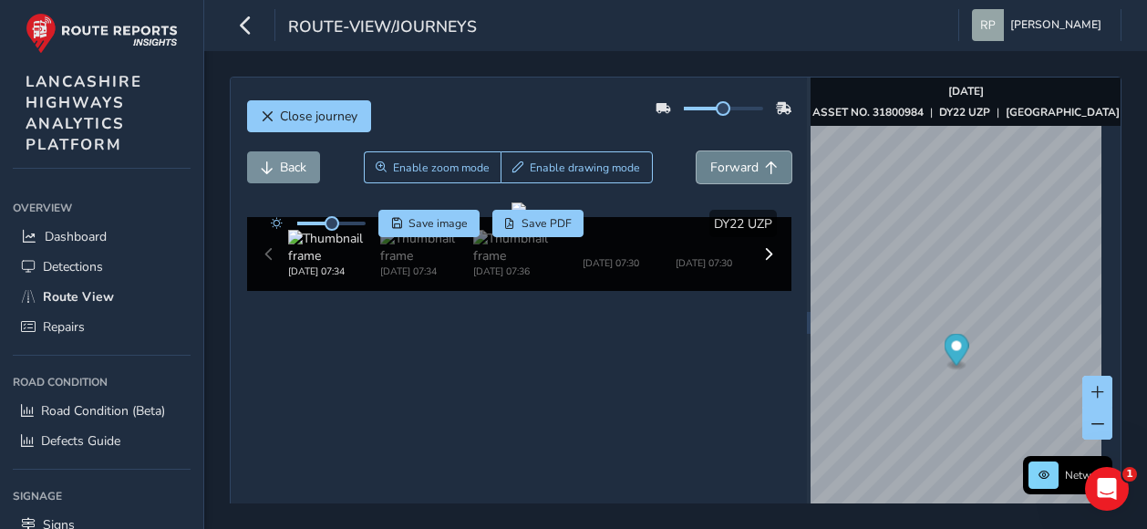
click at [727, 159] on span "Forward" at bounding box center [734, 167] width 48 height 17
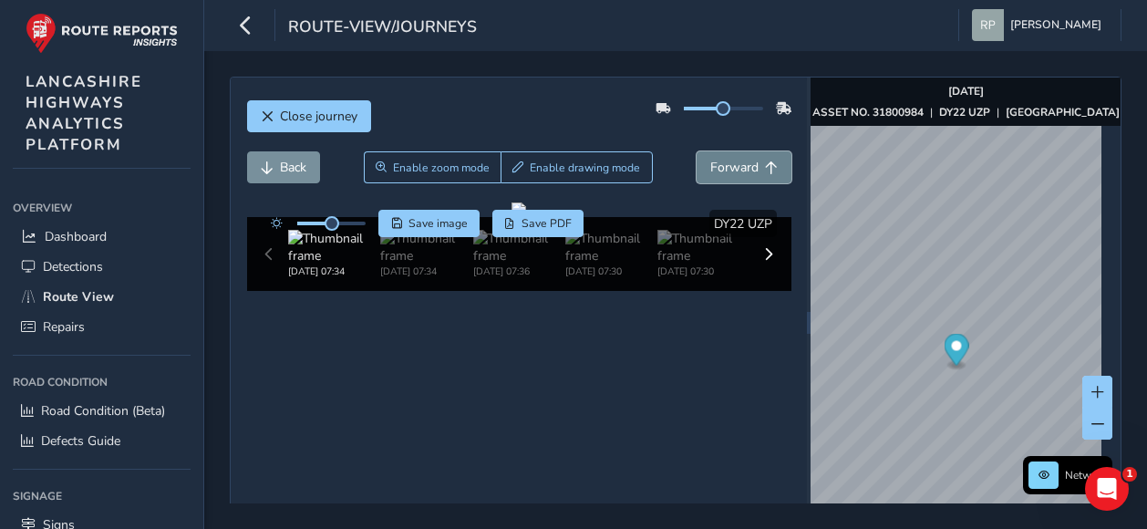
click at [727, 159] on span "Forward" at bounding box center [734, 167] width 48 height 17
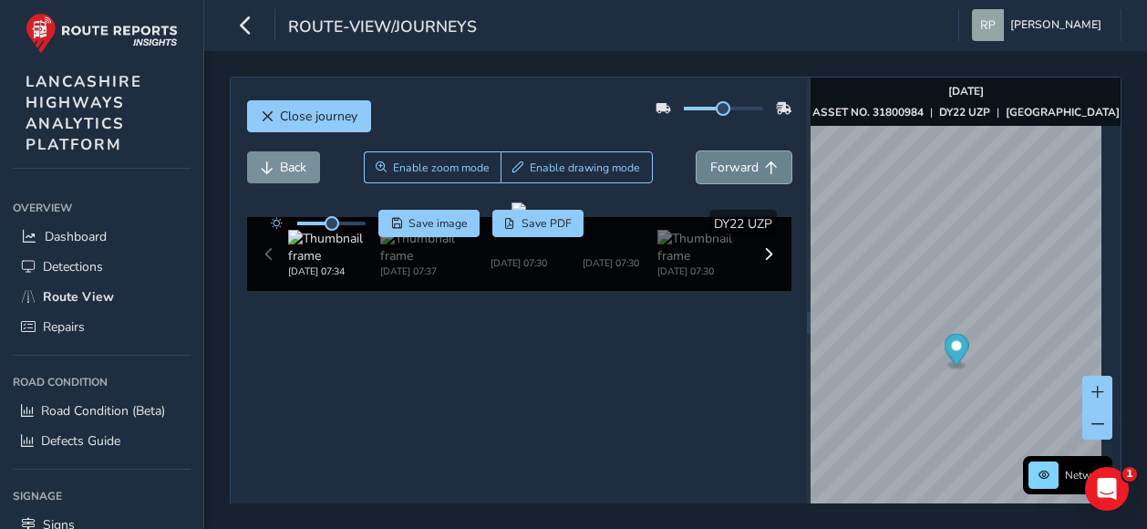
click at [727, 159] on span "Forward" at bounding box center [734, 167] width 48 height 17
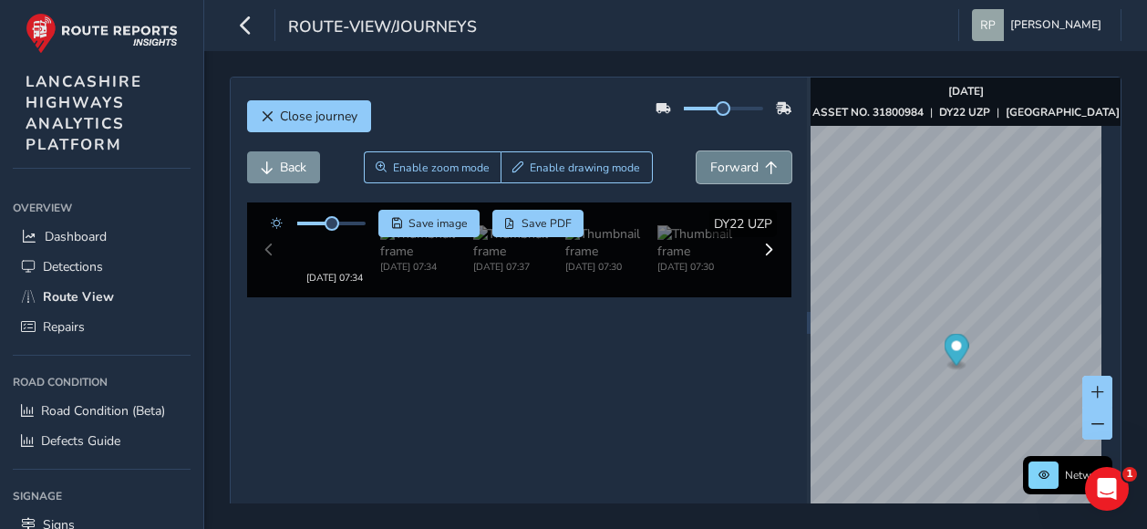
click at [727, 159] on span "Forward" at bounding box center [734, 167] width 48 height 17
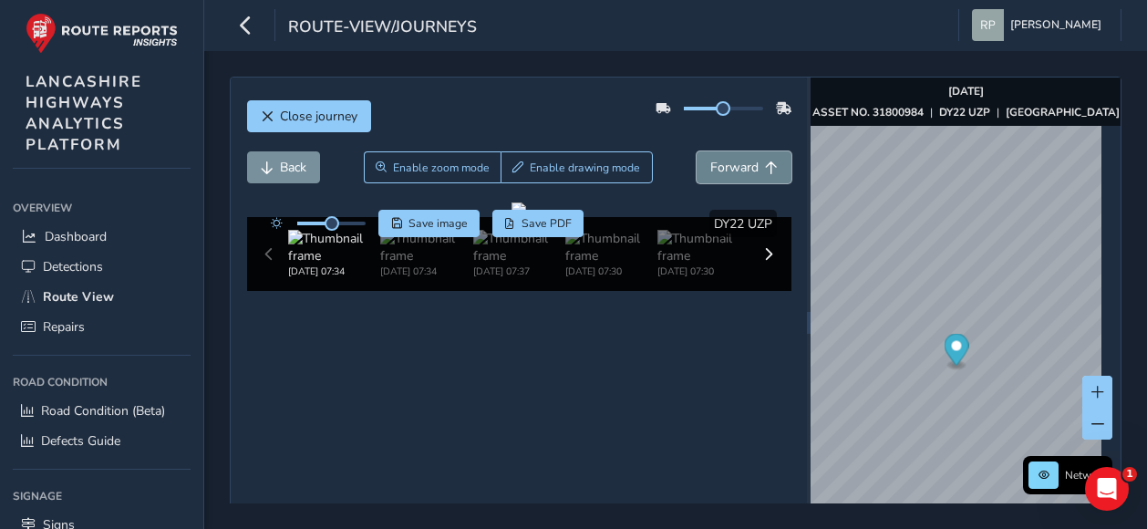
click at [727, 159] on span "Forward" at bounding box center [734, 167] width 48 height 17
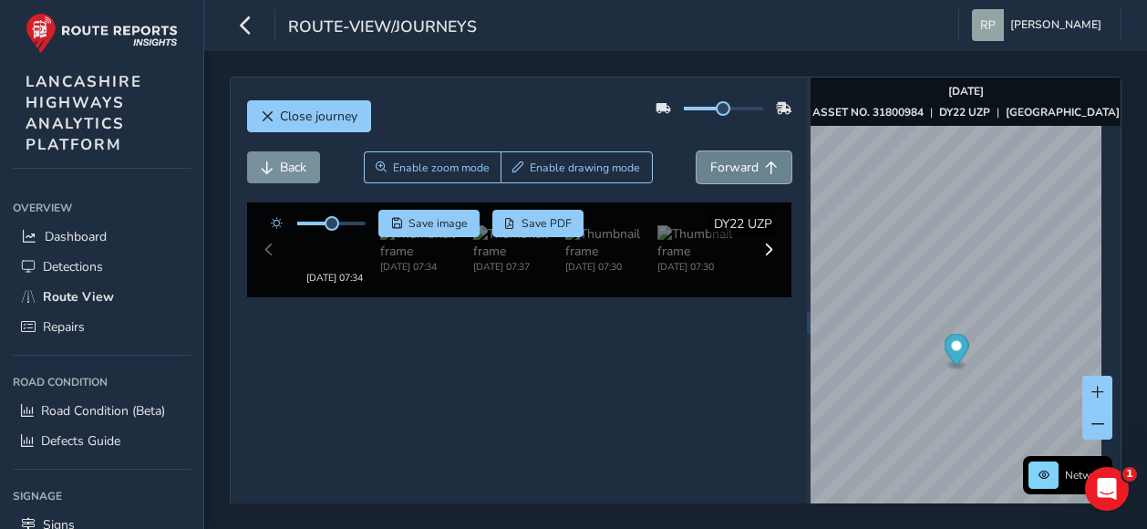
click at [727, 159] on span "Forward" at bounding box center [734, 167] width 48 height 17
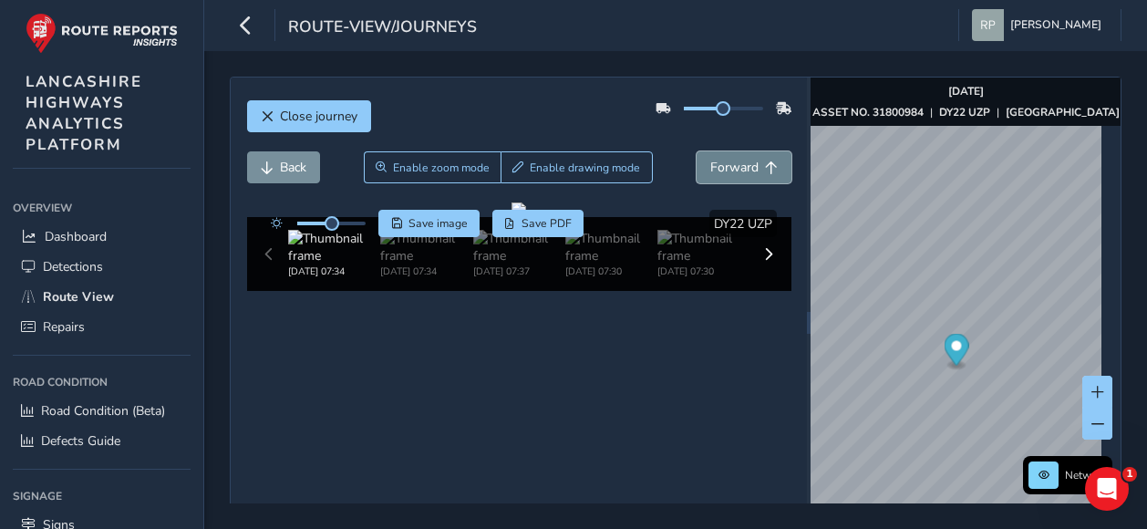
click at [727, 159] on span "Forward" at bounding box center [734, 167] width 48 height 17
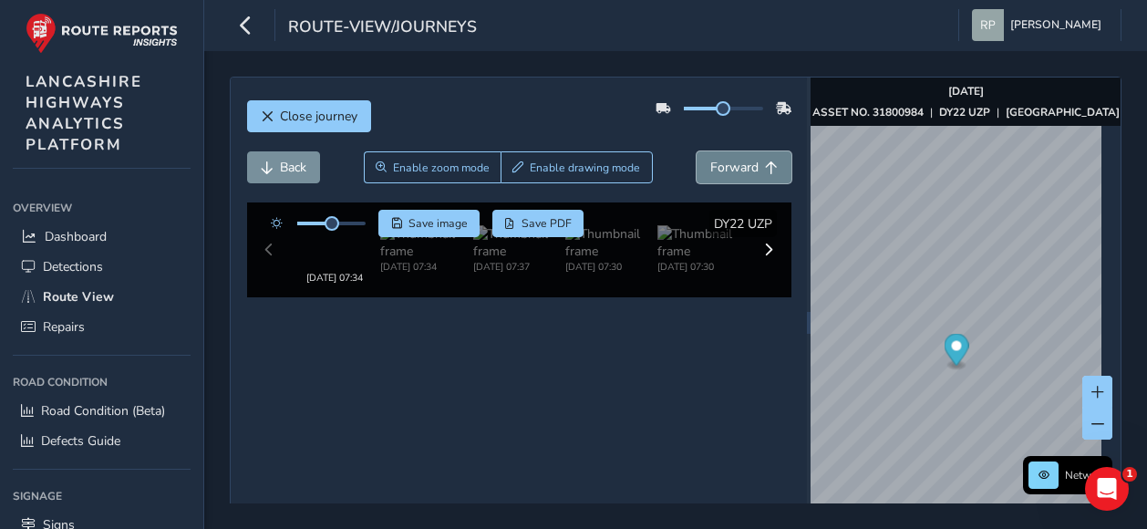
click at [727, 159] on span "Forward" at bounding box center [734, 167] width 48 height 17
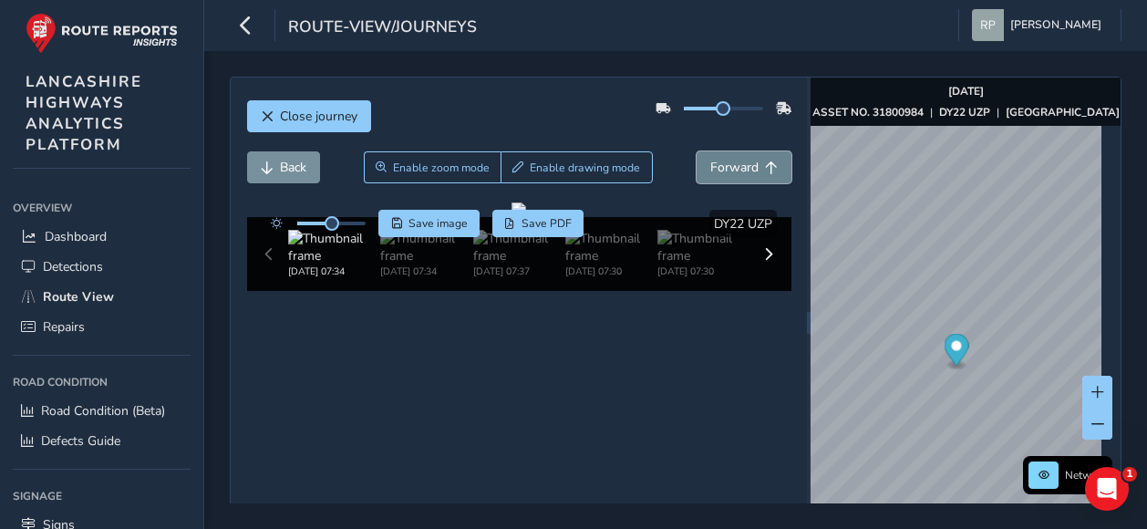
click at [727, 159] on span "Forward" at bounding box center [734, 167] width 48 height 17
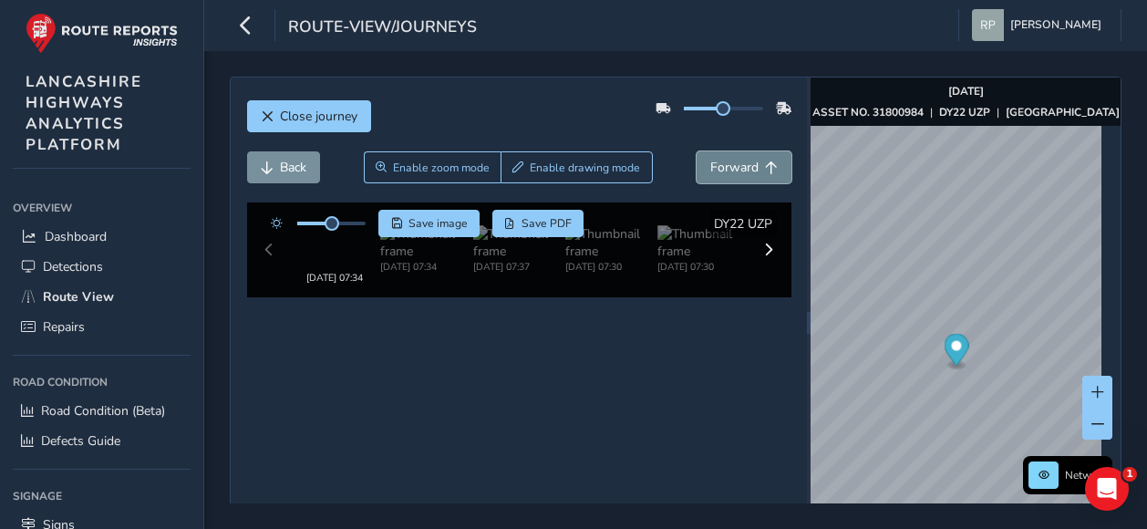
click at [727, 159] on span "Forward" at bounding box center [734, 167] width 48 height 17
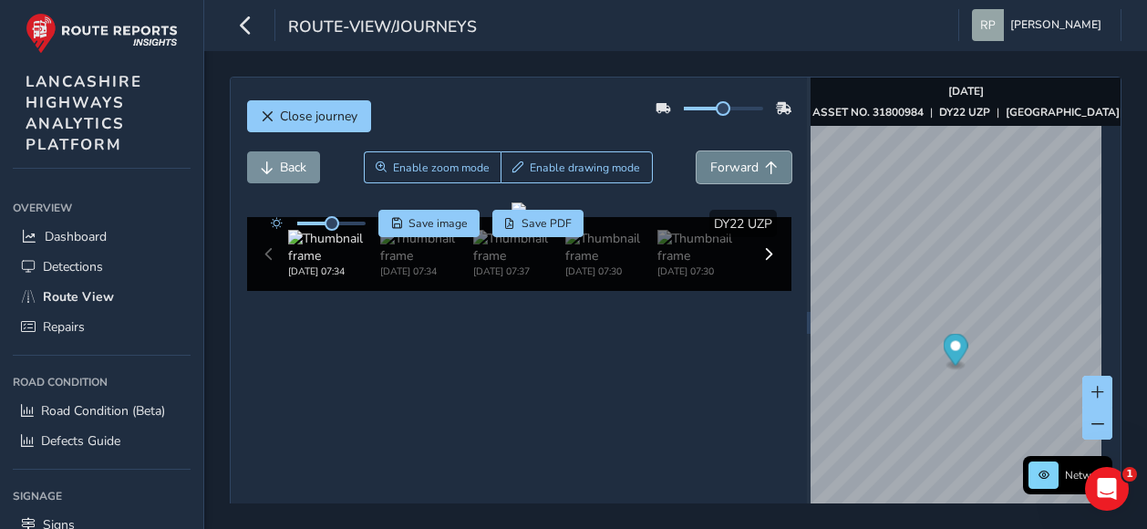
click at [727, 159] on span "Forward" at bounding box center [734, 167] width 48 height 17
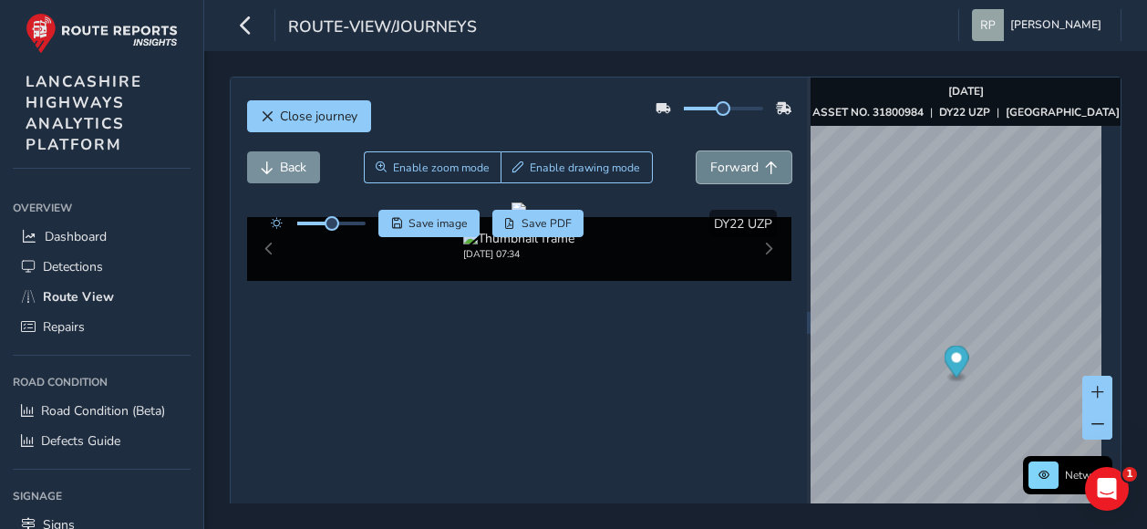
click at [727, 159] on span "Forward" at bounding box center [734, 167] width 48 height 17
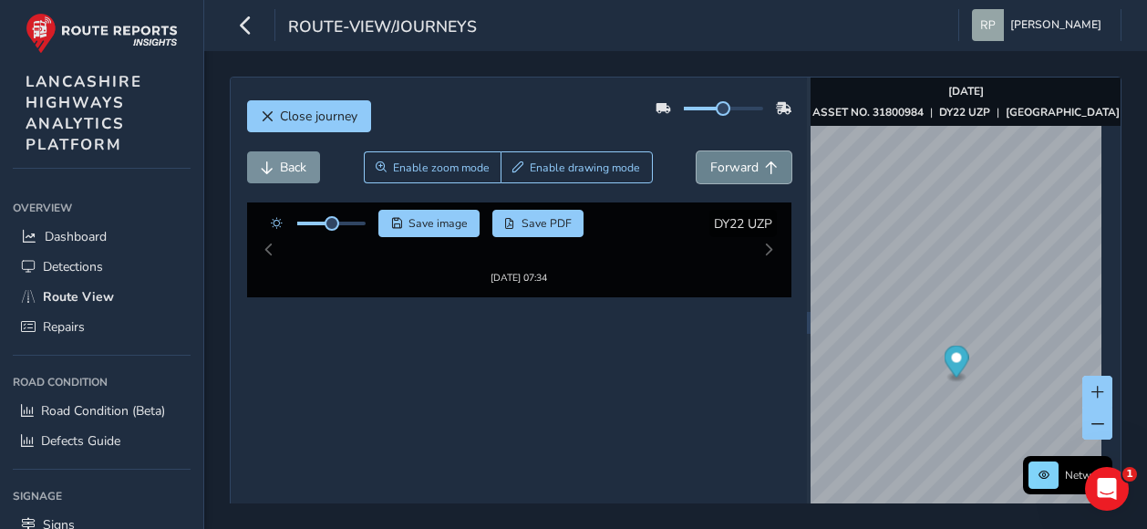
click at [727, 159] on span "Forward" at bounding box center [734, 167] width 48 height 17
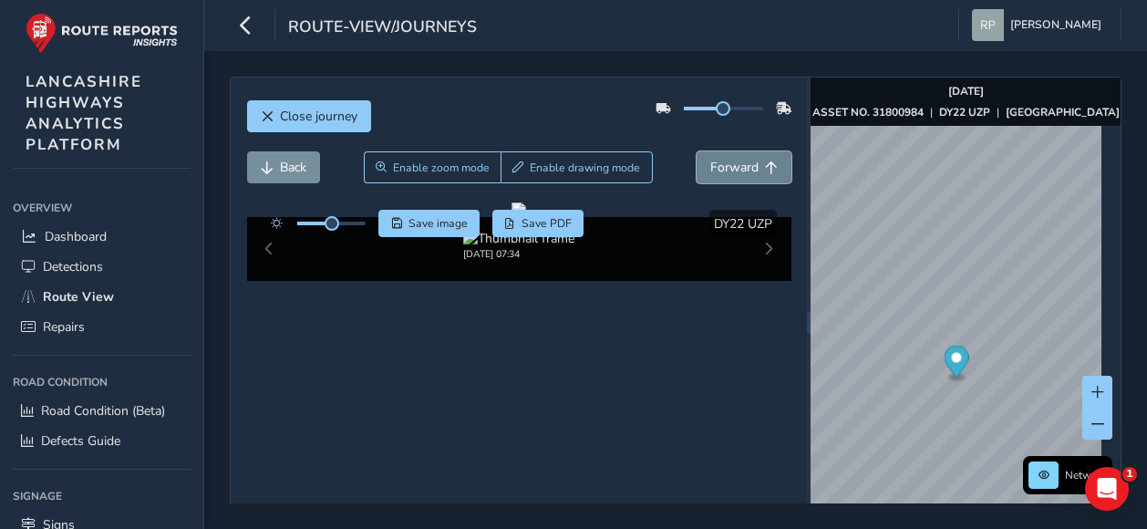
click at [727, 159] on span "Forward" at bounding box center [734, 167] width 48 height 17
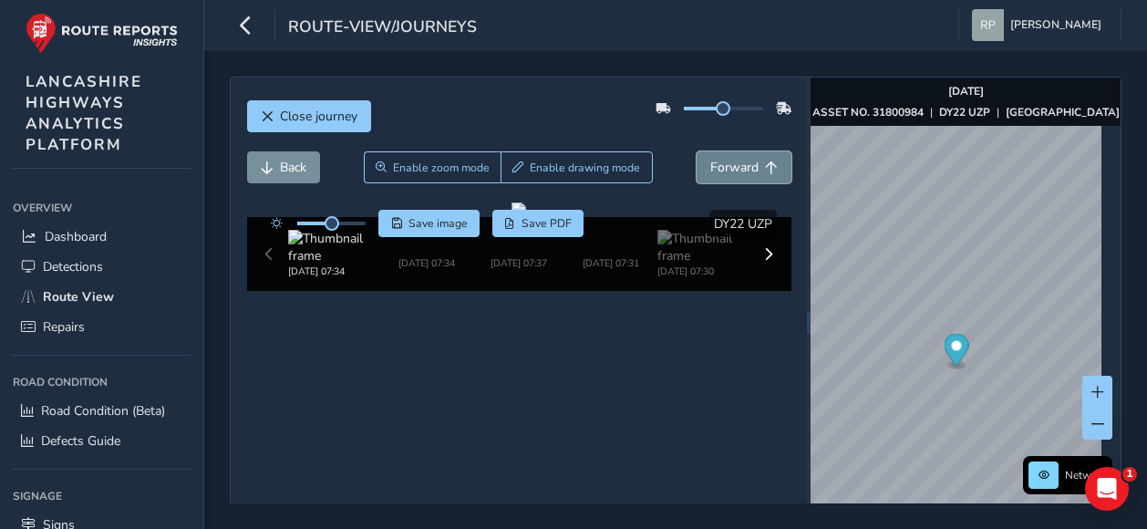
click at [727, 159] on span "Forward" at bounding box center [734, 167] width 48 height 17
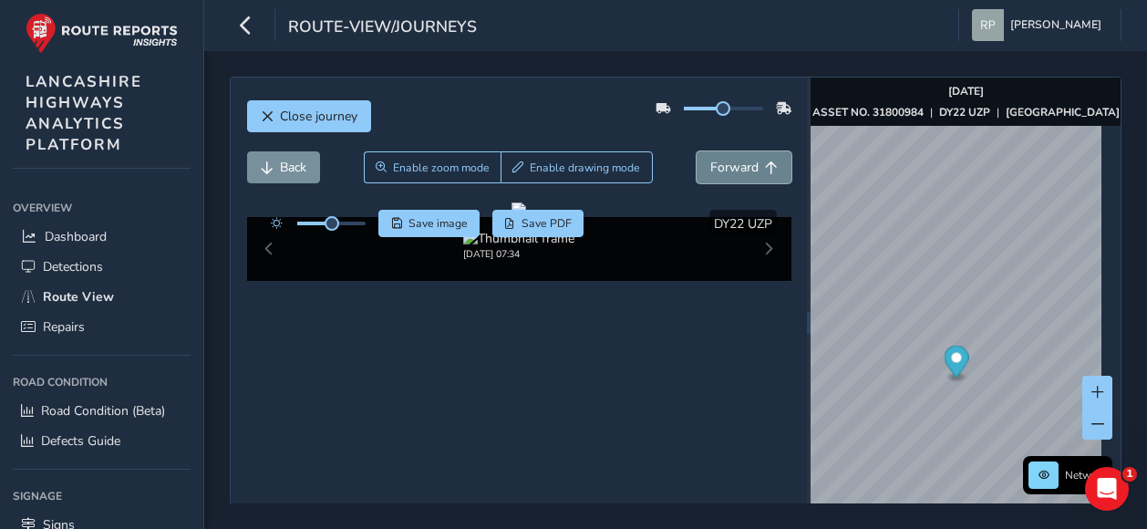
click at [727, 159] on span "Forward" at bounding box center [734, 167] width 48 height 17
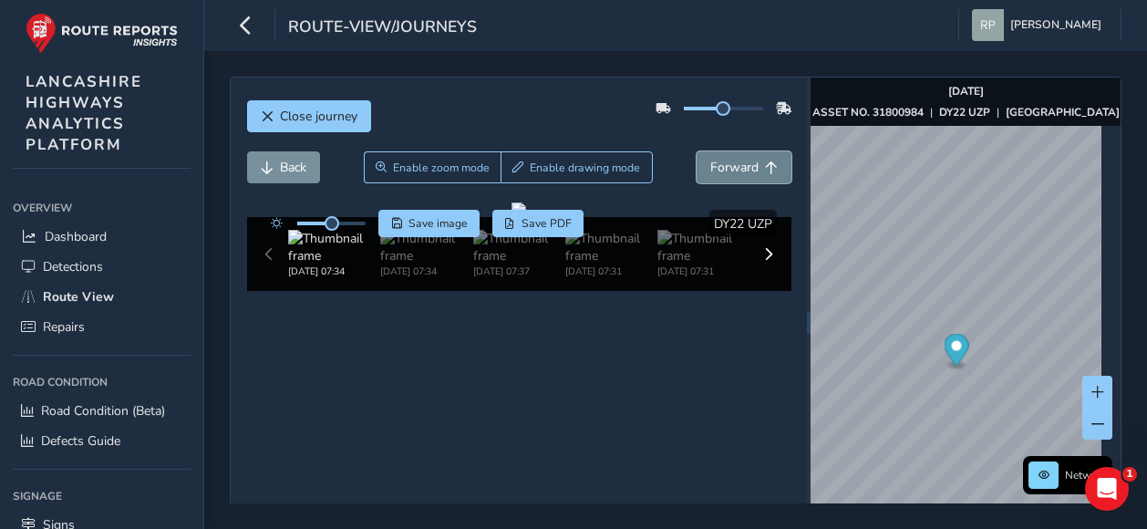
click at [727, 159] on span "Forward" at bounding box center [734, 167] width 48 height 17
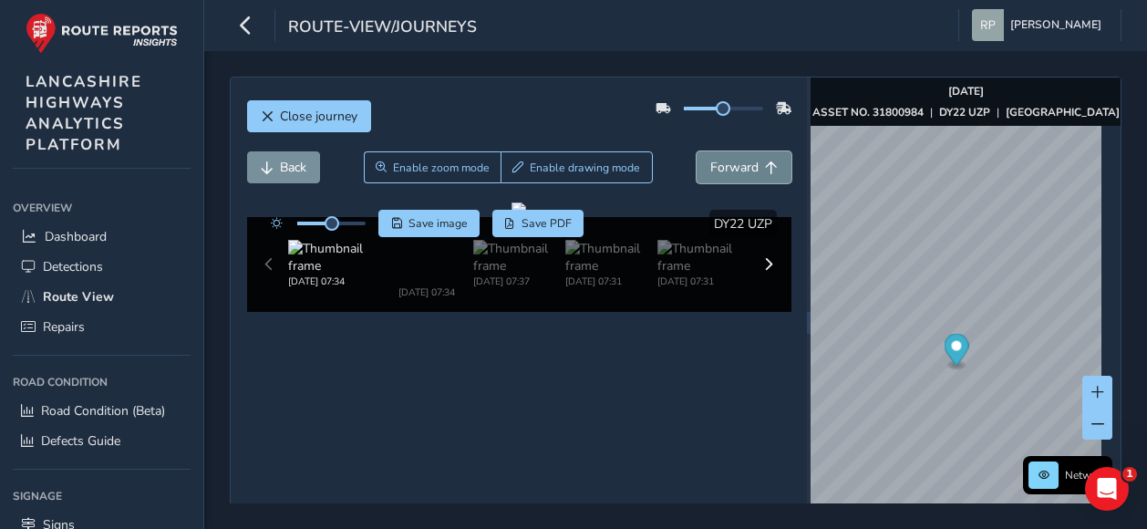
click at [727, 159] on span "Forward" at bounding box center [734, 167] width 48 height 17
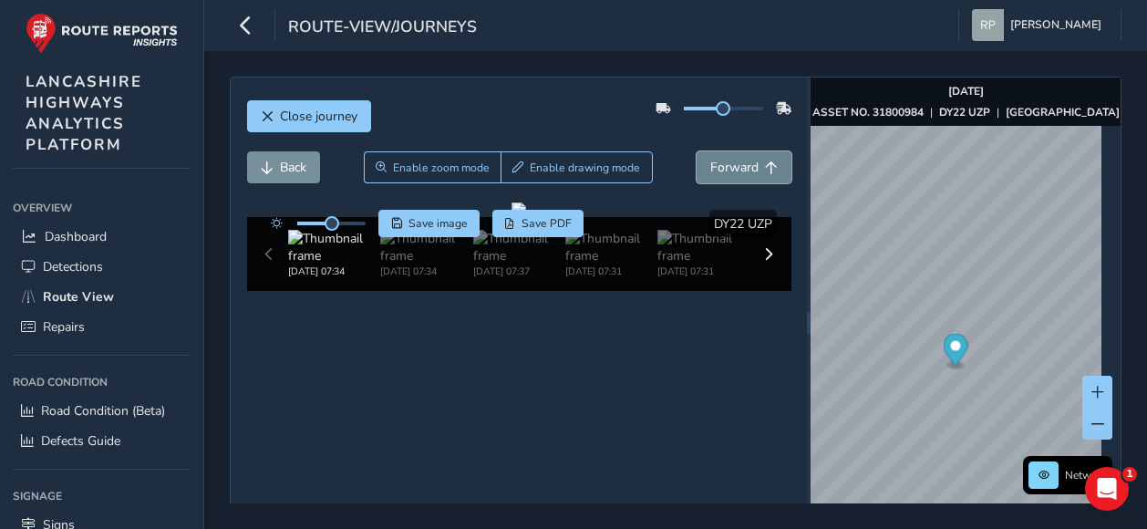
click at [727, 159] on span "Forward" at bounding box center [734, 167] width 48 height 17
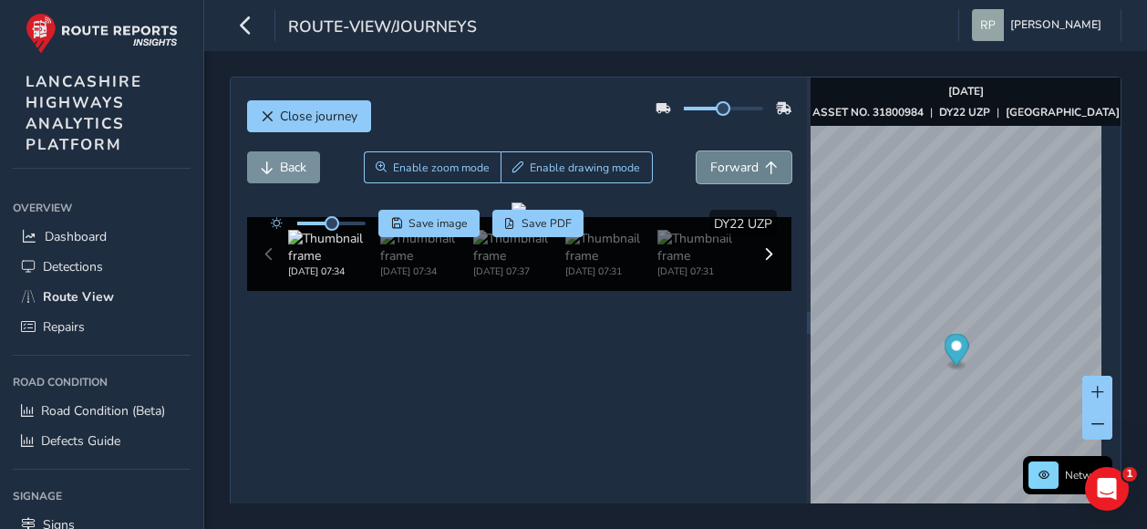
click at [727, 159] on span "Forward" at bounding box center [734, 167] width 48 height 17
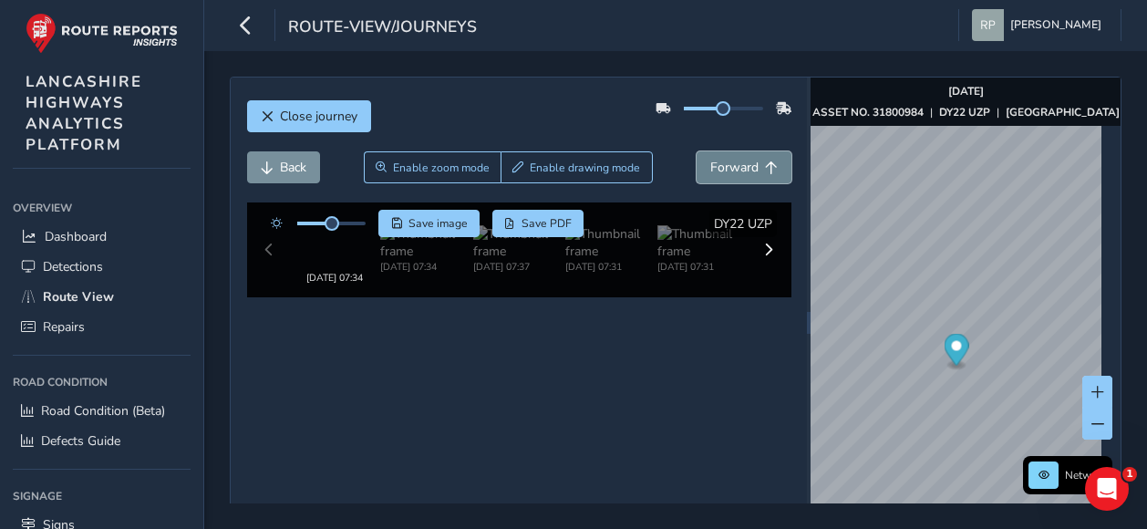
click at [727, 159] on span "Forward" at bounding box center [734, 167] width 48 height 17
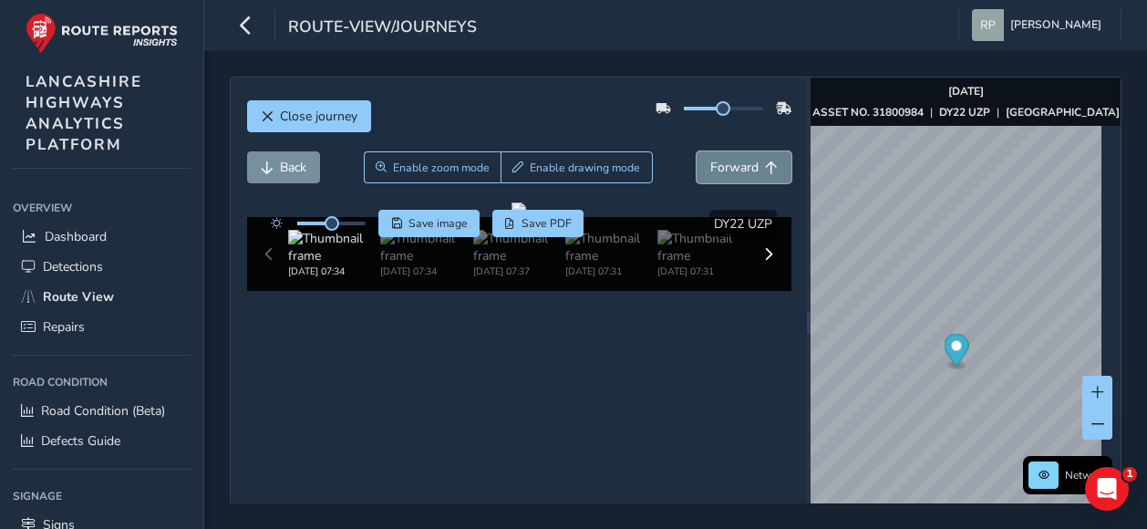
click at [727, 159] on span "Forward" at bounding box center [734, 167] width 48 height 17
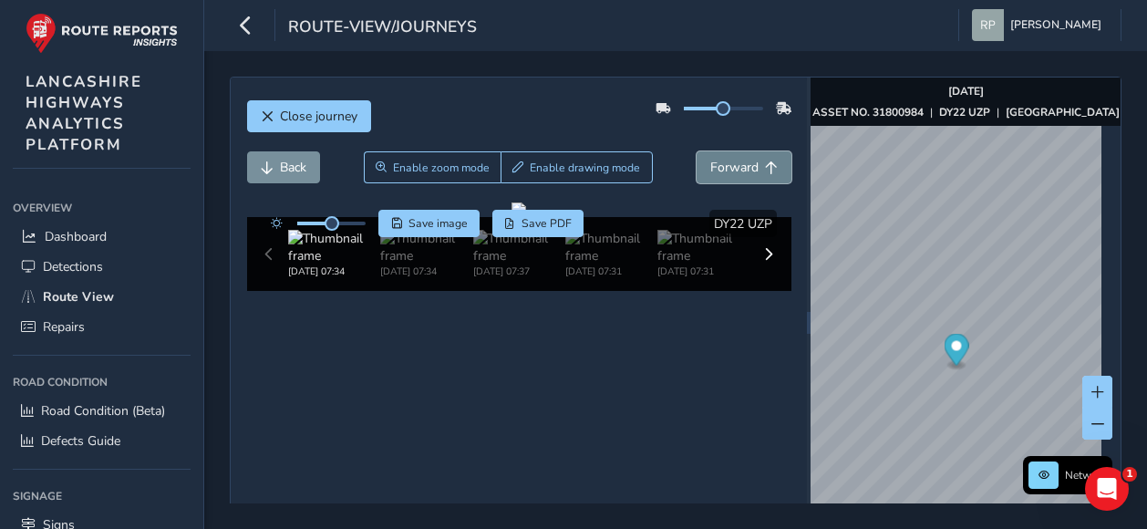
click at [727, 159] on span "Forward" at bounding box center [734, 167] width 48 height 17
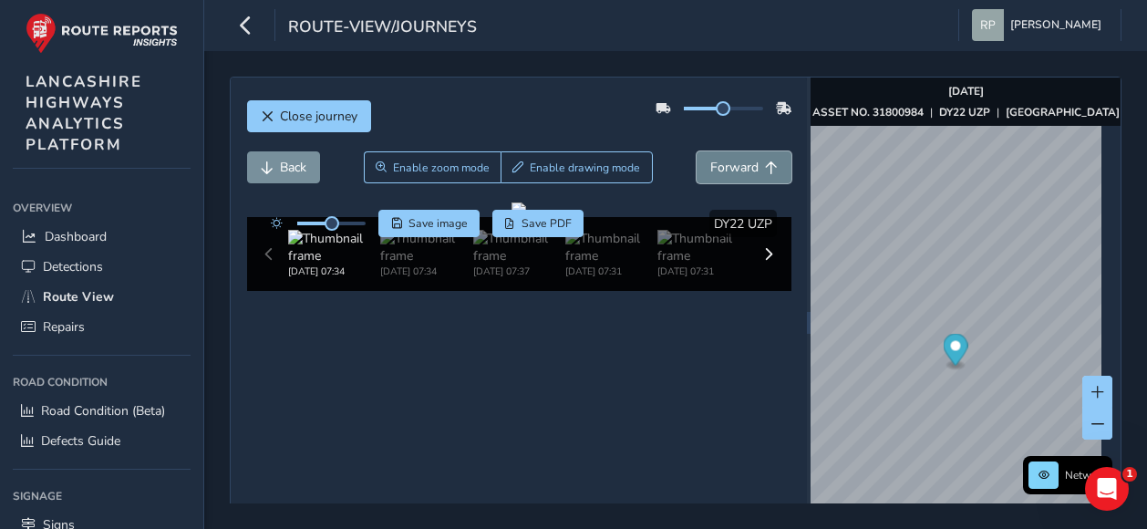
click at [727, 159] on span "Forward" at bounding box center [734, 167] width 48 height 17
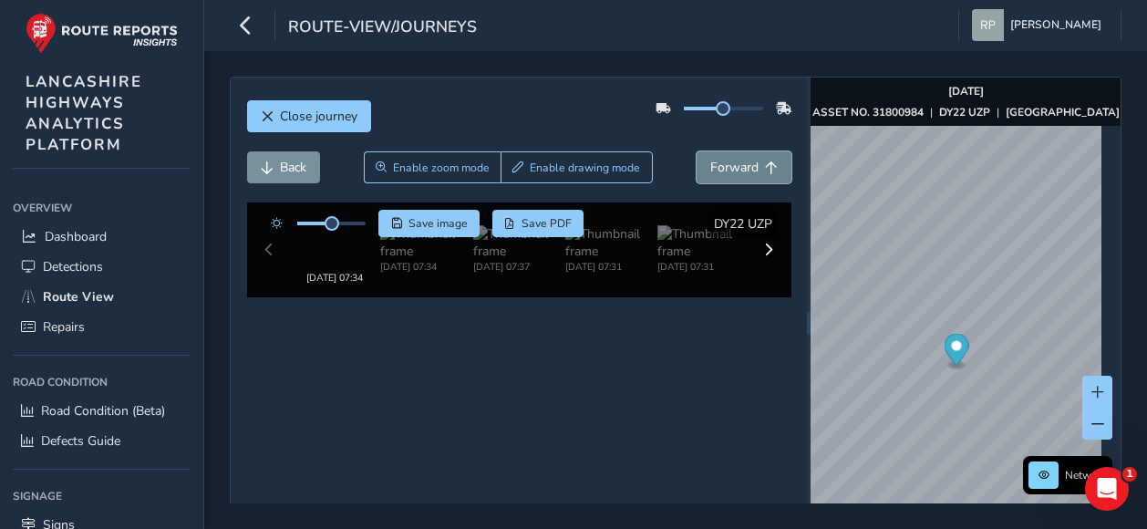
click at [727, 159] on span "Forward" at bounding box center [734, 167] width 48 height 17
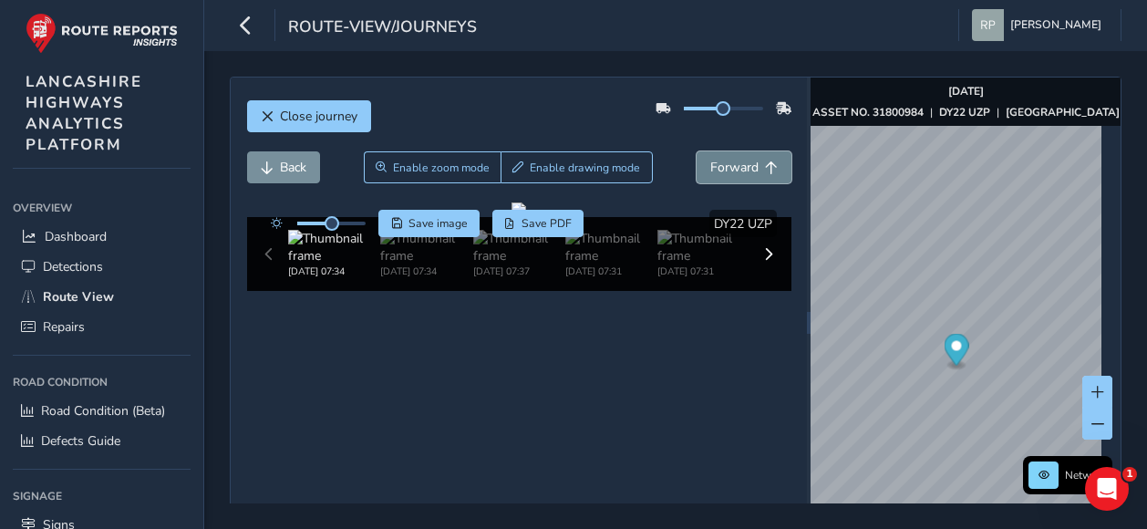
click at [727, 159] on span "Forward" at bounding box center [734, 167] width 48 height 17
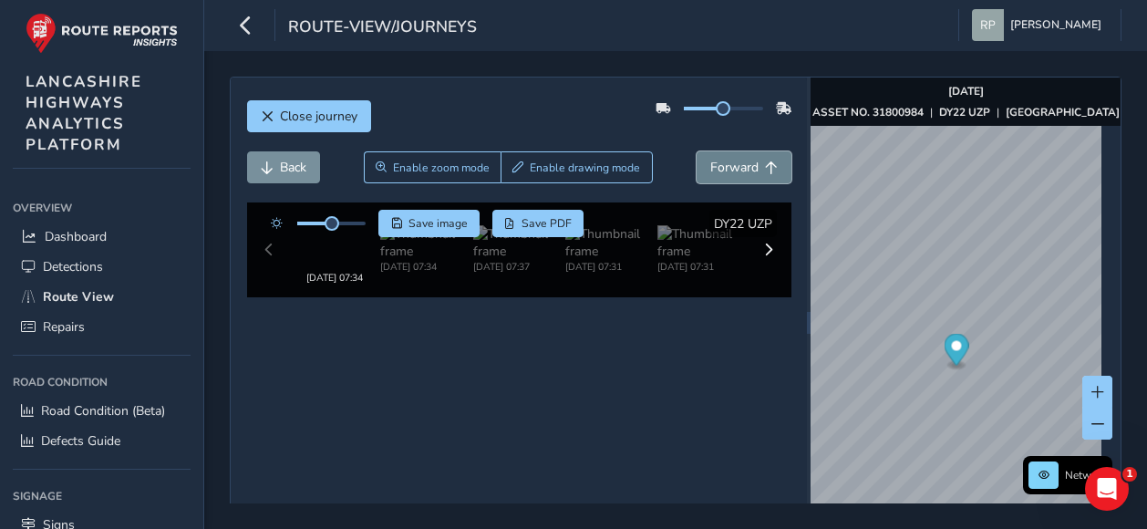
click at [727, 159] on span "Forward" at bounding box center [734, 167] width 48 height 17
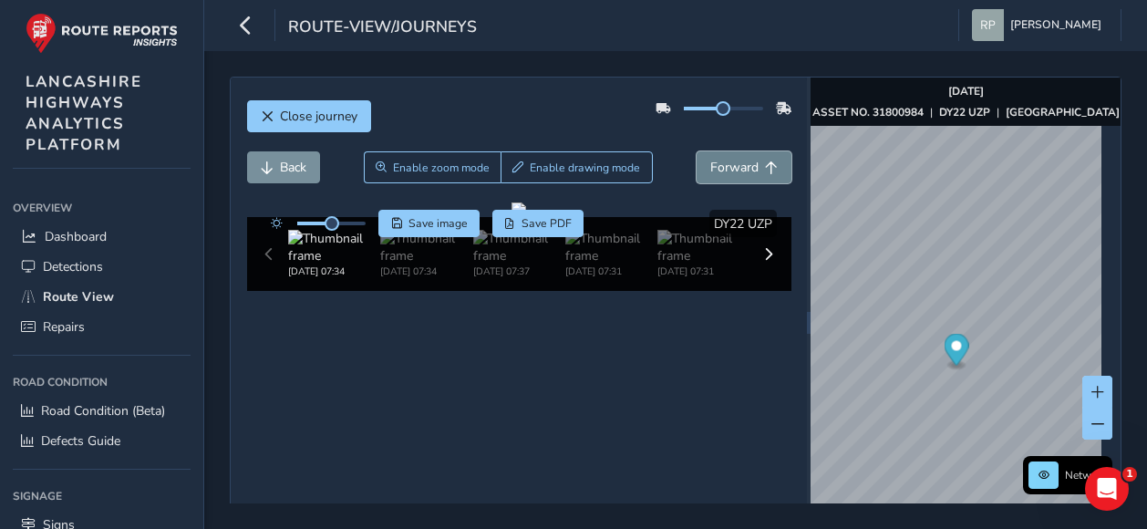
click at [727, 159] on span "Forward" at bounding box center [734, 167] width 48 height 17
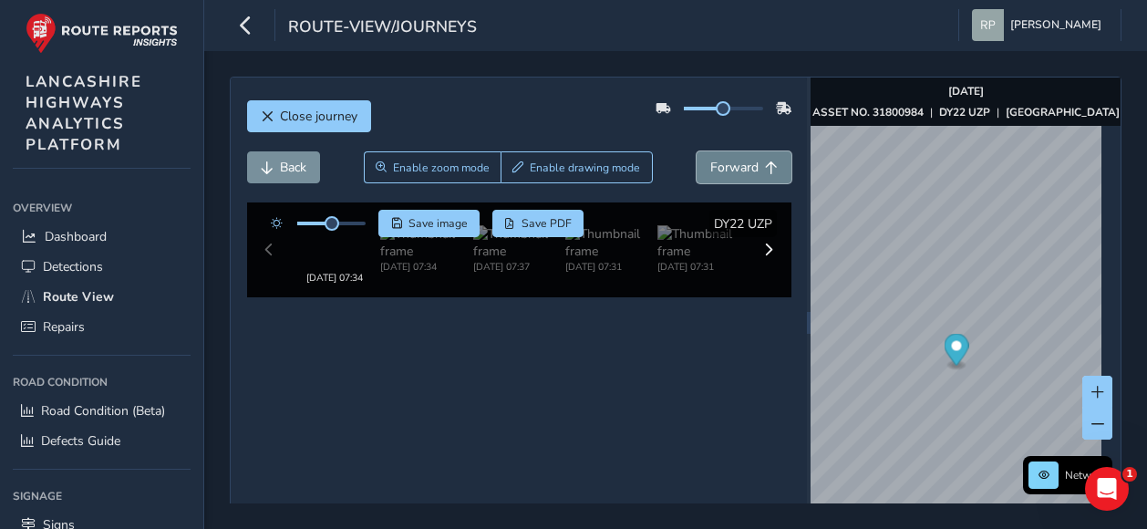
click at [727, 159] on span "Forward" at bounding box center [734, 167] width 48 height 17
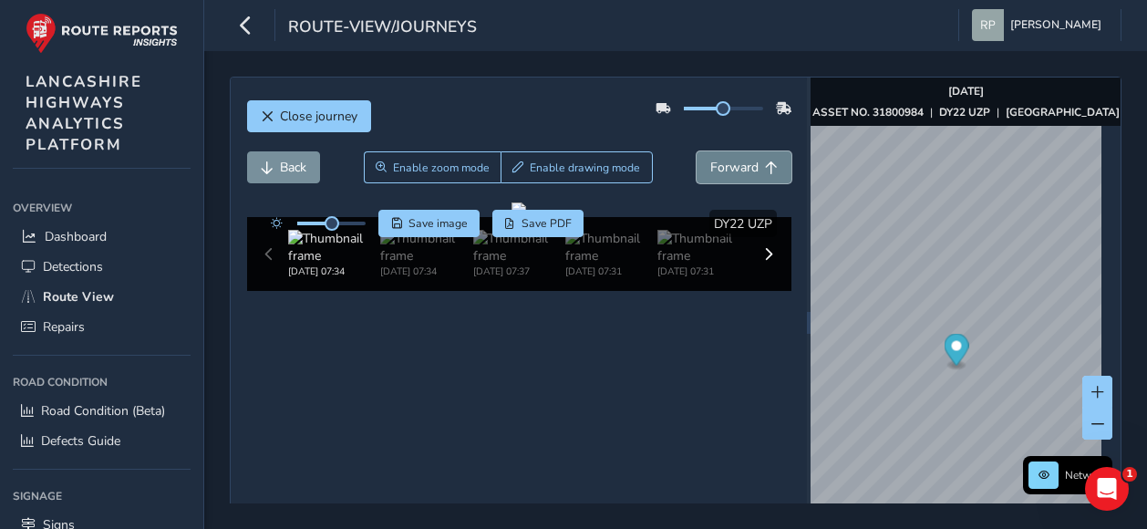
click at [727, 159] on span "Forward" at bounding box center [734, 167] width 48 height 17
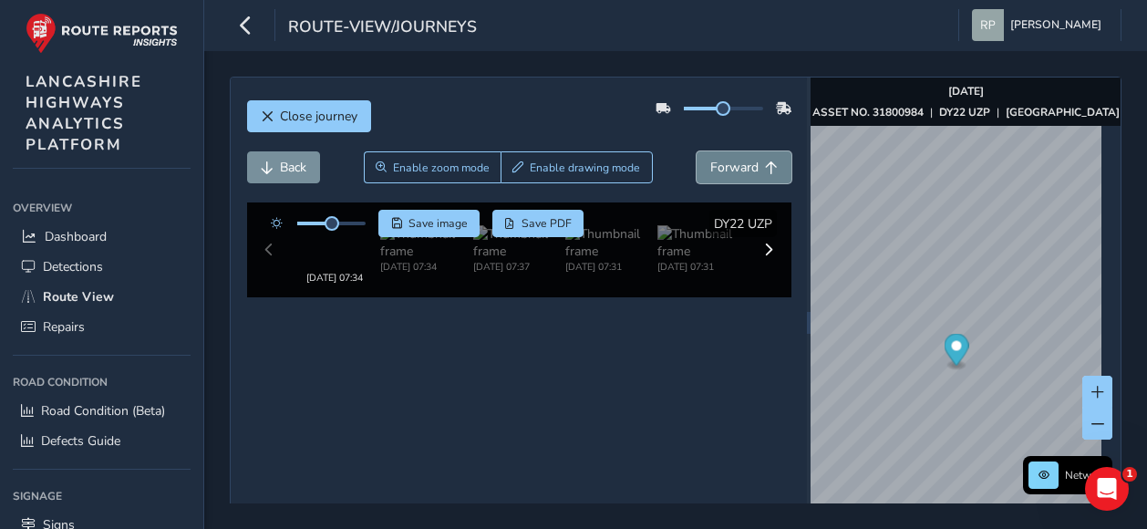
click at [727, 159] on span "Forward" at bounding box center [734, 167] width 48 height 17
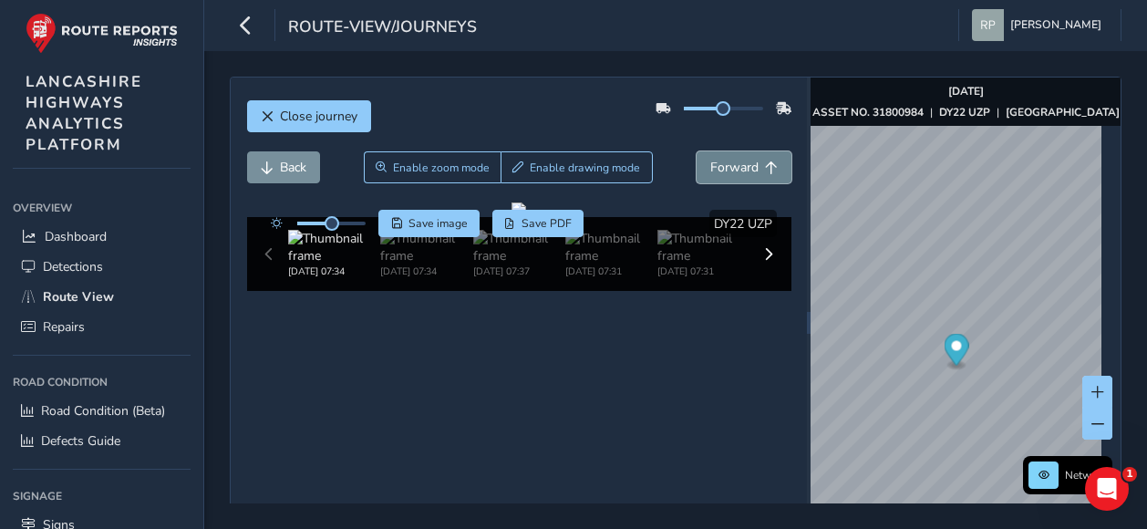
click at [727, 159] on span "Forward" at bounding box center [734, 167] width 48 height 17
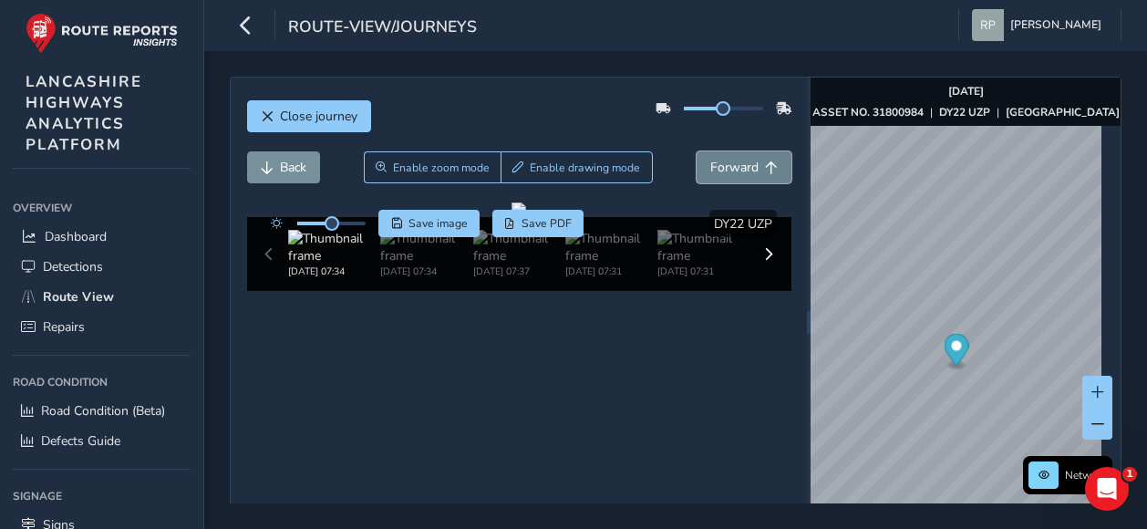
click at [727, 159] on span "Forward" at bounding box center [734, 167] width 48 height 17
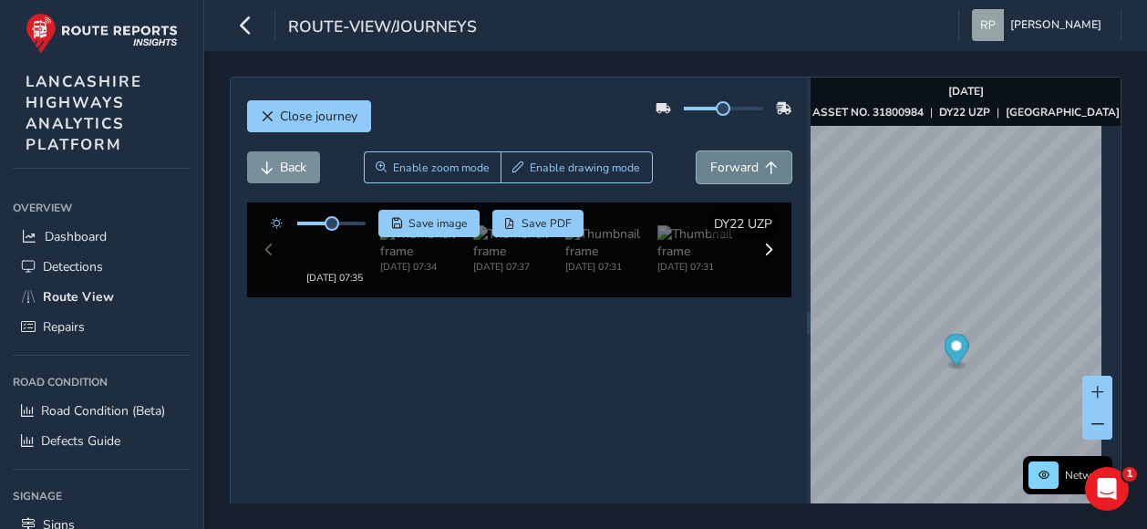
click at [727, 159] on span "Forward" at bounding box center [734, 167] width 48 height 17
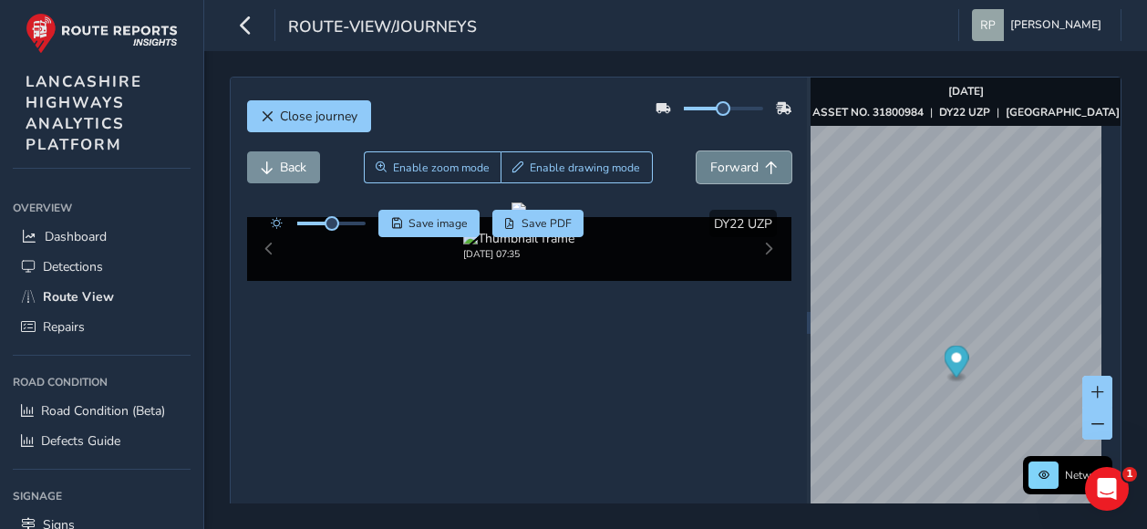
click at [727, 159] on span "Forward" at bounding box center [734, 167] width 48 height 17
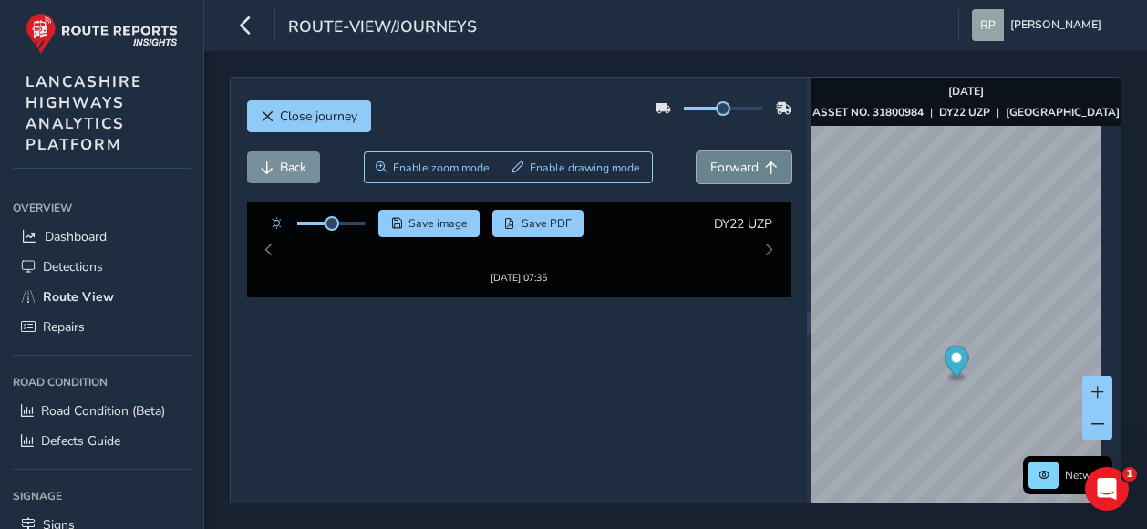
click at [727, 159] on span "Forward" at bounding box center [734, 167] width 48 height 17
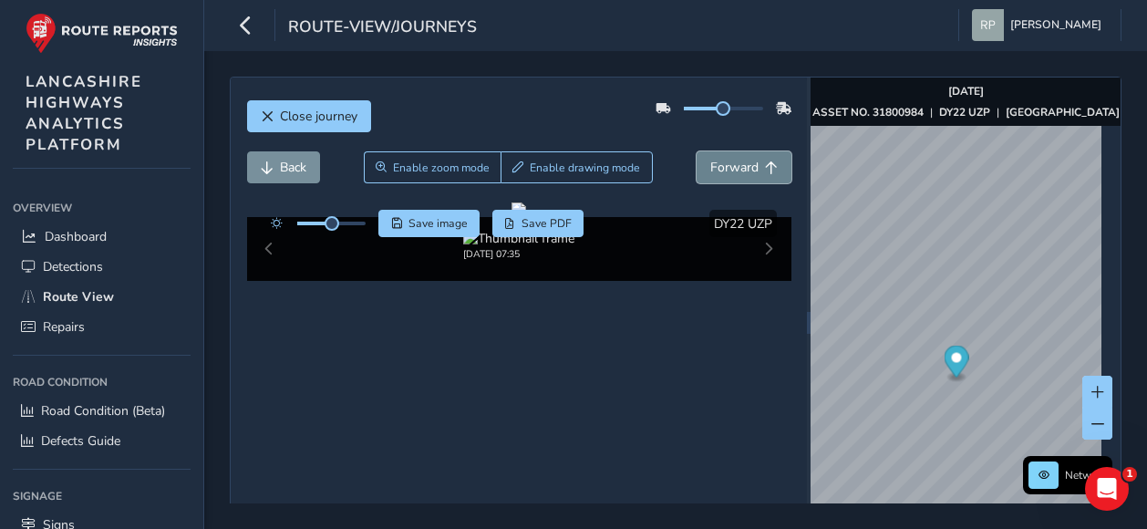
click at [727, 159] on span "Forward" at bounding box center [734, 167] width 48 height 17
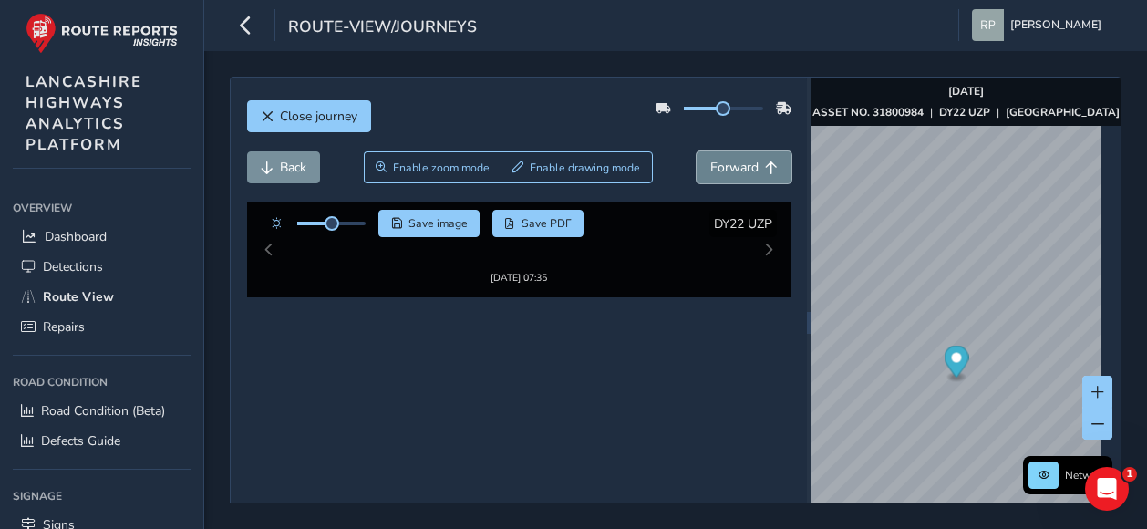
click at [727, 159] on span "Forward" at bounding box center [734, 167] width 48 height 17
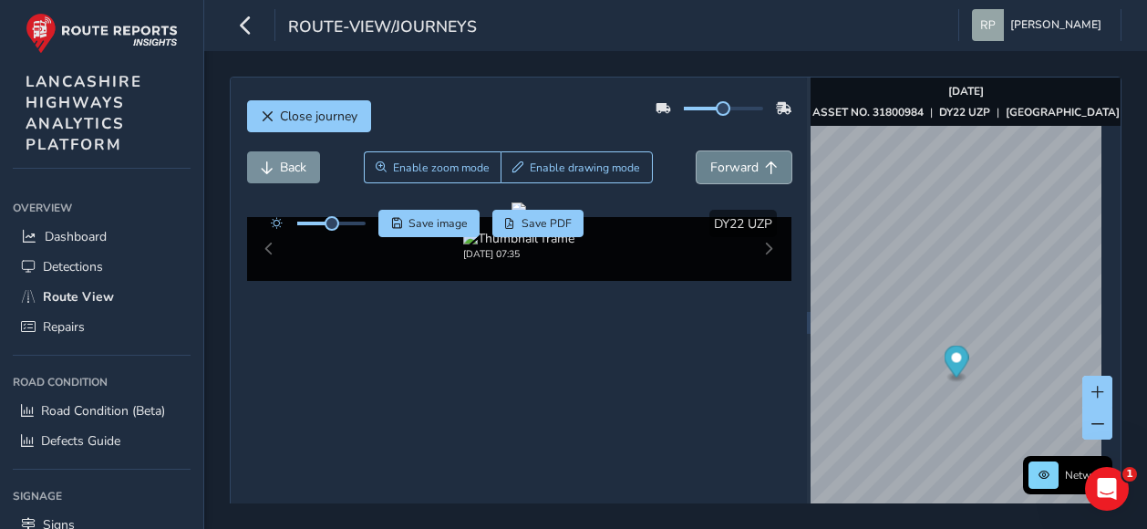
click at [727, 159] on span "Forward" at bounding box center [734, 167] width 48 height 17
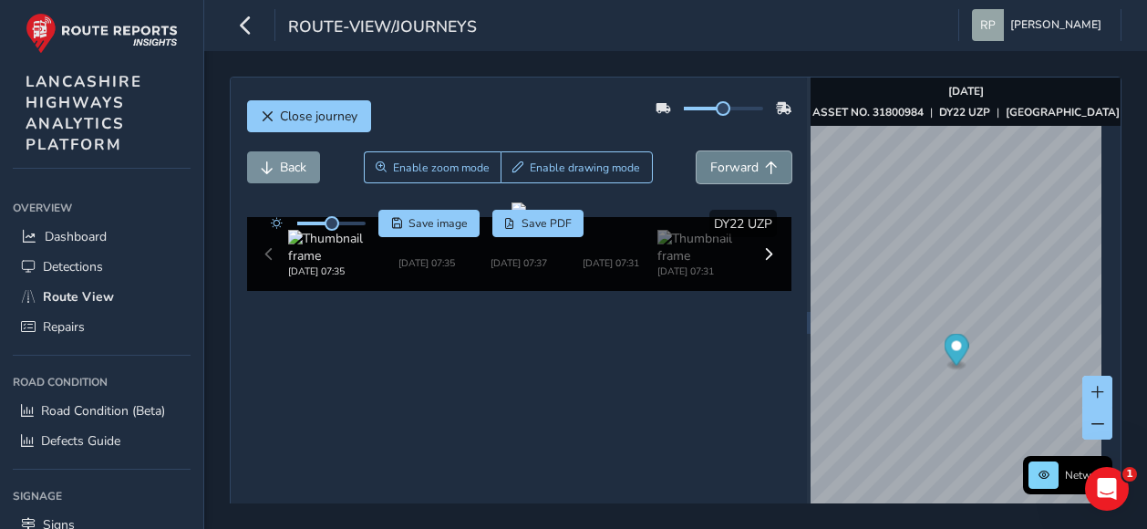
click at [727, 159] on span "Forward" at bounding box center [734, 167] width 48 height 17
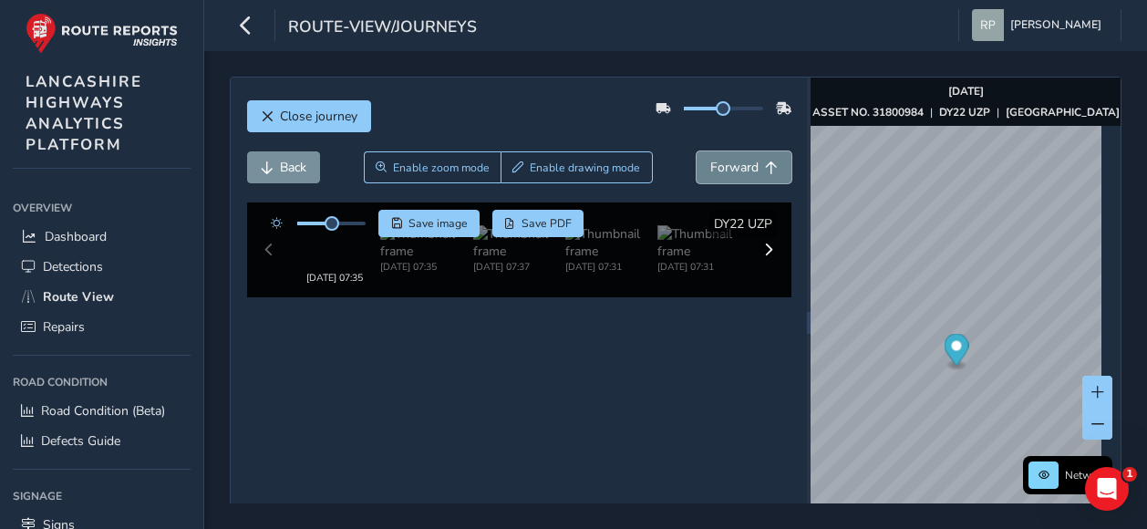
click at [727, 159] on span "Forward" at bounding box center [734, 167] width 48 height 17
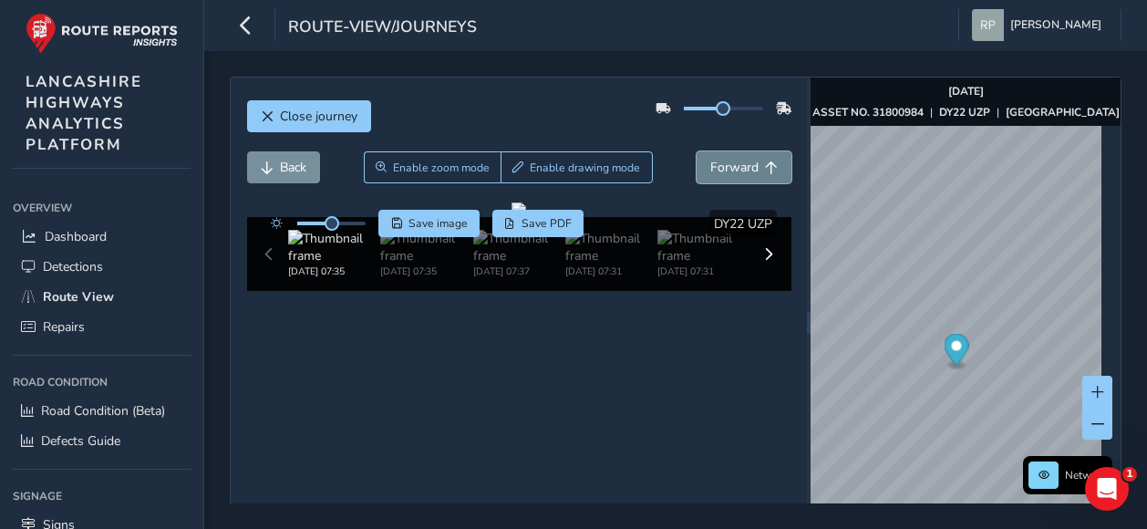
click at [727, 159] on span "Forward" at bounding box center [734, 167] width 48 height 17
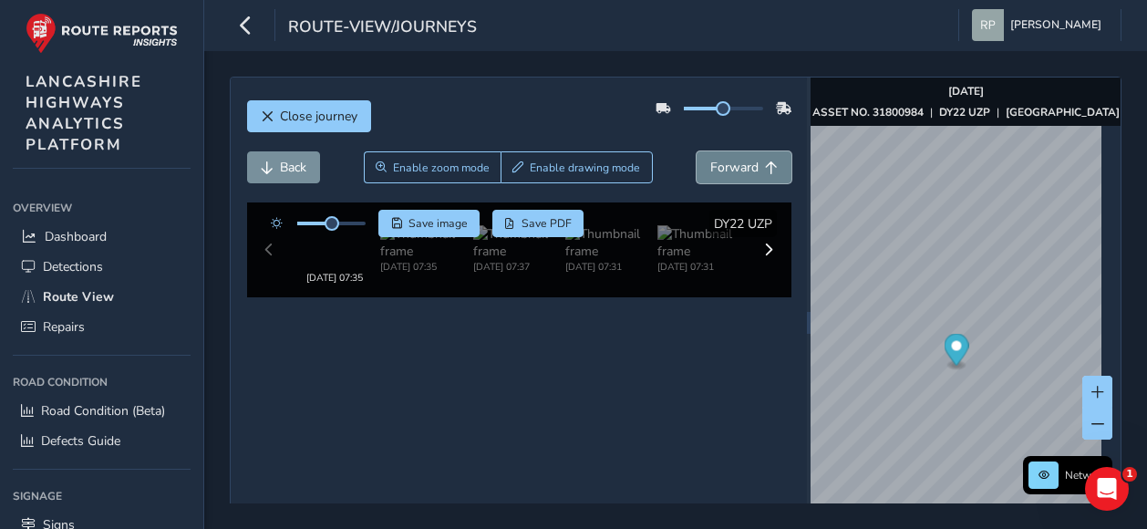
click at [727, 159] on span "Forward" at bounding box center [734, 167] width 48 height 17
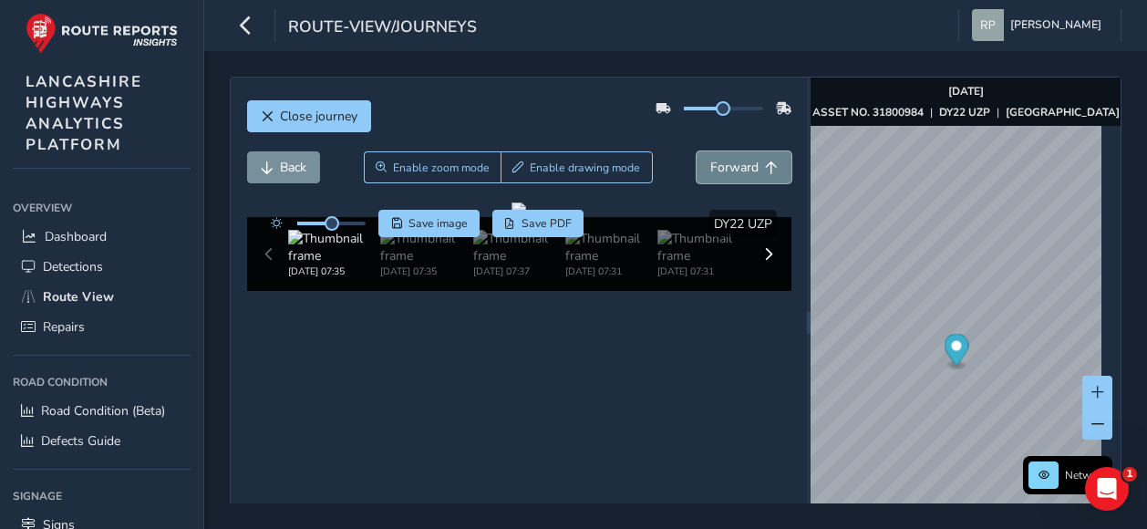
click at [727, 159] on span "Forward" at bounding box center [734, 167] width 48 height 17
click at [274, 163] on button "Back" at bounding box center [283, 167] width 73 height 32
click at [722, 161] on span "Forward" at bounding box center [734, 167] width 48 height 17
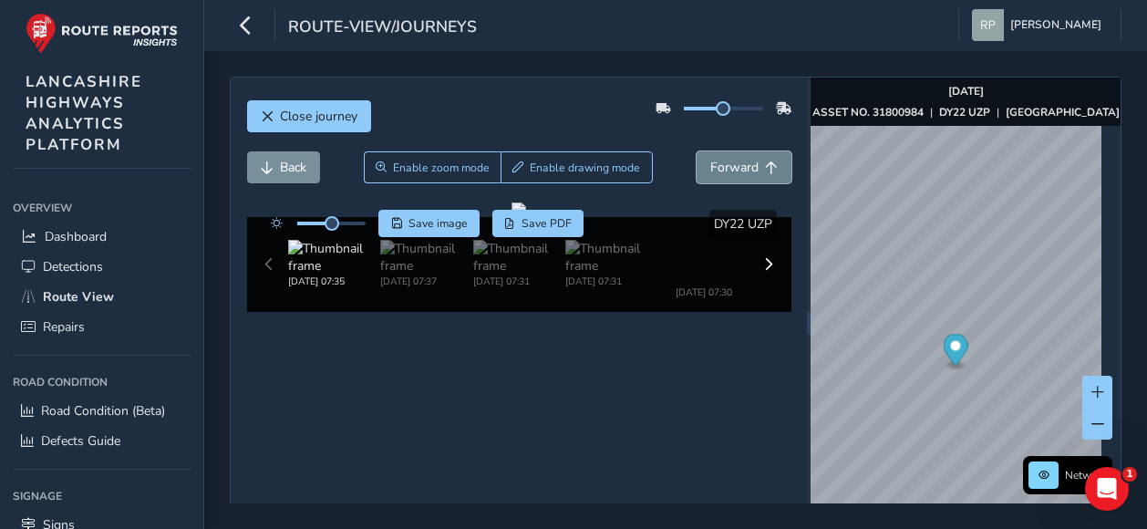
click at [722, 161] on span "Forward" at bounding box center [734, 167] width 48 height 17
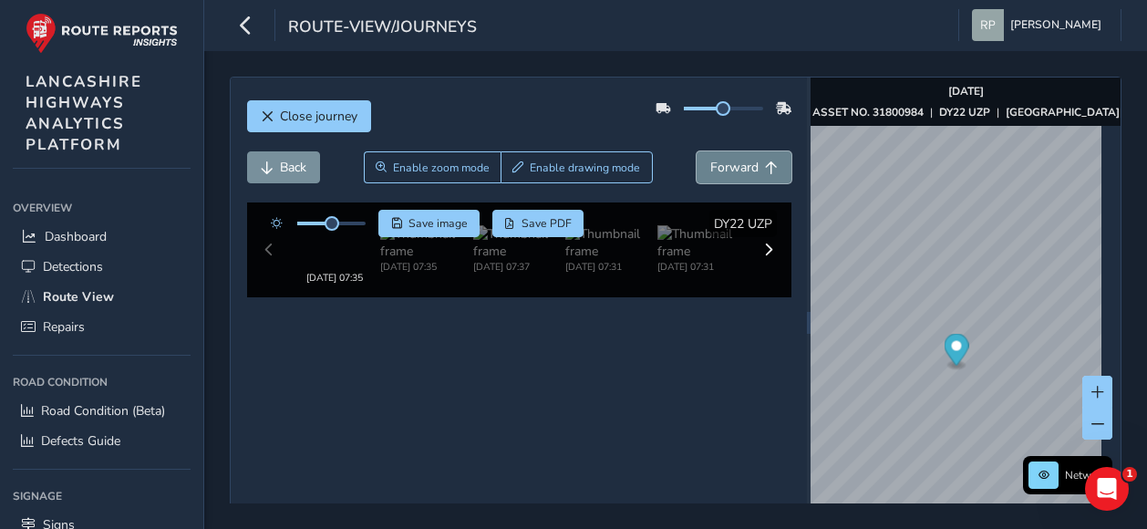
click at [722, 161] on span "Forward" at bounding box center [734, 167] width 48 height 17
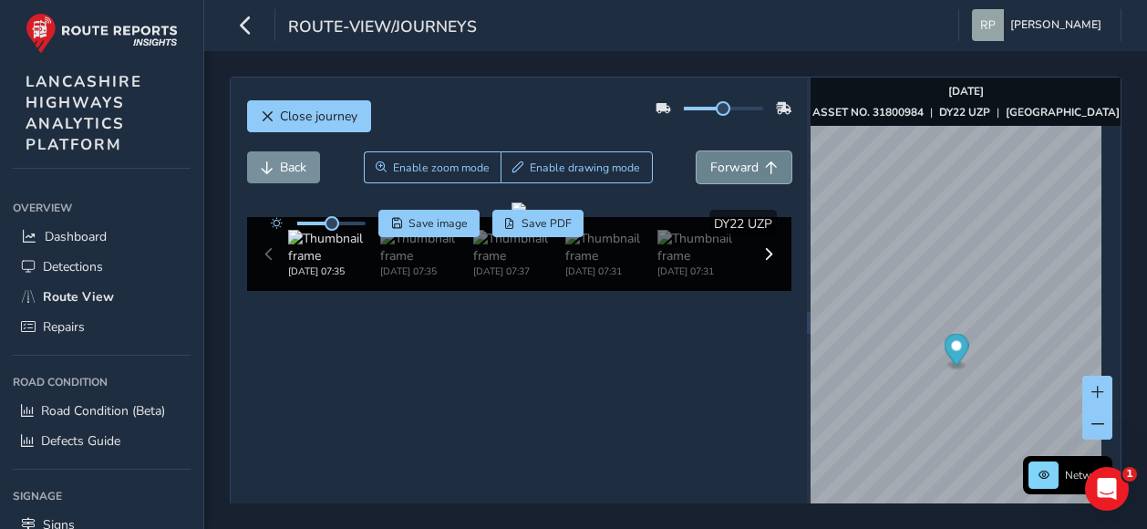
click at [722, 161] on span "Forward" at bounding box center [734, 167] width 48 height 17
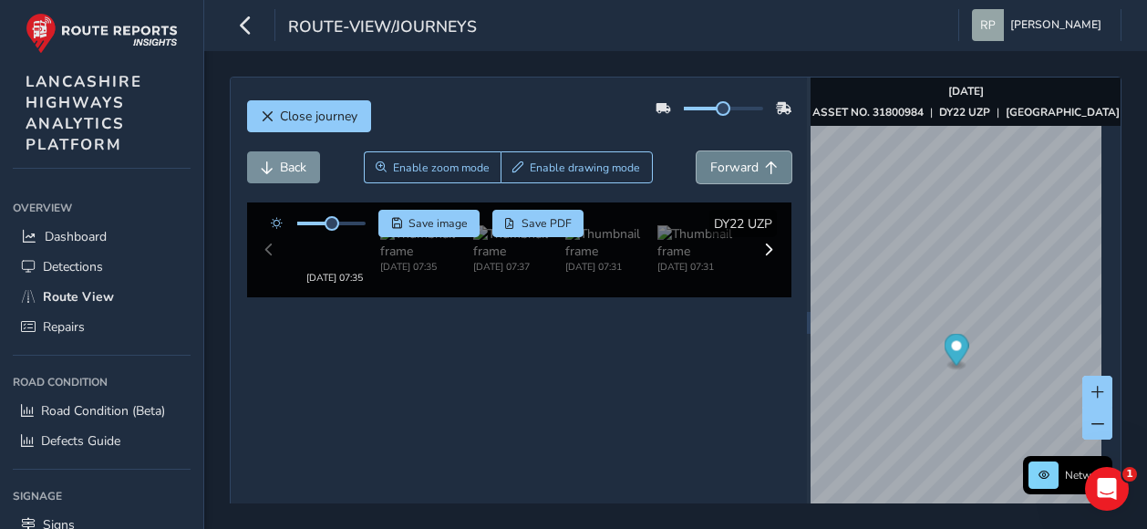
click at [722, 161] on span "Forward" at bounding box center [734, 167] width 48 height 17
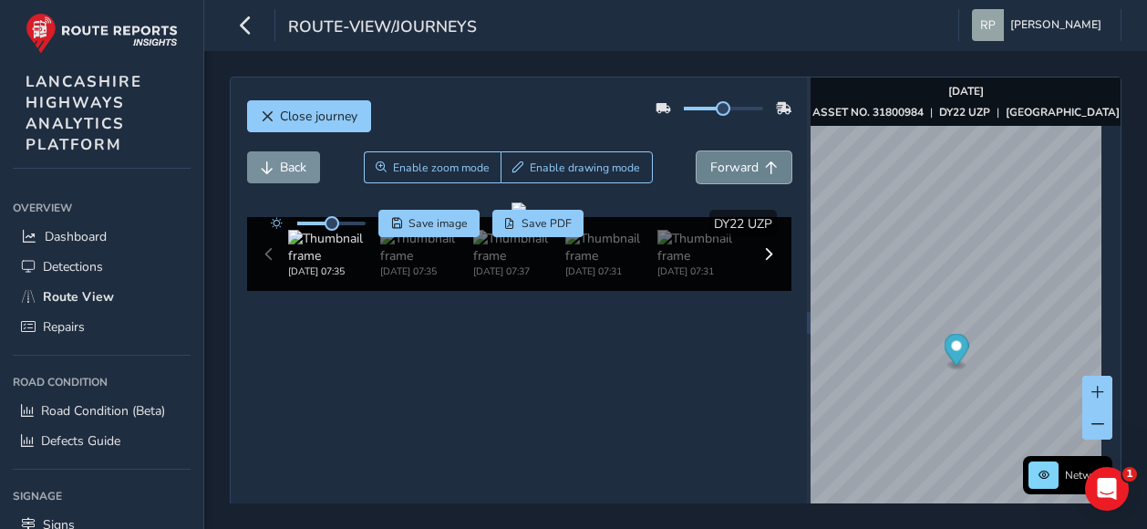
click at [722, 161] on span "Forward" at bounding box center [734, 167] width 48 height 17
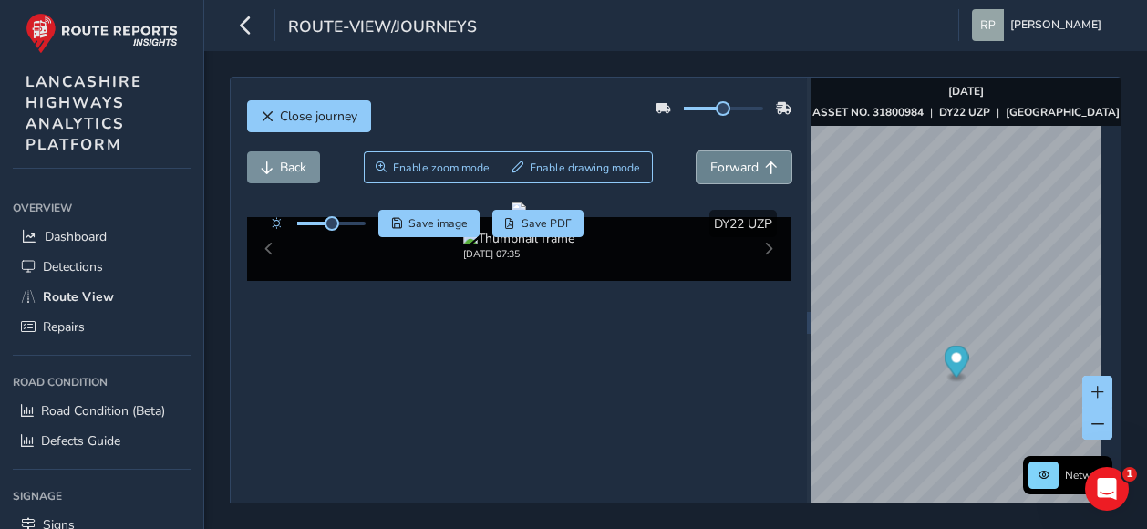
click at [722, 161] on span "Forward" at bounding box center [734, 167] width 48 height 17
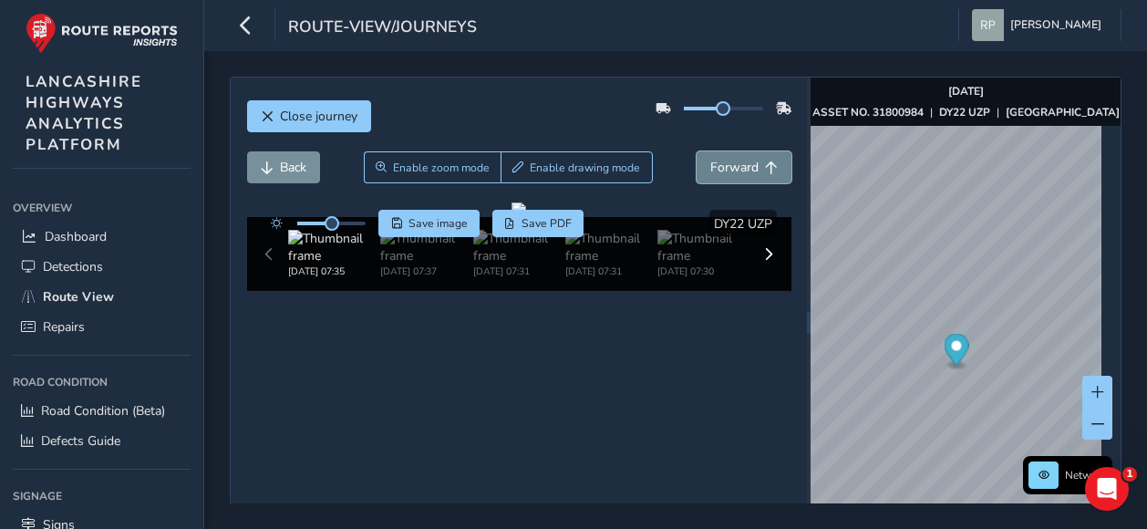
click at [722, 161] on span "Forward" at bounding box center [734, 167] width 48 height 17
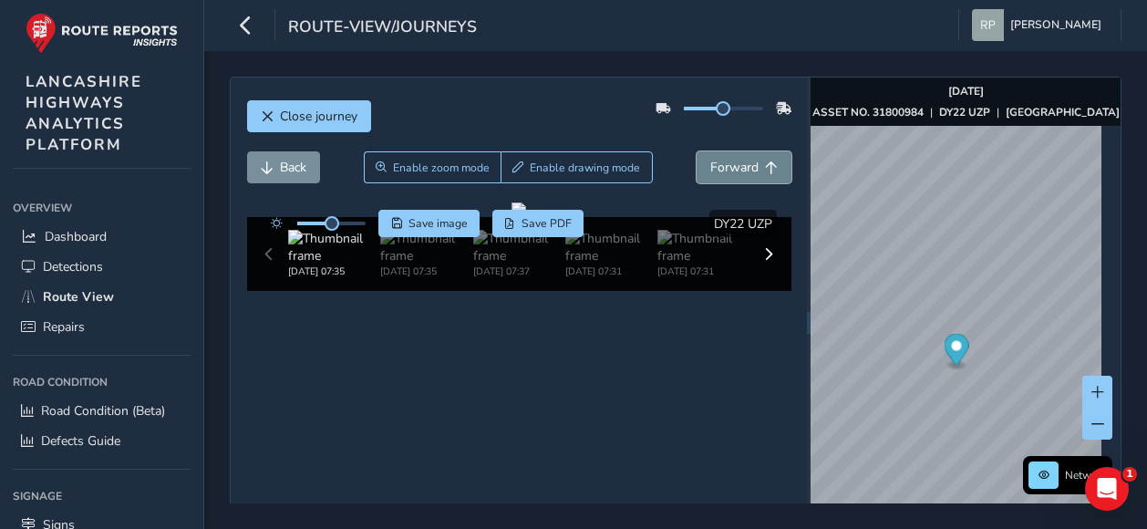
click at [722, 161] on span "Forward" at bounding box center [734, 167] width 48 height 17
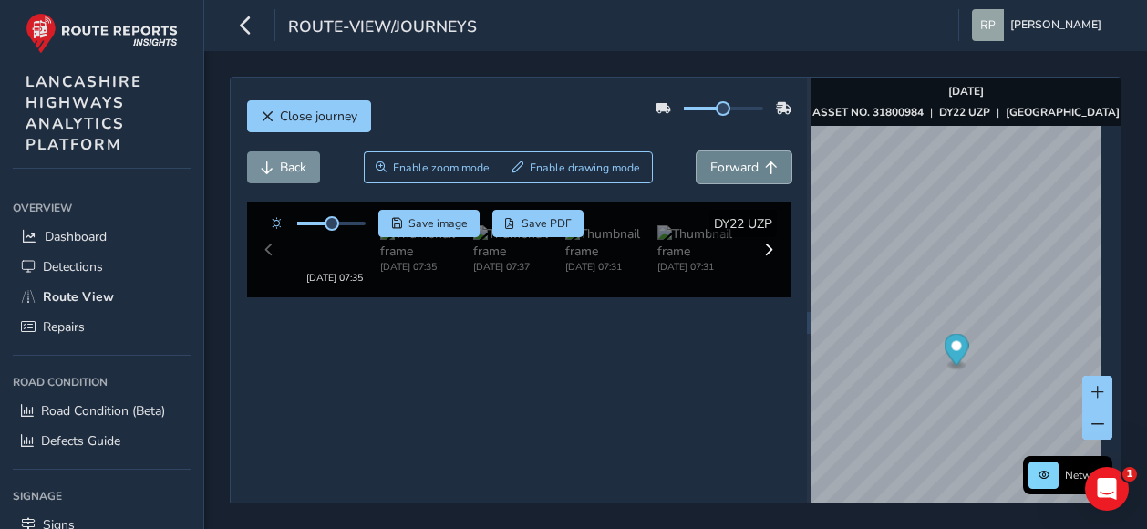
click at [722, 161] on span "Forward" at bounding box center [734, 167] width 48 height 17
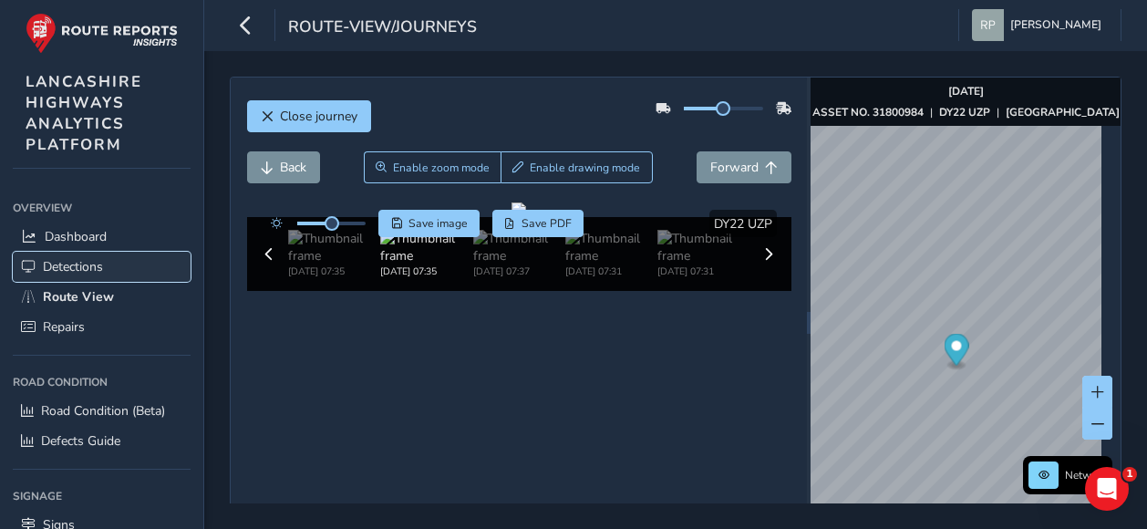
click at [53, 264] on span "Detections" at bounding box center [73, 266] width 60 height 17
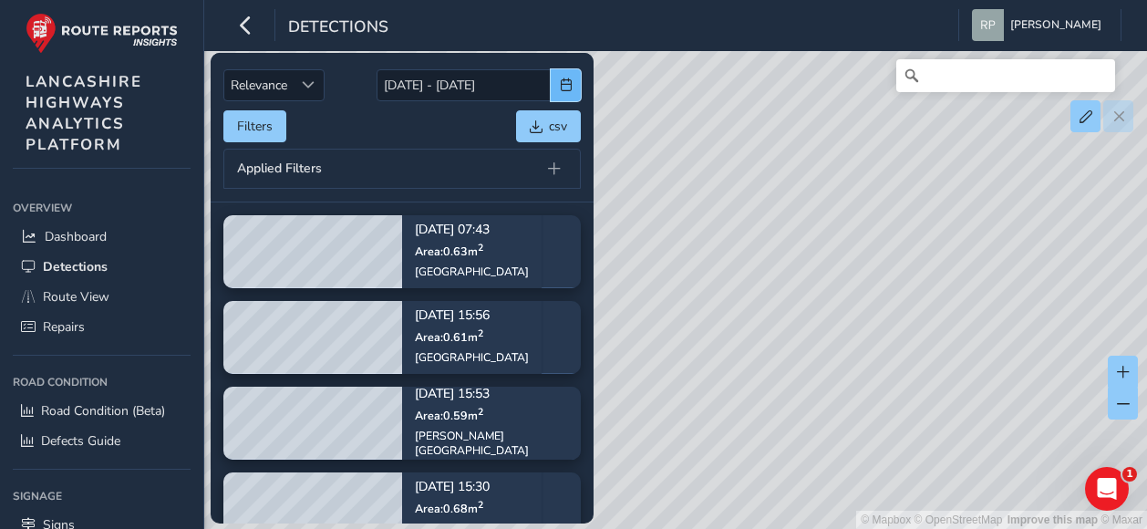
click at [558, 87] on button "button" at bounding box center [566, 85] width 30 height 32
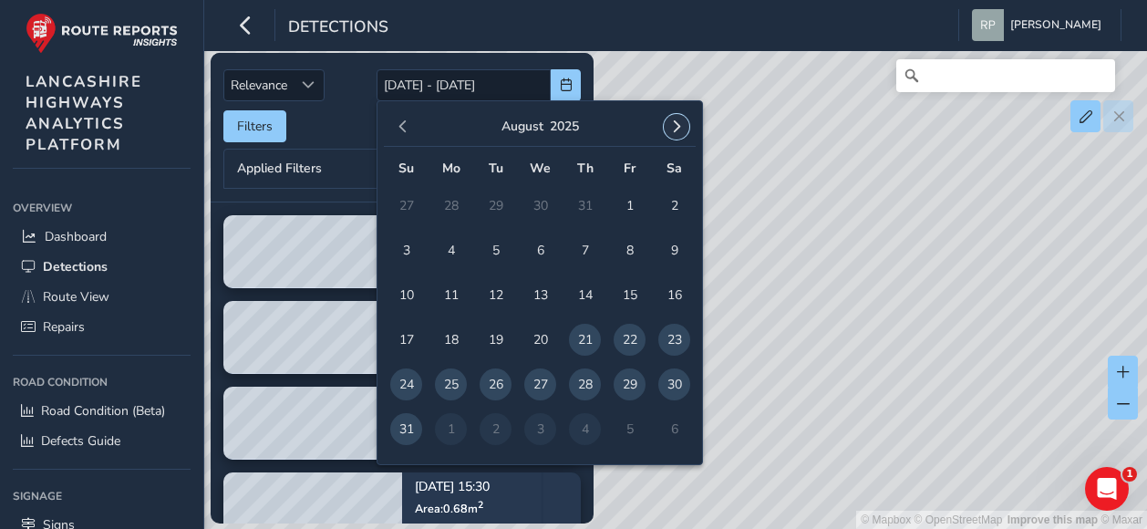
click at [673, 123] on span "button" at bounding box center [676, 126] width 13 height 13
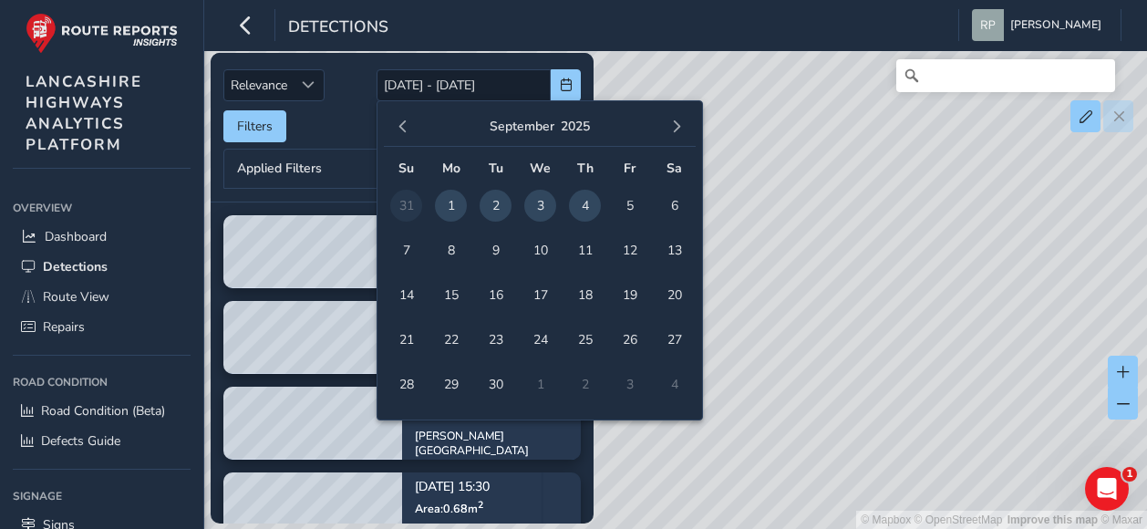
click at [442, 204] on span "1" at bounding box center [451, 206] width 32 height 32
type input "[DATE]"
click at [591, 204] on span "4" at bounding box center [585, 206] width 32 height 32
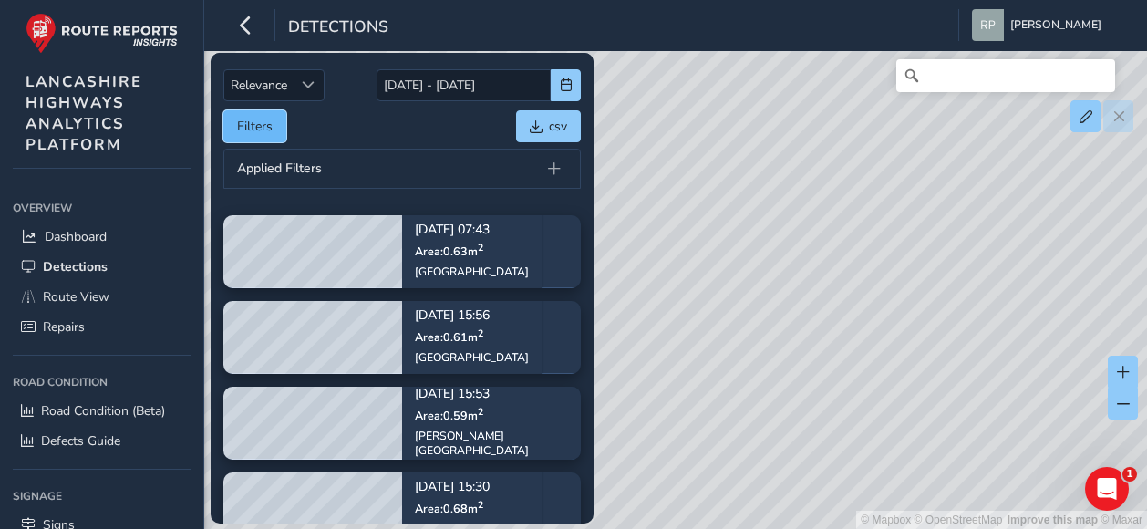
click at [267, 123] on button "Filters" at bounding box center [254, 126] width 63 height 32
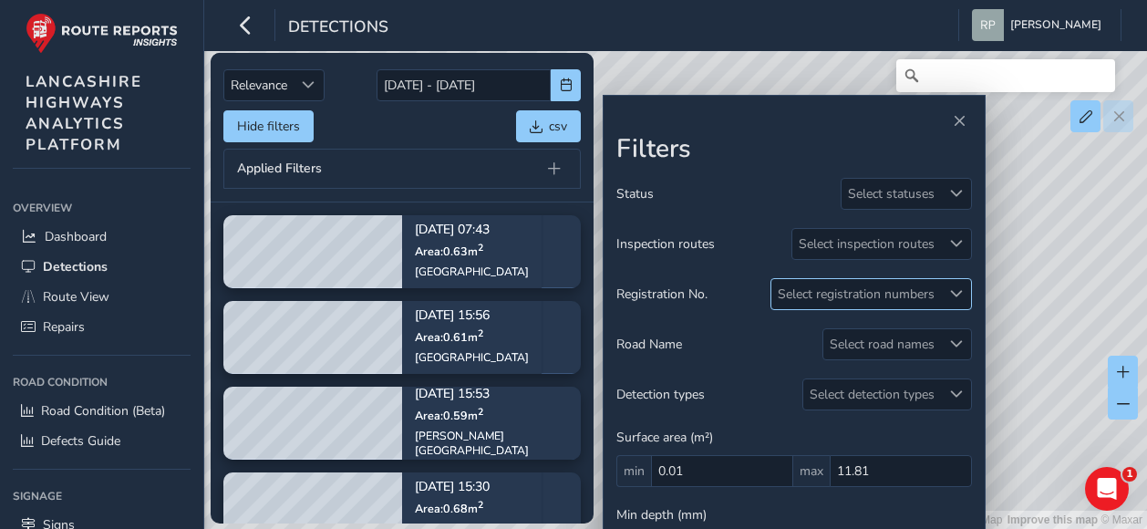
click at [857, 293] on div "Select registration numbers" at bounding box center [856, 294] width 170 height 30
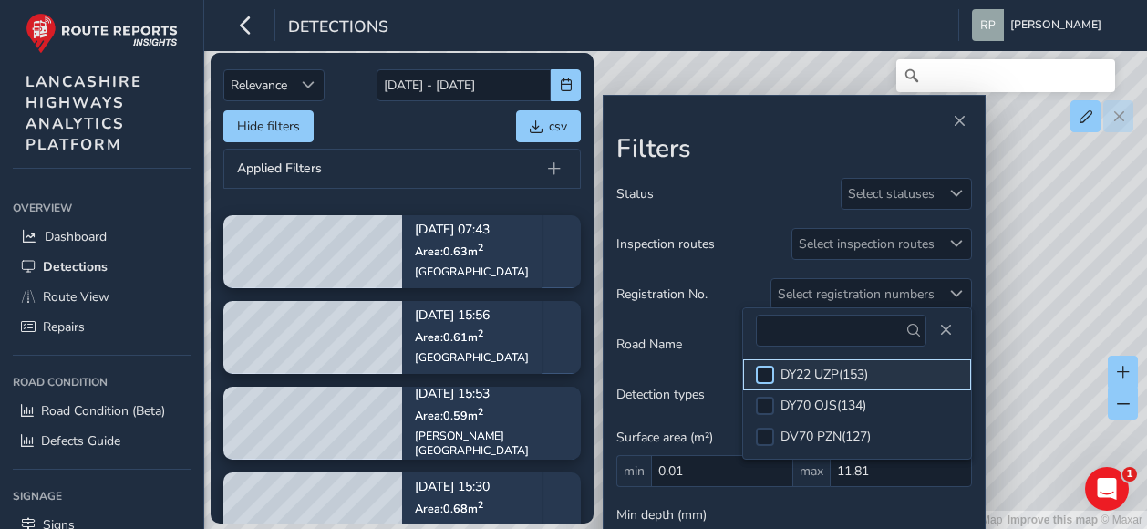
click at [766, 371] on div at bounding box center [765, 375] width 18 height 18
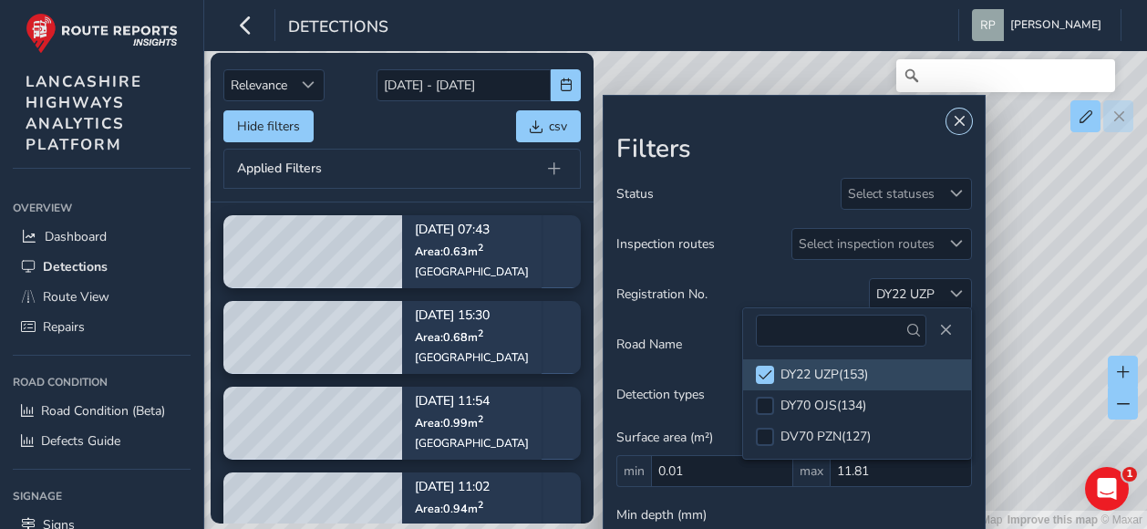
click at [955, 114] on button "Close" at bounding box center [959, 121] width 26 height 26
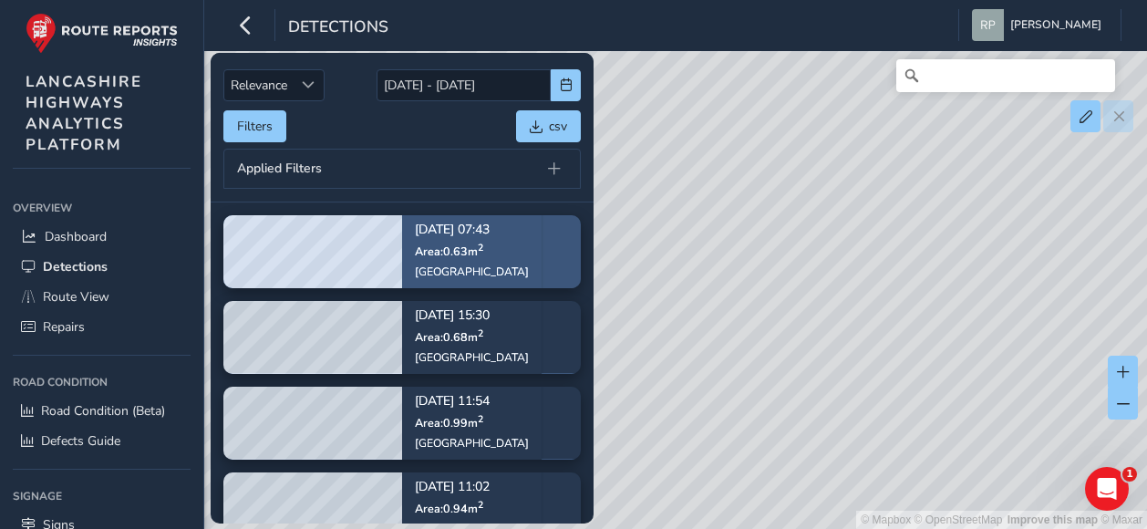
click at [468, 256] on span "Area: 0.63 m 2" at bounding box center [449, 250] width 68 height 15
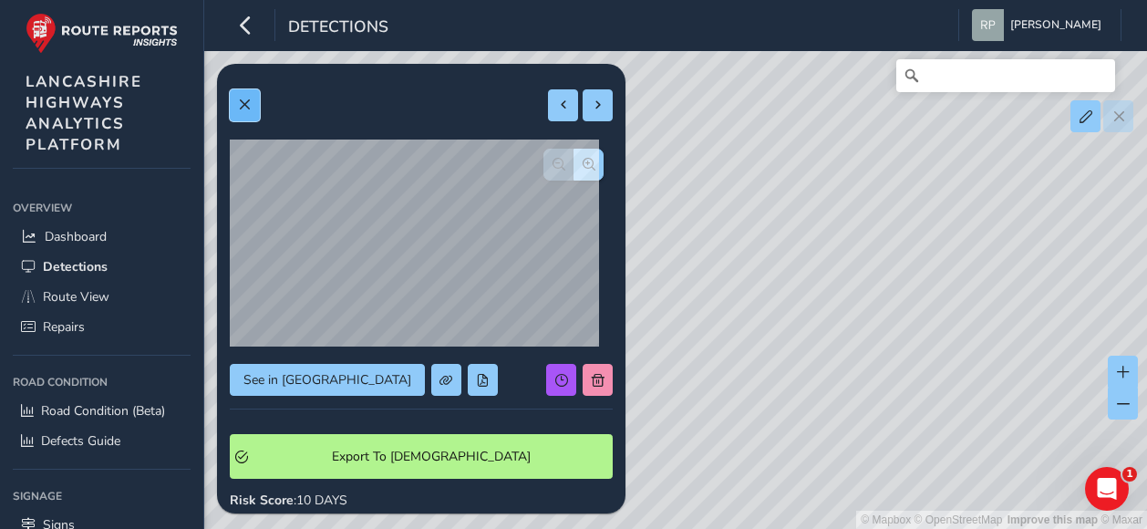
click at [240, 108] on span at bounding box center [244, 104] width 13 height 13
click at [294, 382] on span "See in [GEOGRAPHIC_DATA]" at bounding box center [327, 379] width 168 height 17
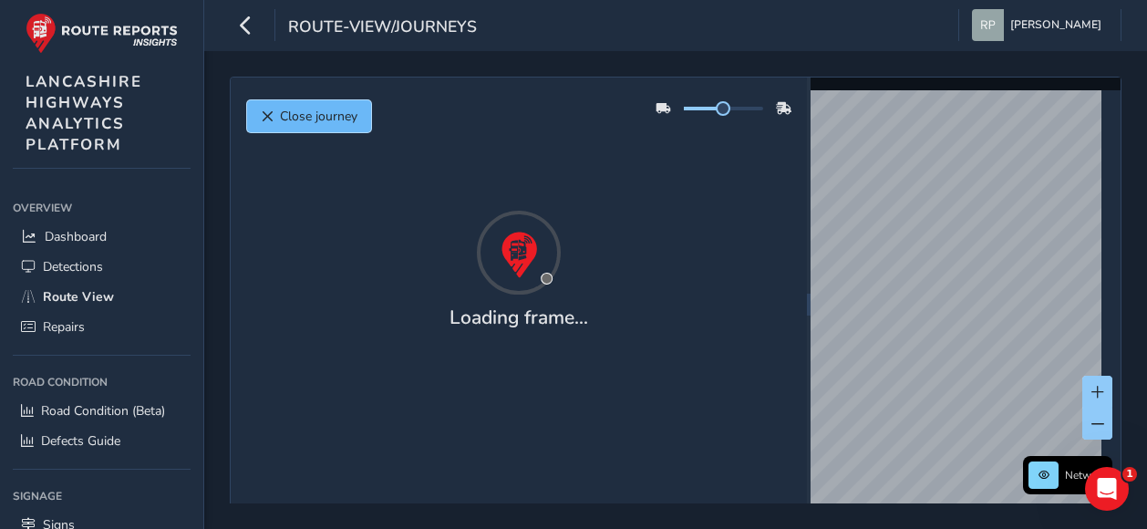
click at [332, 118] on span "Close journey" at bounding box center [318, 116] width 77 height 17
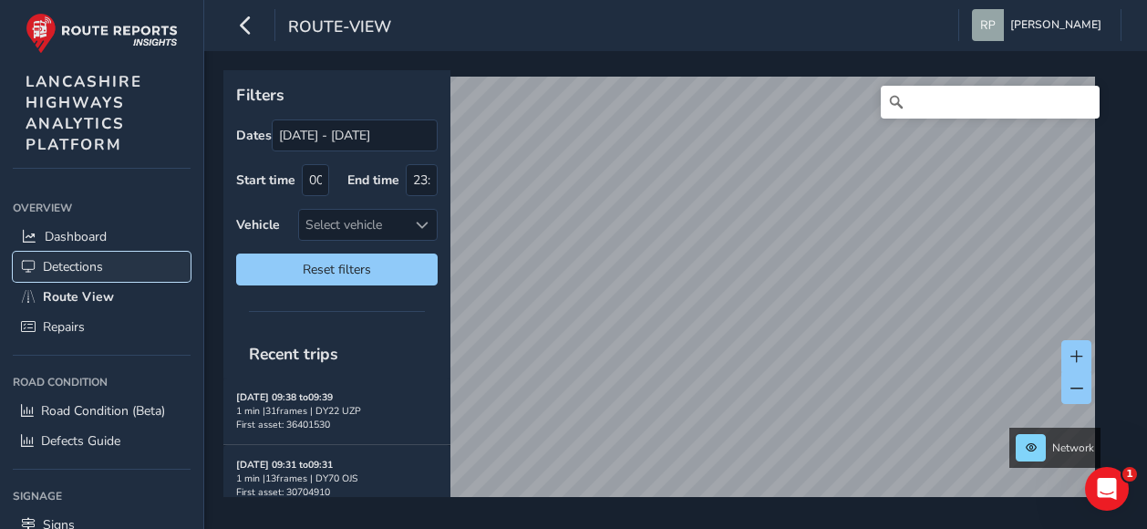
click at [67, 258] on span "Detections" at bounding box center [73, 266] width 60 height 17
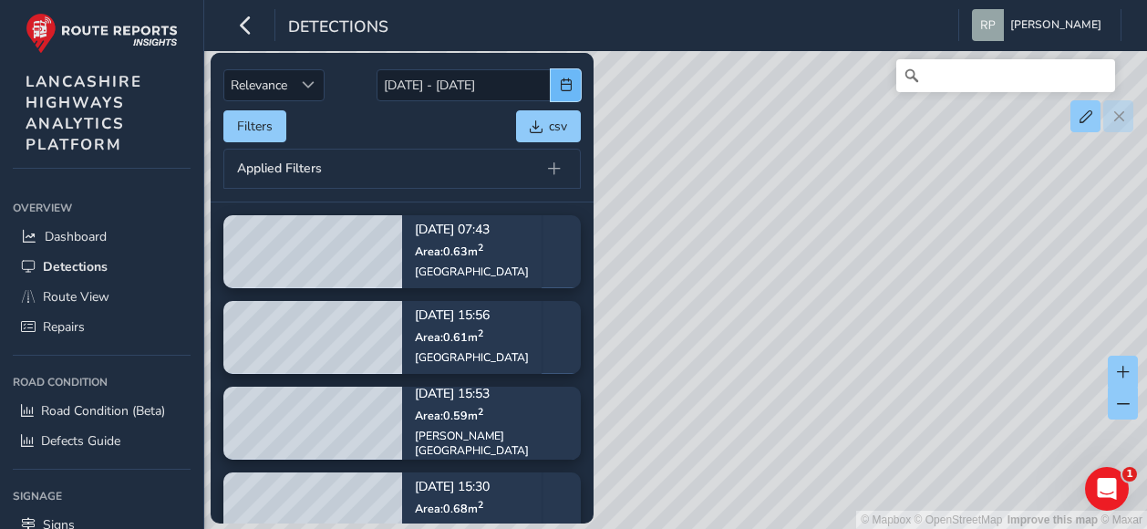
click at [564, 78] on span "button" at bounding box center [566, 84] width 13 height 13
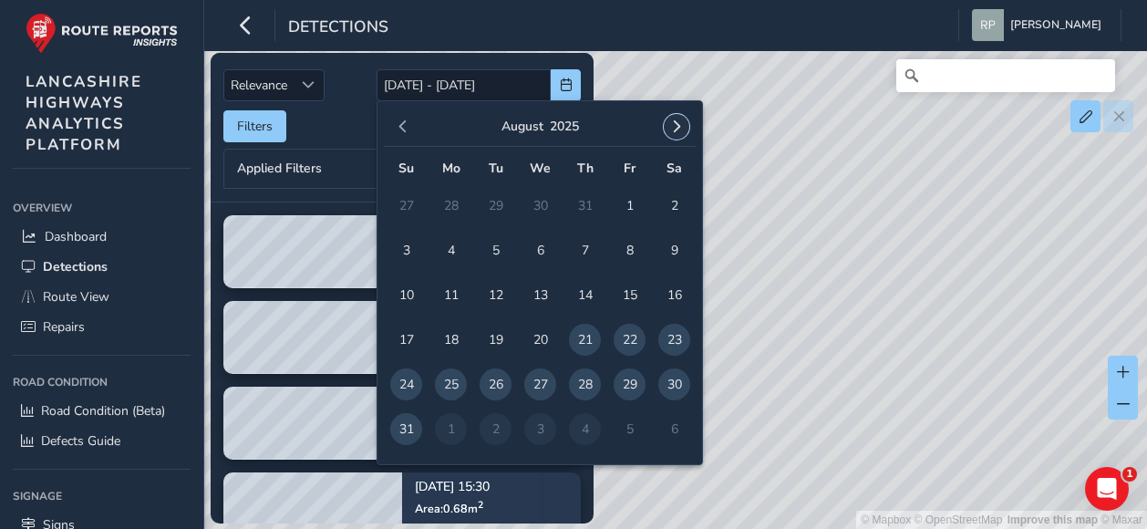
click at [678, 128] on span "button" at bounding box center [676, 126] width 13 height 13
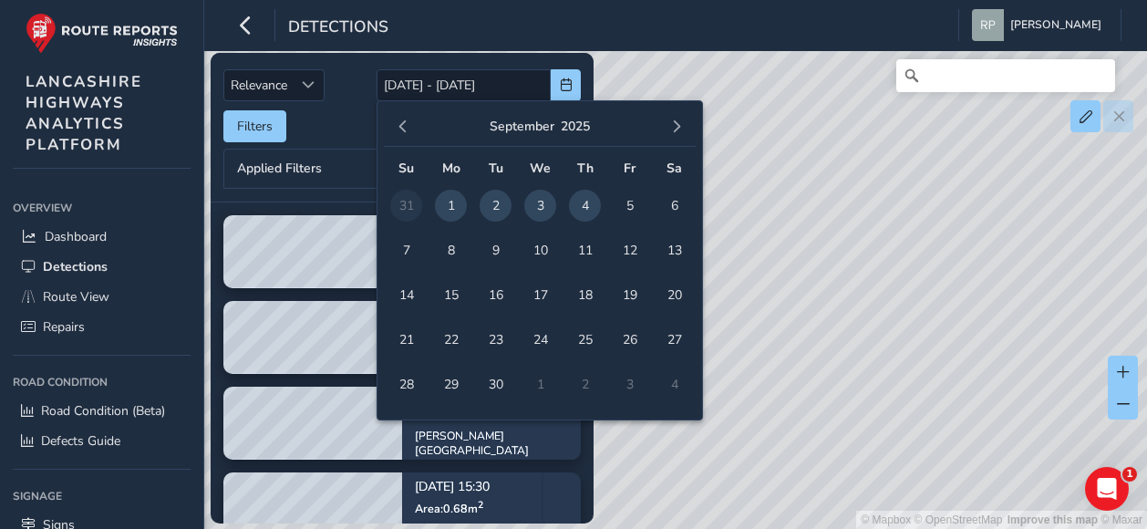
click at [540, 200] on span "3" at bounding box center [540, 206] width 32 height 32
click at [582, 204] on span "4" at bounding box center [585, 206] width 32 height 32
type input "03/09/2025 - 04/09/2025"
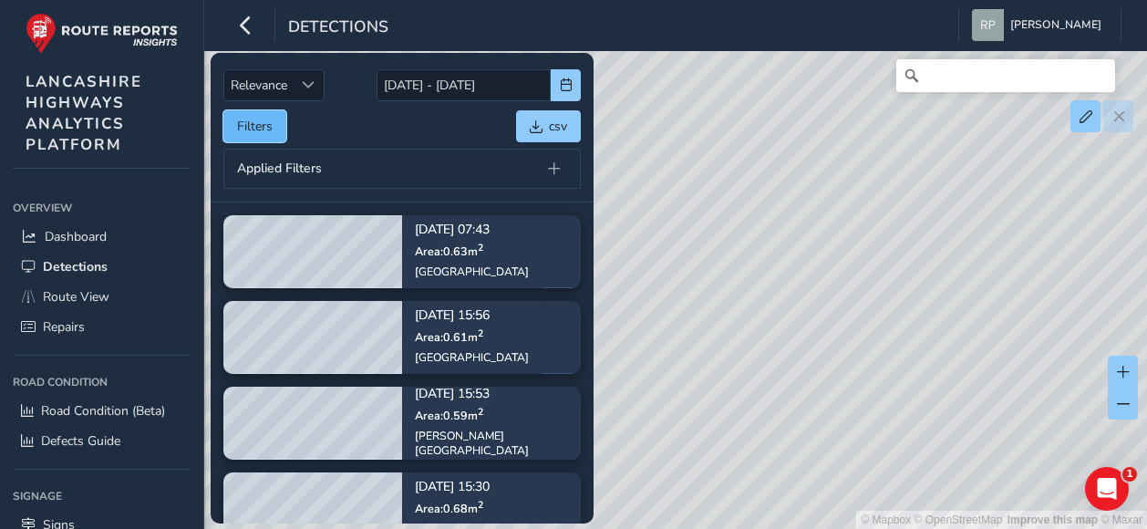
click at [263, 127] on button "Filters" at bounding box center [254, 126] width 63 height 32
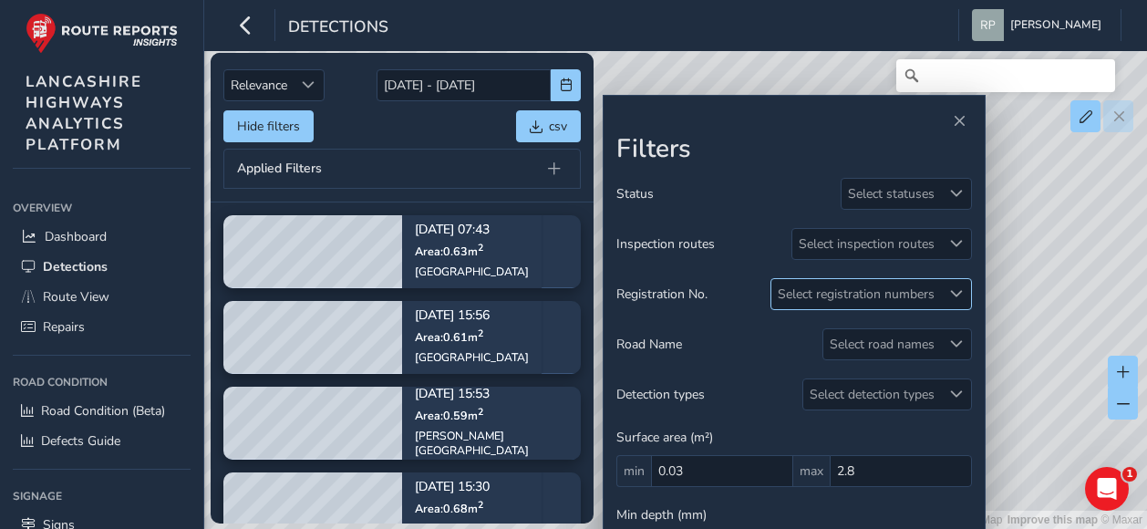
click at [919, 291] on div "Select registration numbers" at bounding box center [856, 294] width 170 height 30
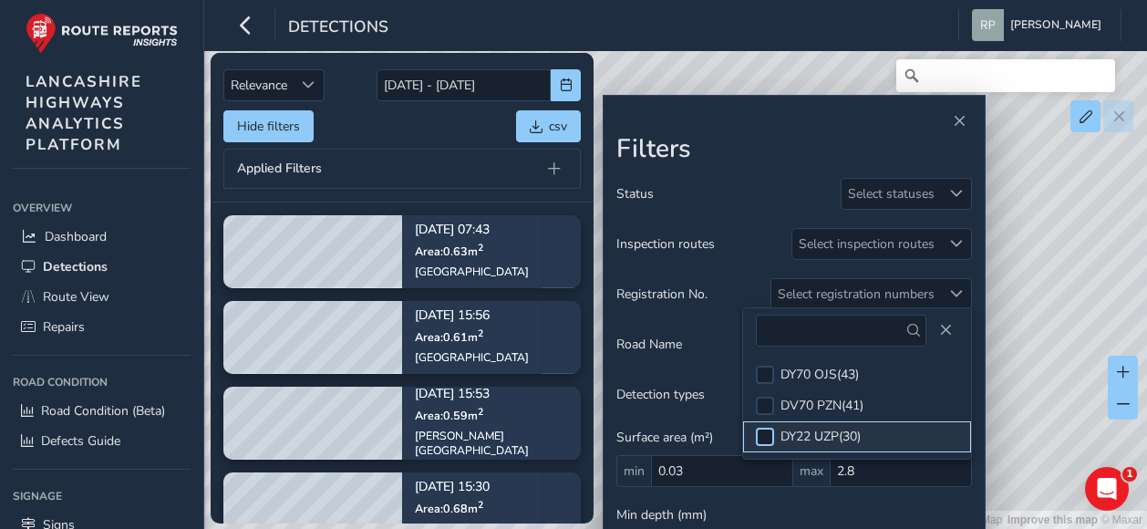
click at [766, 437] on div at bounding box center [765, 437] width 18 height 18
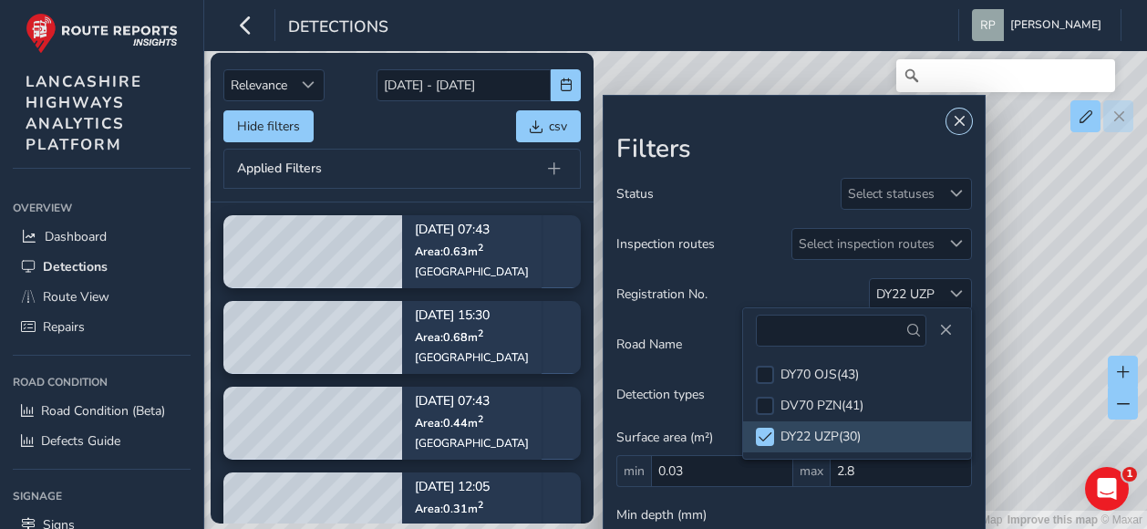
click at [964, 111] on button "Close" at bounding box center [959, 121] width 26 height 26
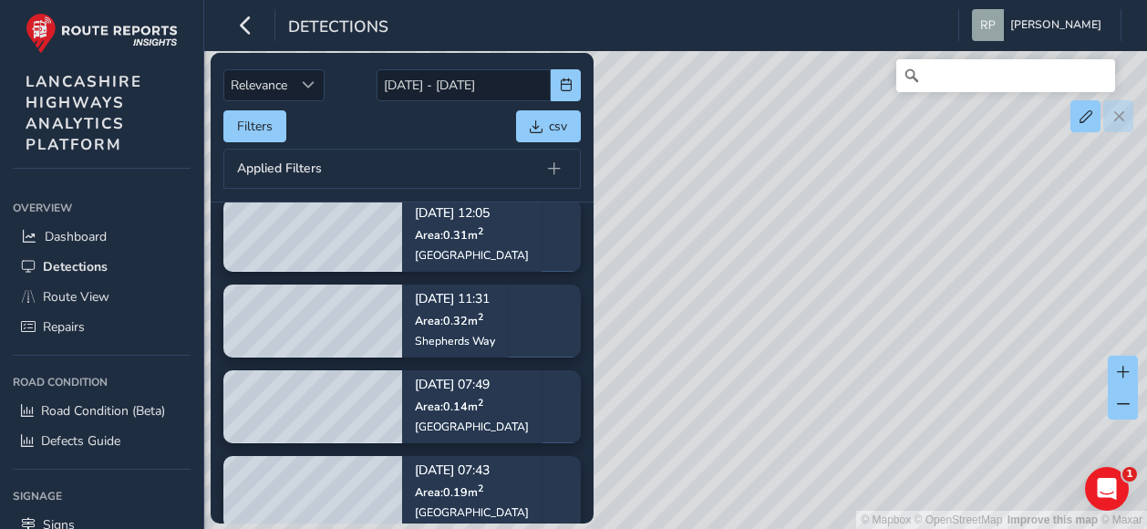
scroll to position [182, 0]
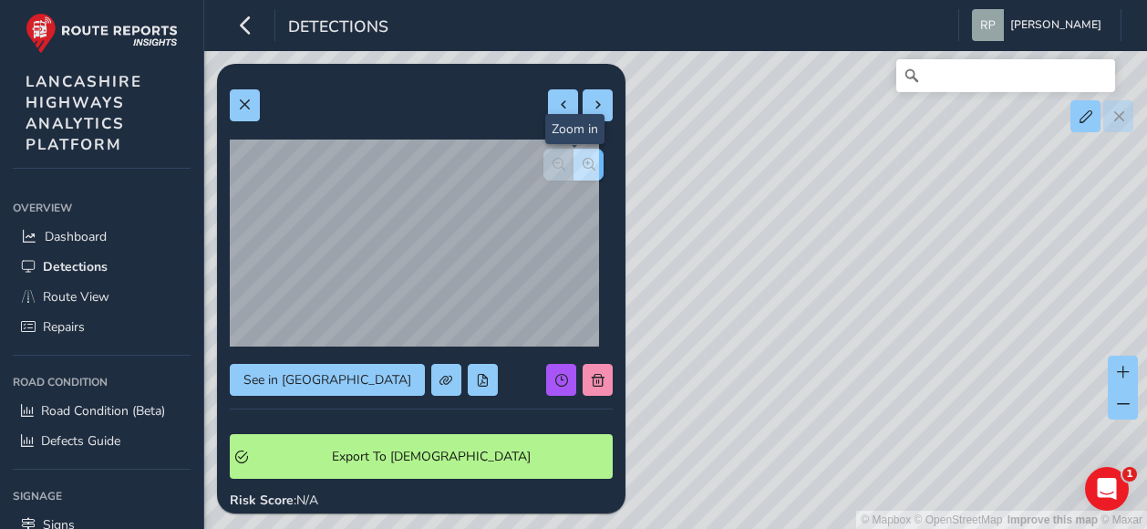
click at [582, 162] on span "button" at bounding box center [588, 164] width 13 height 13
click at [245, 103] on span at bounding box center [244, 104] width 13 height 13
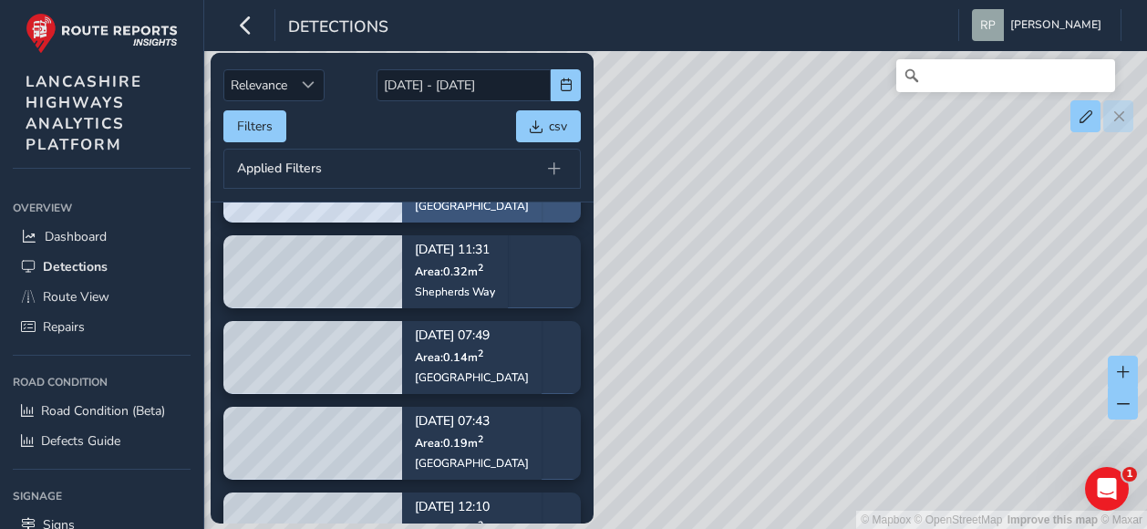
scroll to position [365, 0]
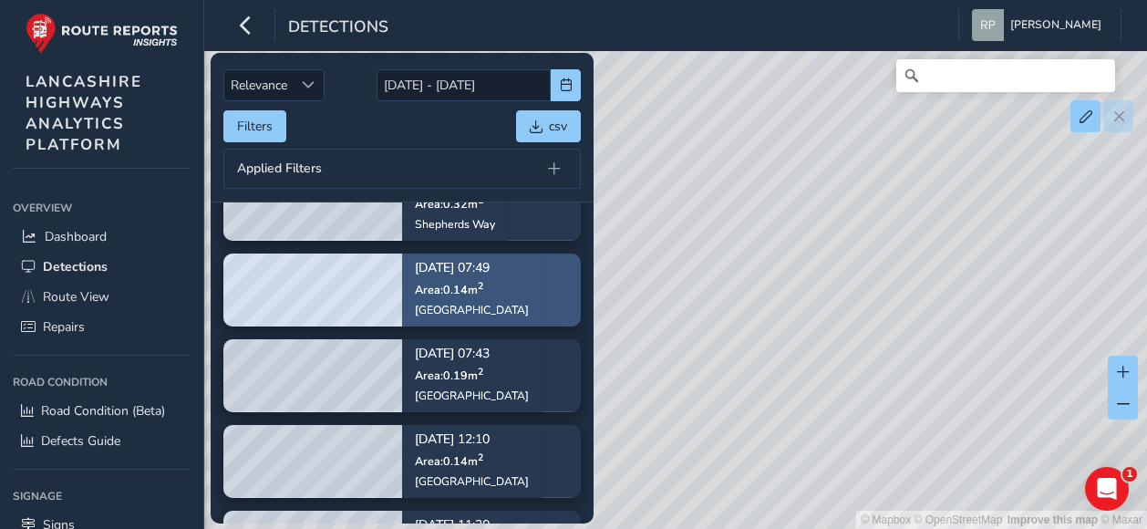
click at [521, 280] on div "Sep 04, 07:49 Area: 0.14 m 2 Church Road" at bounding box center [471, 289] width 139 height 106
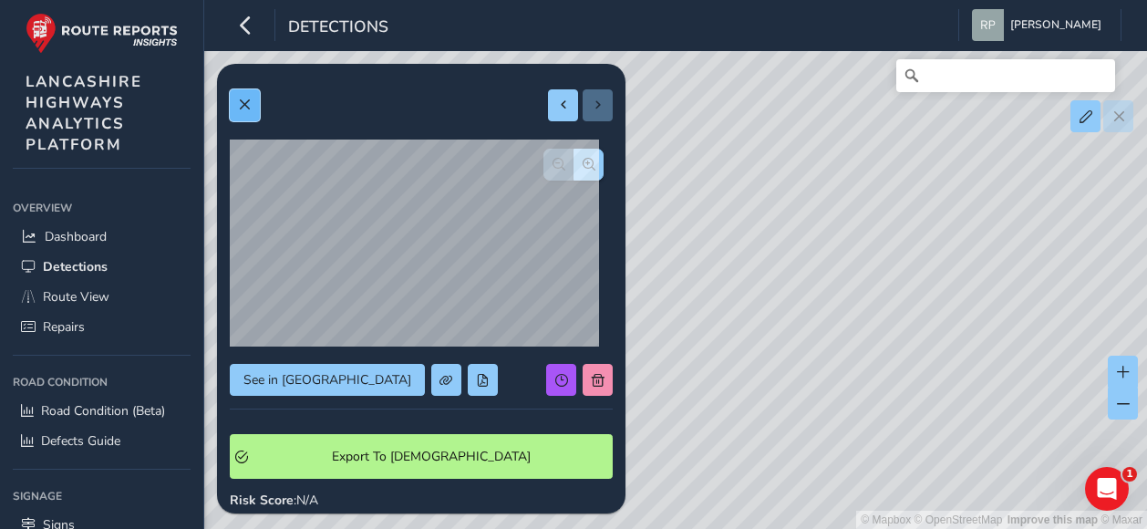
click at [245, 99] on span at bounding box center [244, 104] width 13 height 13
click at [253, 108] on button at bounding box center [245, 105] width 30 height 32
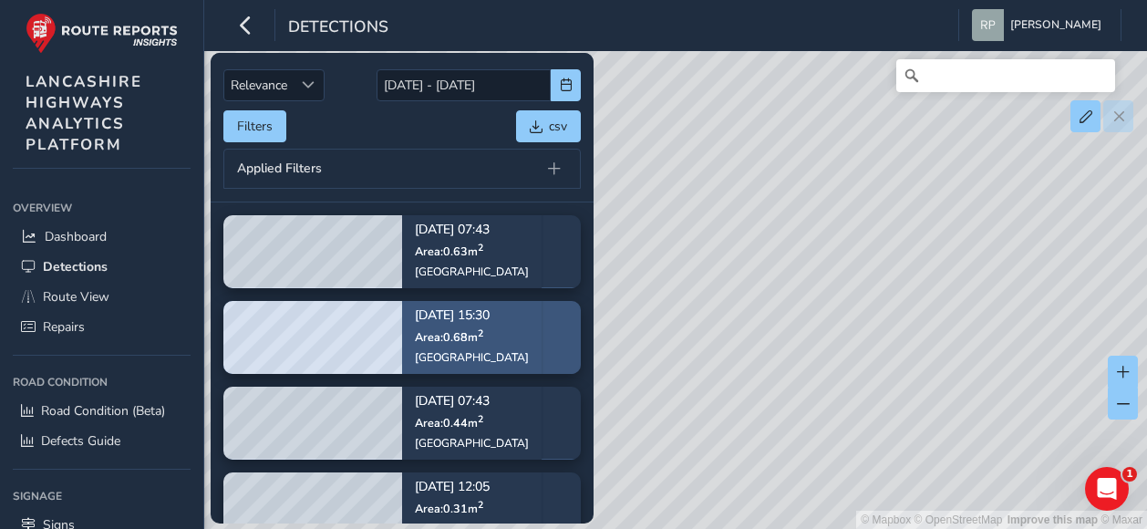
click at [448, 350] on div "[GEOGRAPHIC_DATA]" at bounding box center [472, 357] width 114 height 15
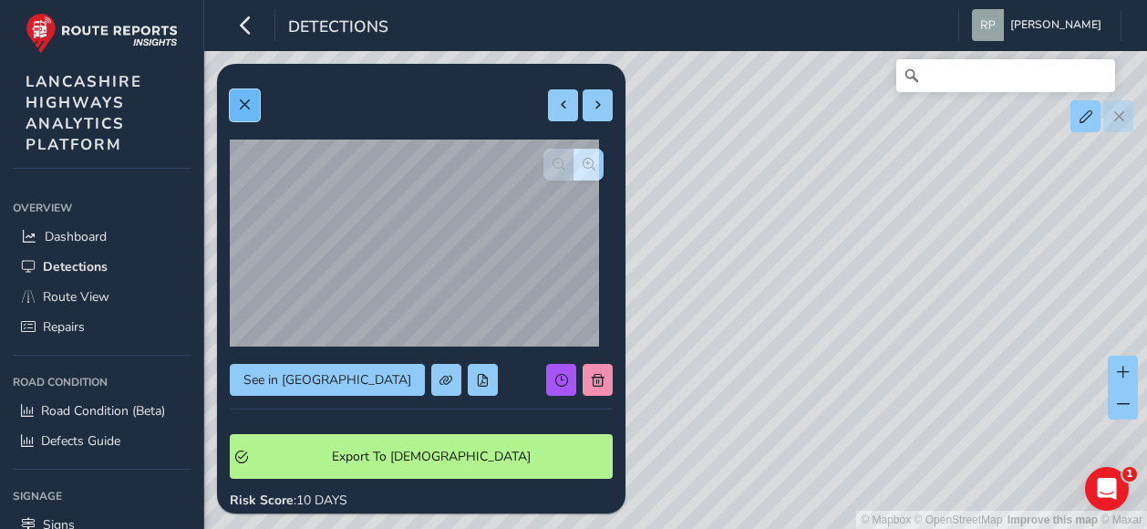
click at [251, 103] on span at bounding box center [244, 104] width 13 height 13
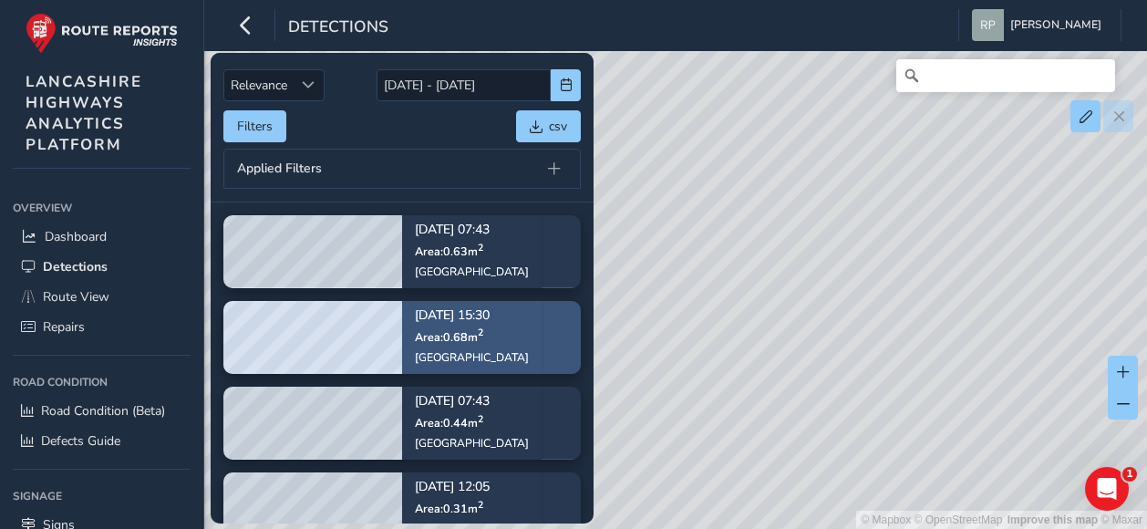
click at [482, 331] on sup "2" at bounding box center [480, 332] width 5 height 14
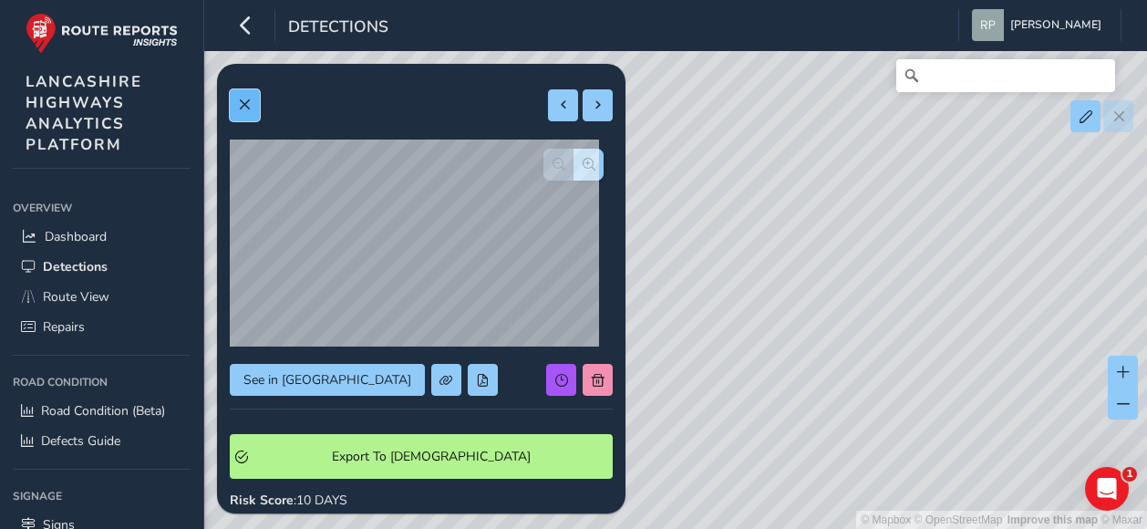
click at [244, 105] on span at bounding box center [244, 104] width 13 height 13
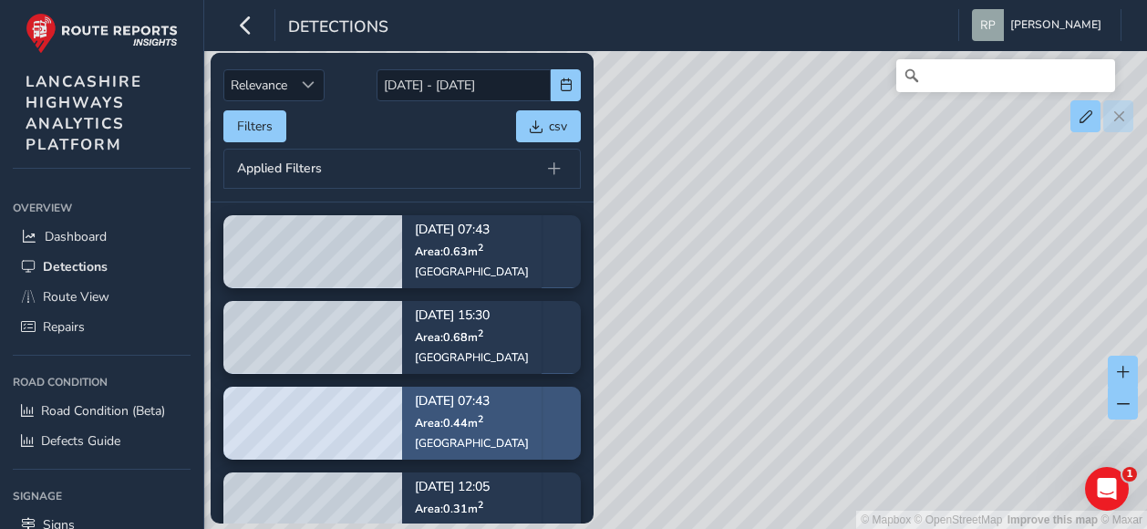
click at [494, 424] on p "Area: 0.44 m 2" at bounding box center [472, 421] width 114 height 15
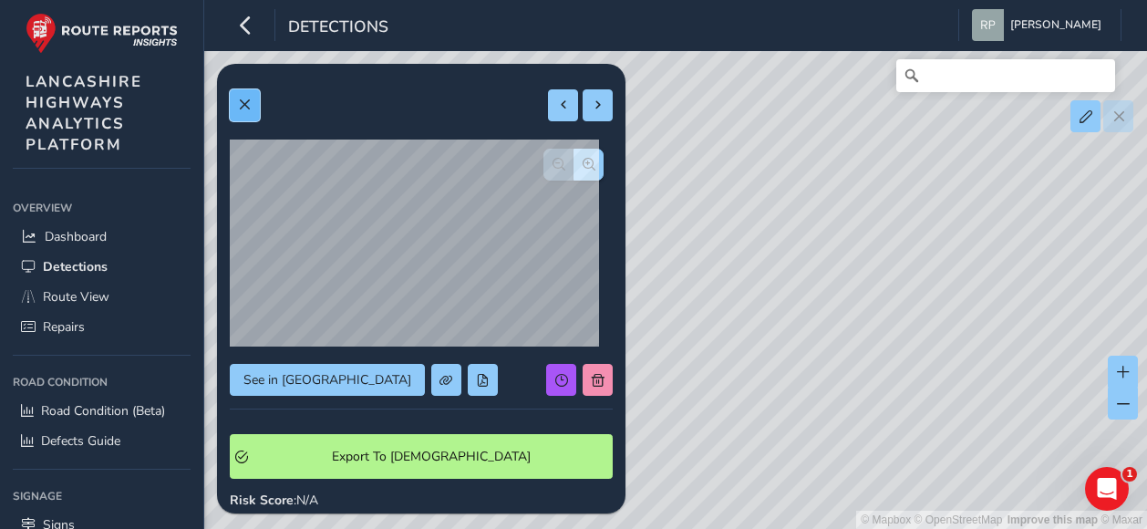
click at [248, 96] on button at bounding box center [245, 105] width 30 height 32
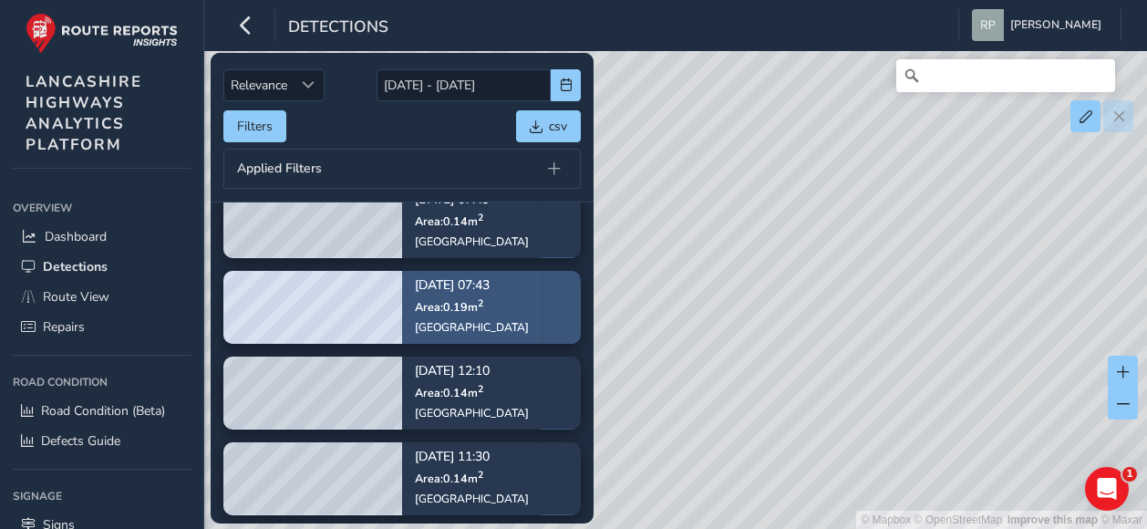
scroll to position [547, 0]
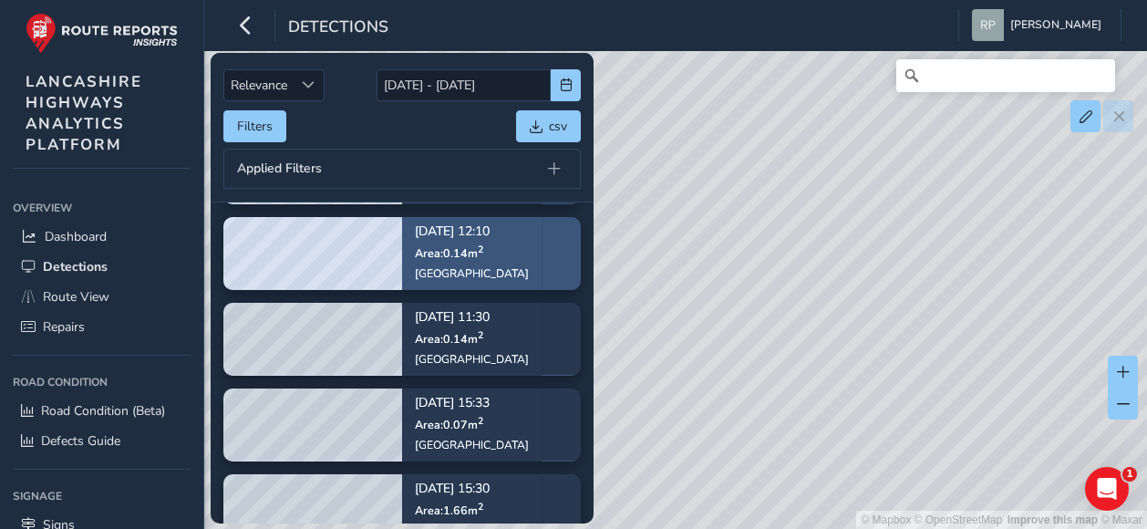
click at [523, 253] on div "Sep 03, 12:10 Area: 0.14 m 2 Chorley Road" at bounding box center [471, 253] width 139 height 106
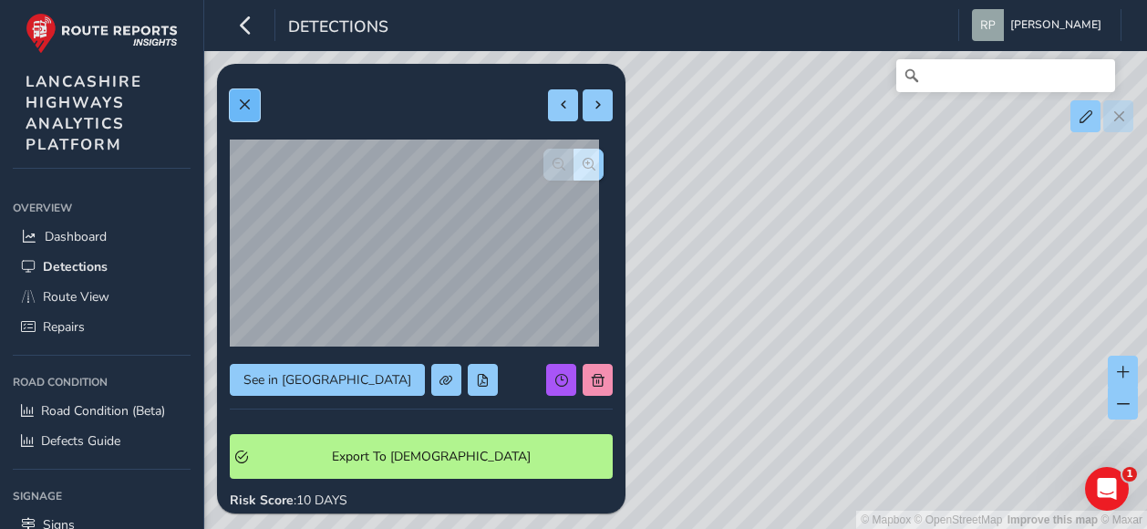
click at [245, 108] on span at bounding box center [244, 104] width 13 height 13
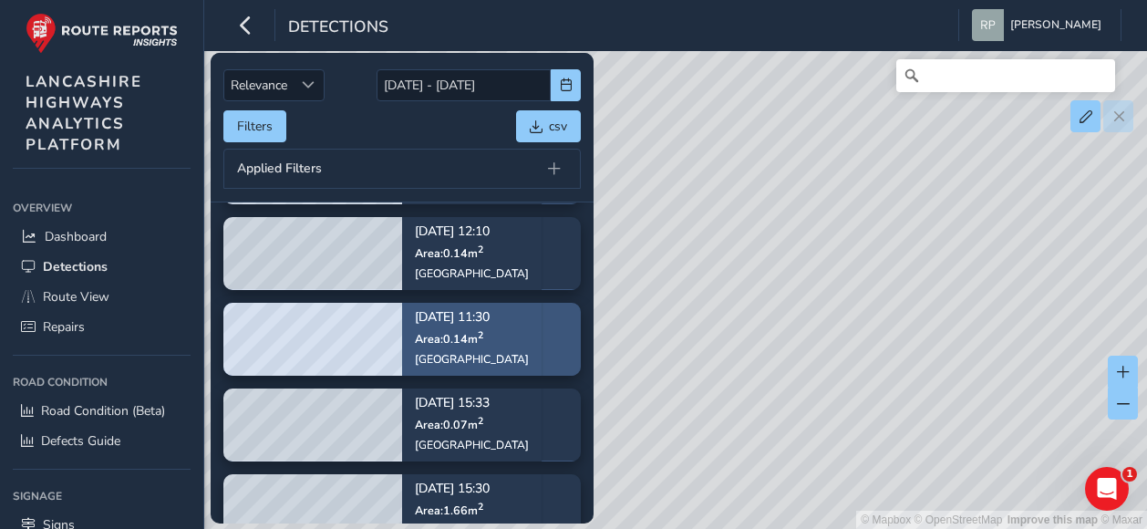
click at [518, 335] on div "Sep 03, 11:30 Area: 0.14 m 2 Bengal Street" at bounding box center [471, 338] width 139 height 106
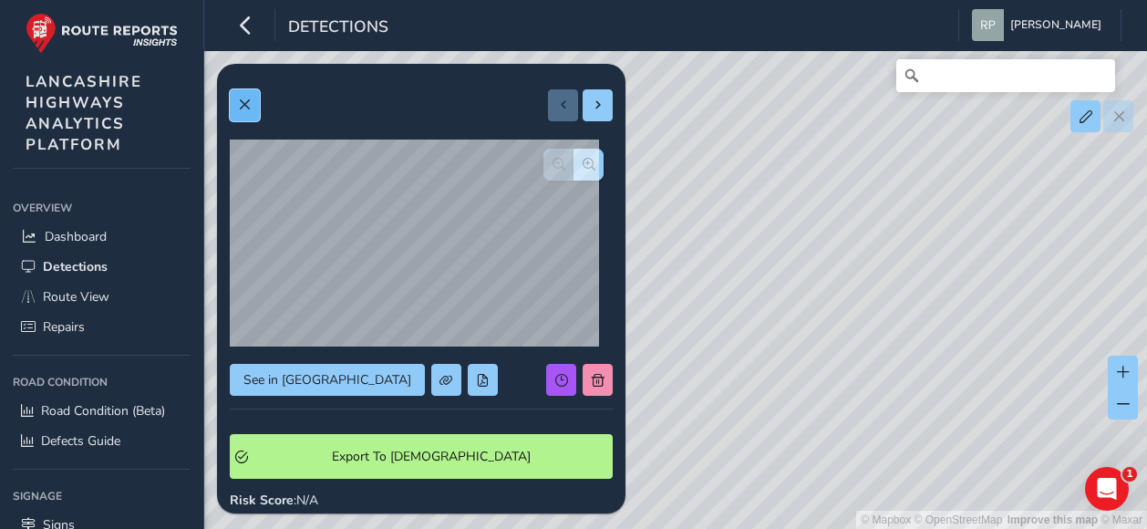
click at [253, 103] on button at bounding box center [245, 105] width 30 height 32
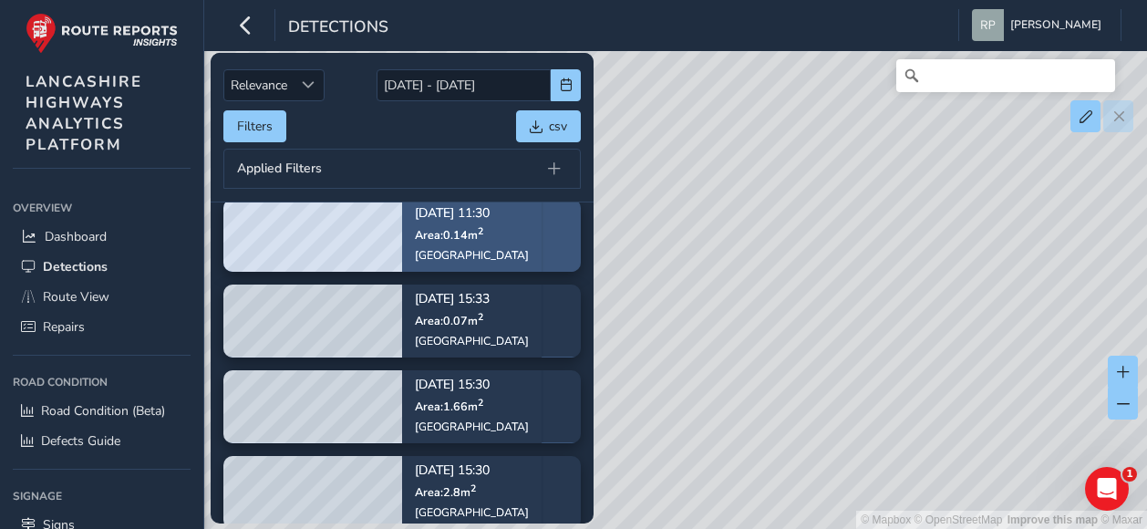
scroll to position [726, 0]
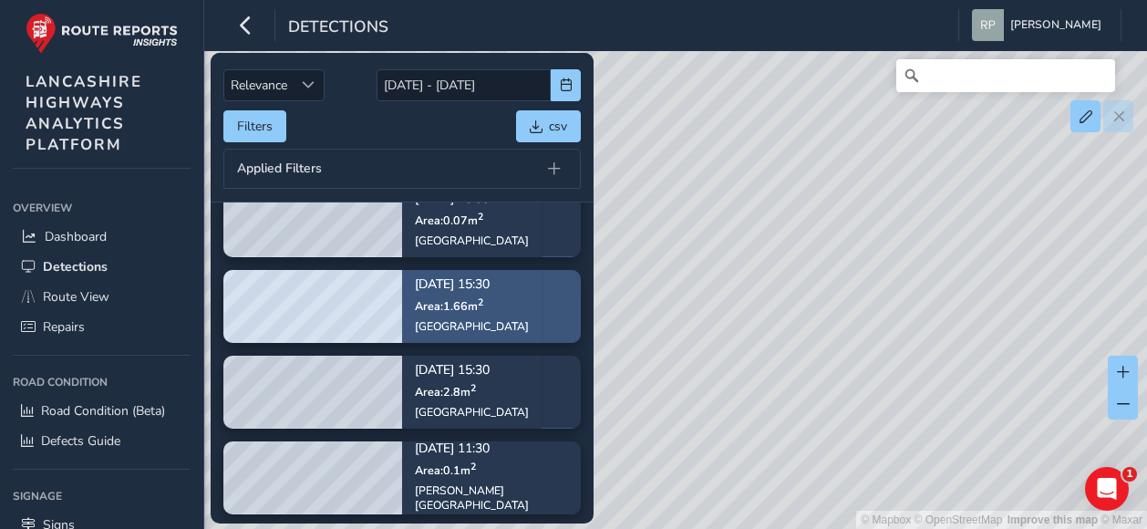
click at [499, 298] on p "Area: 1.66 m 2" at bounding box center [472, 304] width 114 height 15
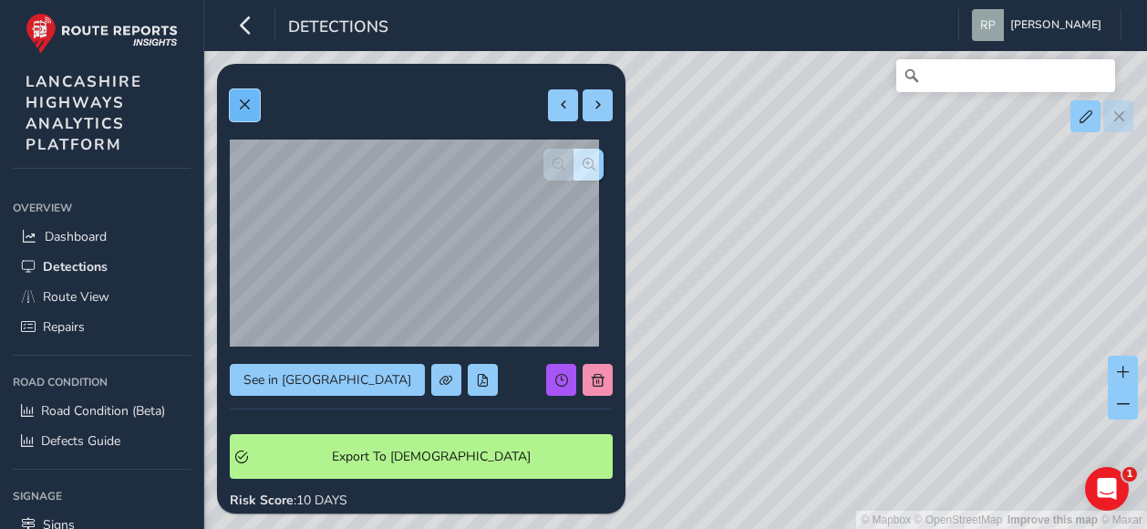
click at [239, 105] on span at bounding box center [244, 104] width 13 height 13
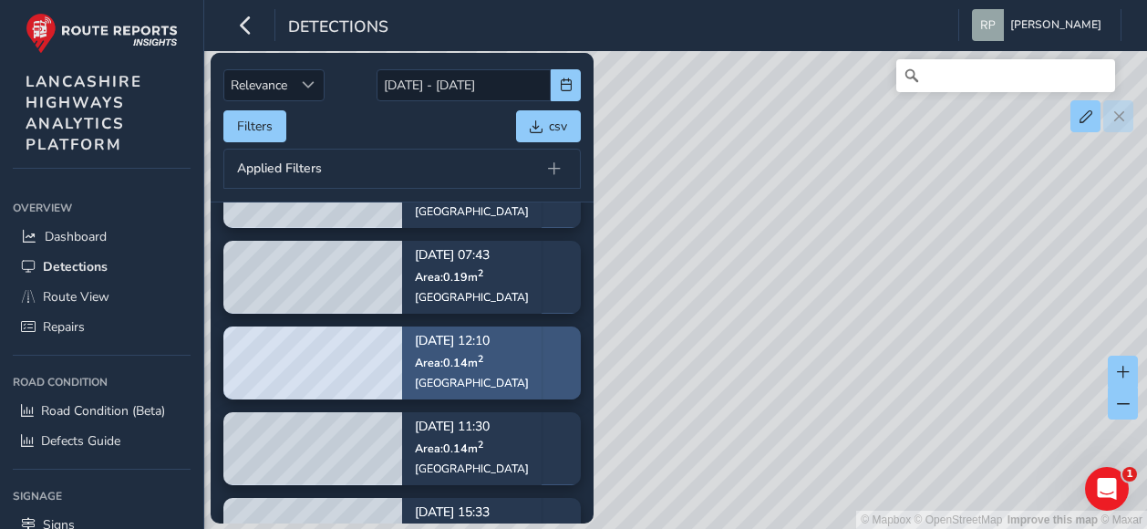
scroll to position [437, 0]
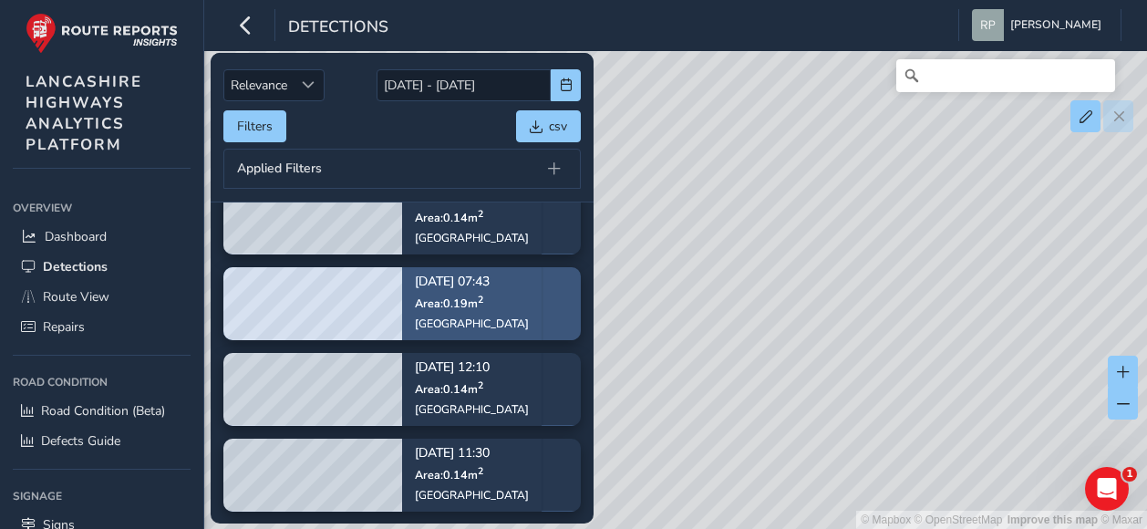
click at [541, 273] on div "Sep 04, 07:43 Area: 0.19 m 2 Preston New Road" at bounding box center [471, 303] width 139 height 106
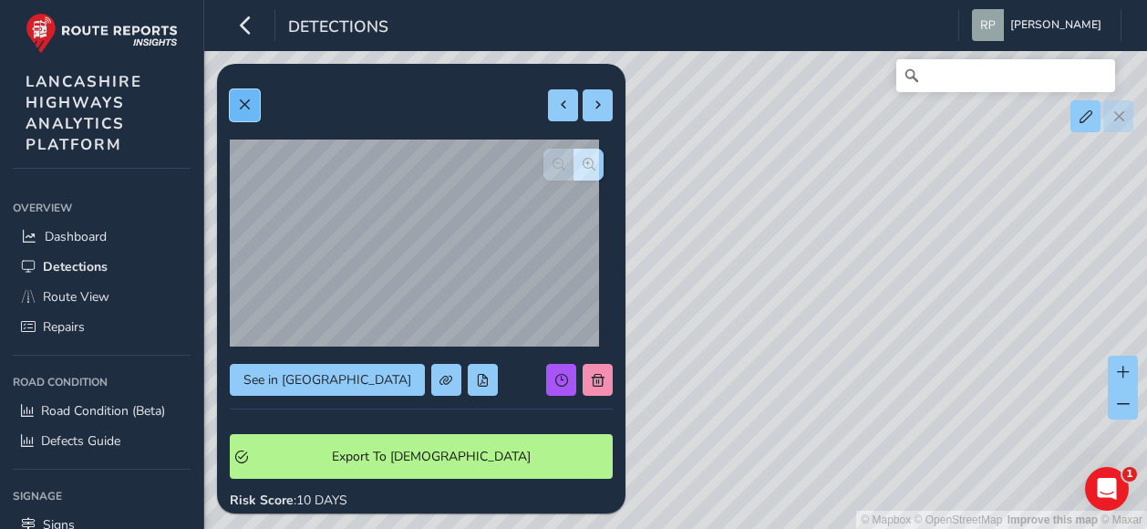
click at [238, 108] on span at bounding box center [244, 104] width 13 height 13
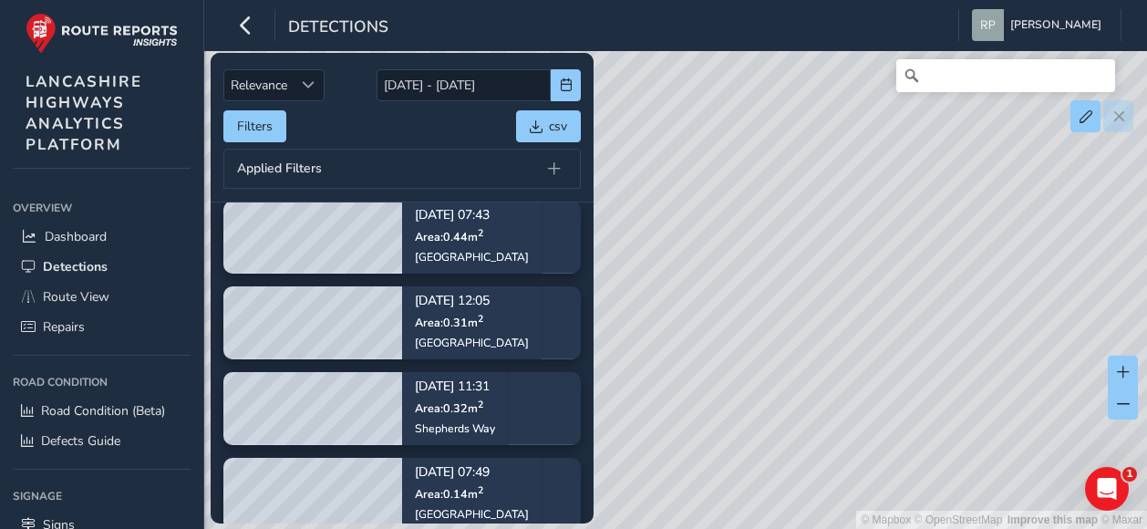
scroll to position [163, 0]
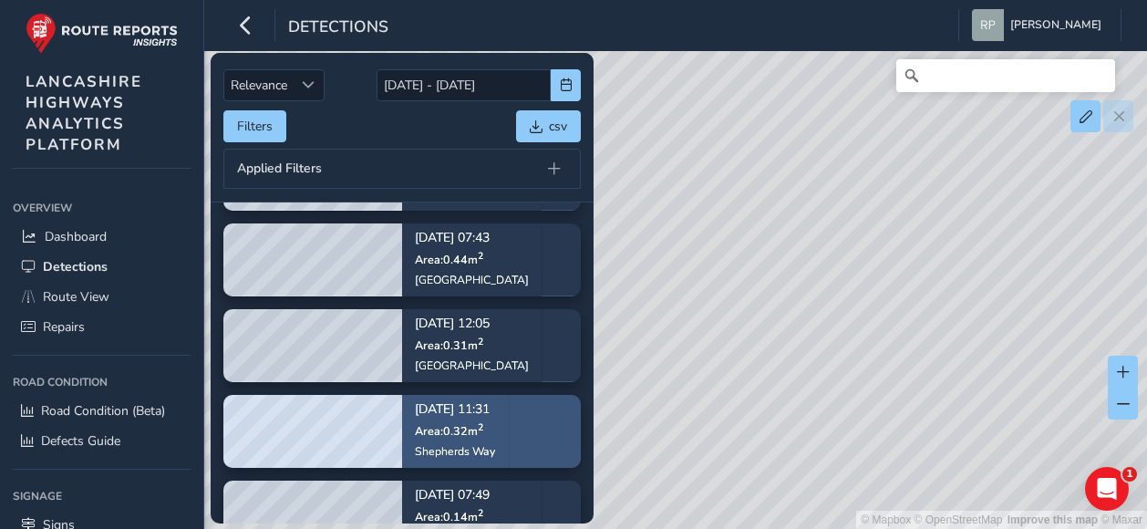
click at [498, 403] on div "Sep 03, 11:31 Area: 0.32 m 2 Shepherds Way" at bounding box center [455, 430] width 106 height 106
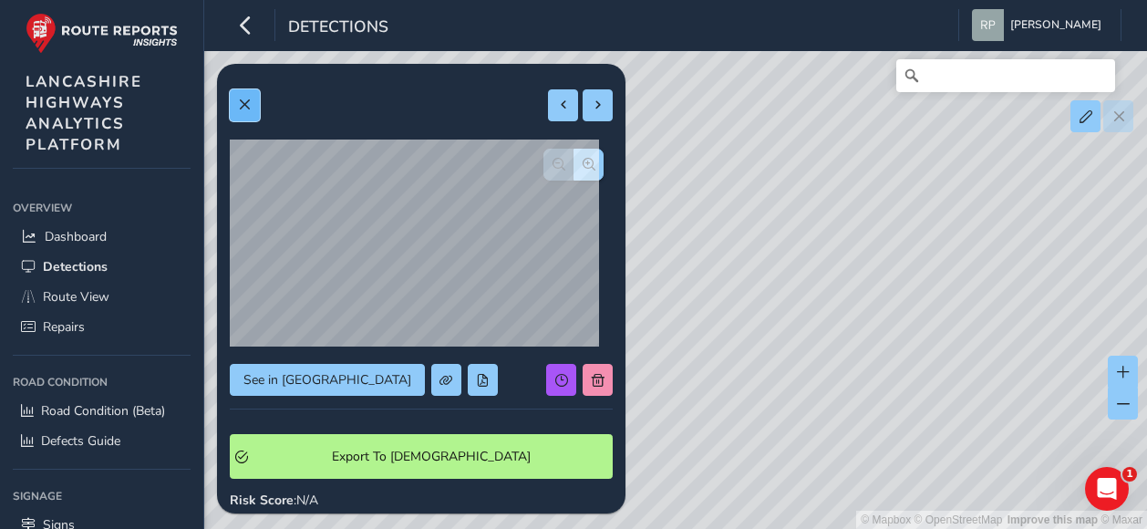
click at [242, 99] on span at bounding box center [244, 104] width 13 height 13
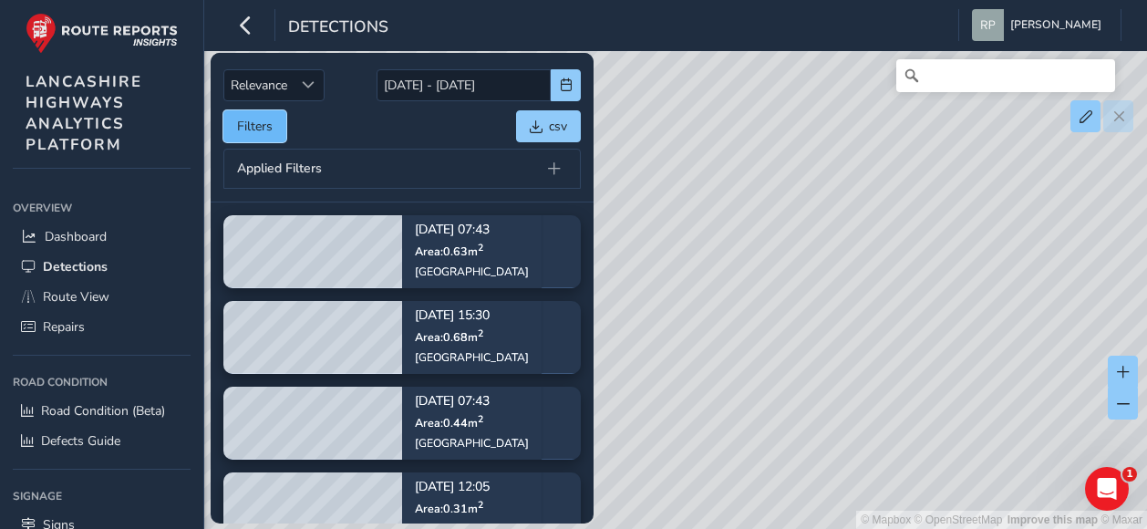
click at [245, 125] on button "Filters" at bounding box center [254, 126] width 63 height 32
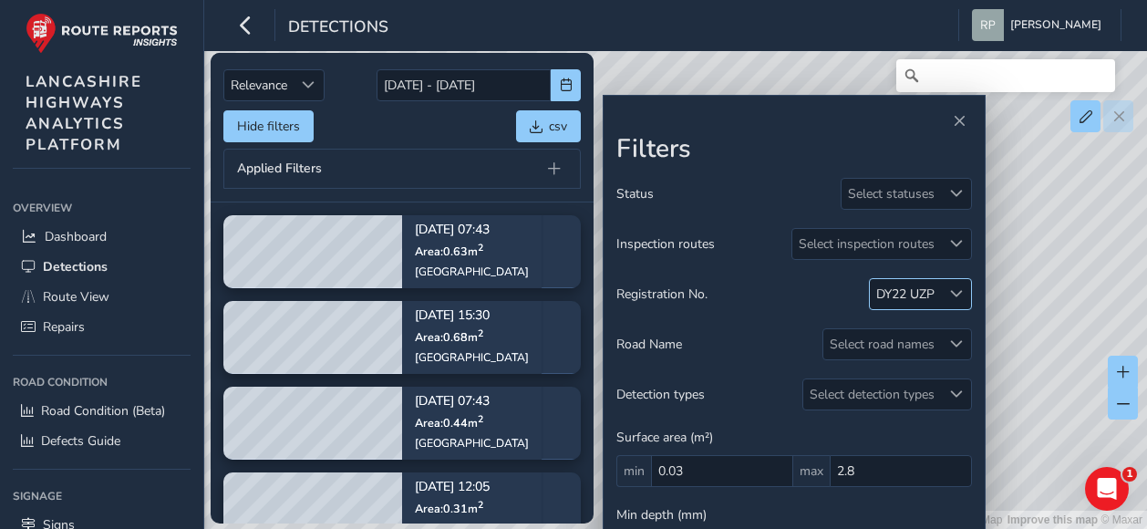
click at [912, 292] on div "DY22 UZP" at bounding box center [905, 293] width 58 height 17
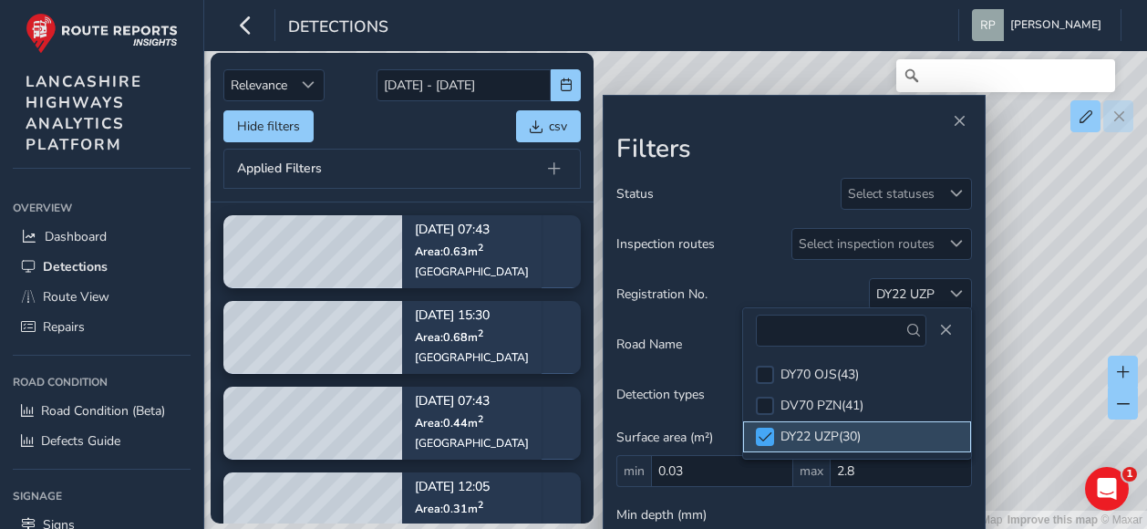
click at [762, 431] on span at bounding box center [765, 436] width 14 height 13
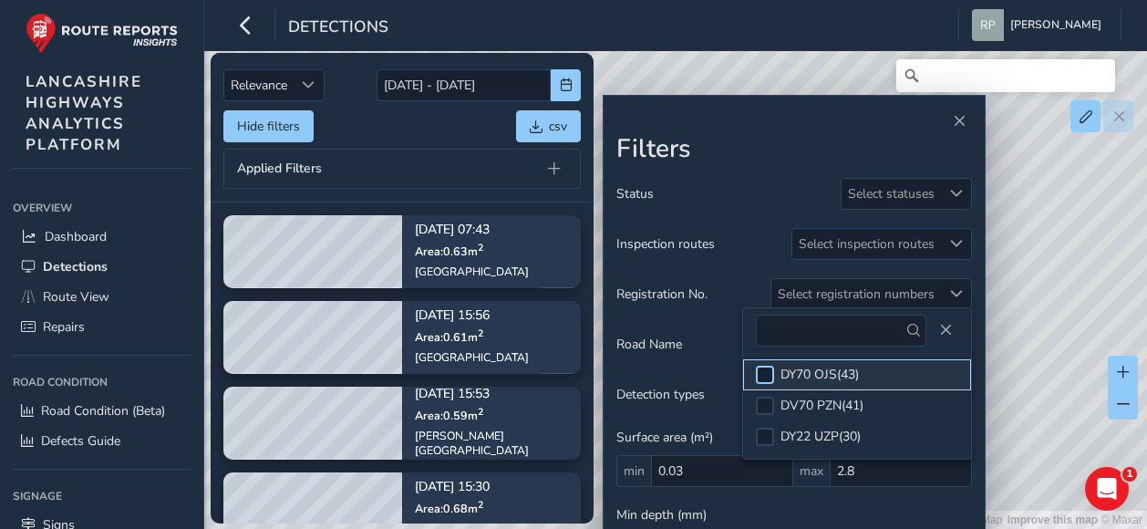
click at [762, 373] on div at bounding box center [765, 375] width 18 height 18
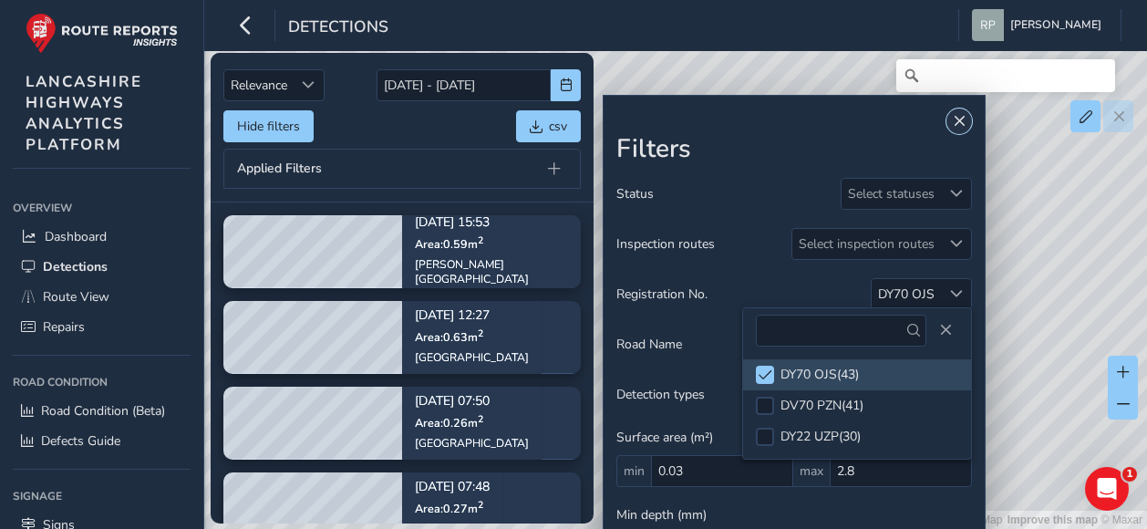
click at [968, 116] on button "Close" at bounding box center [959, 121] width 26 height 26
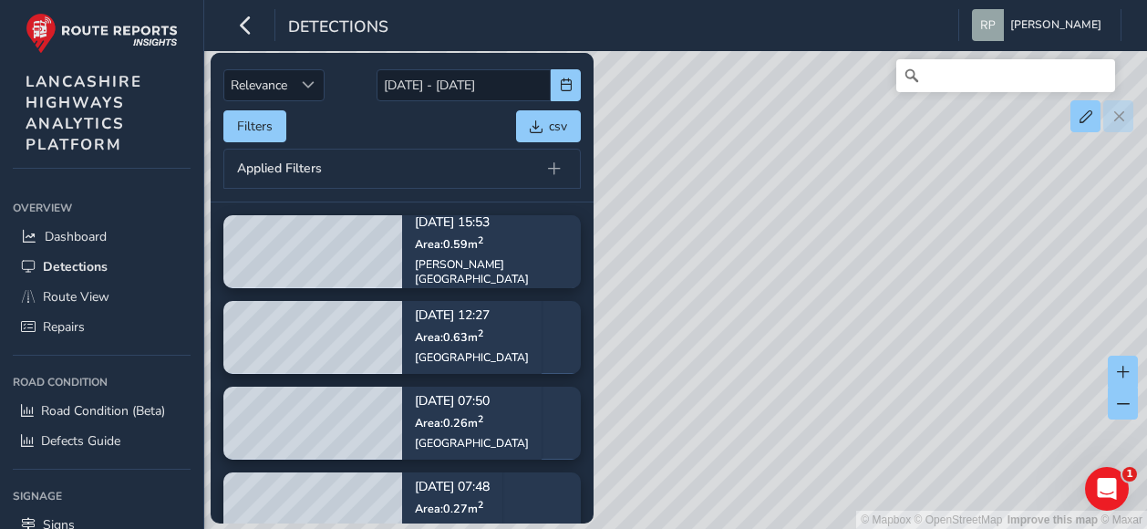
scroll to position [91, 0]
